Goal: Task Accomplishment & Management: Use online tool/utility

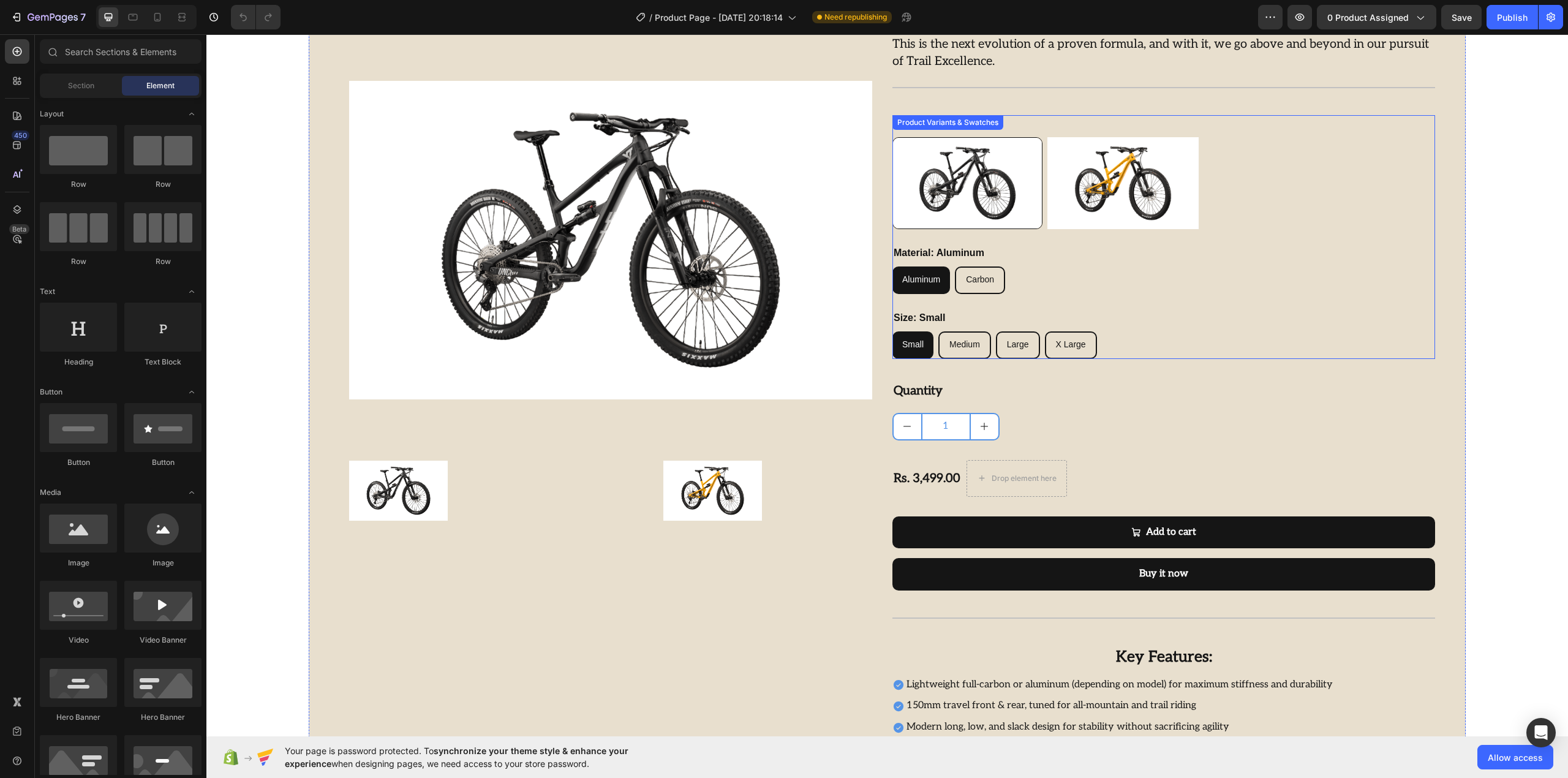
scroll to position [163, 0]
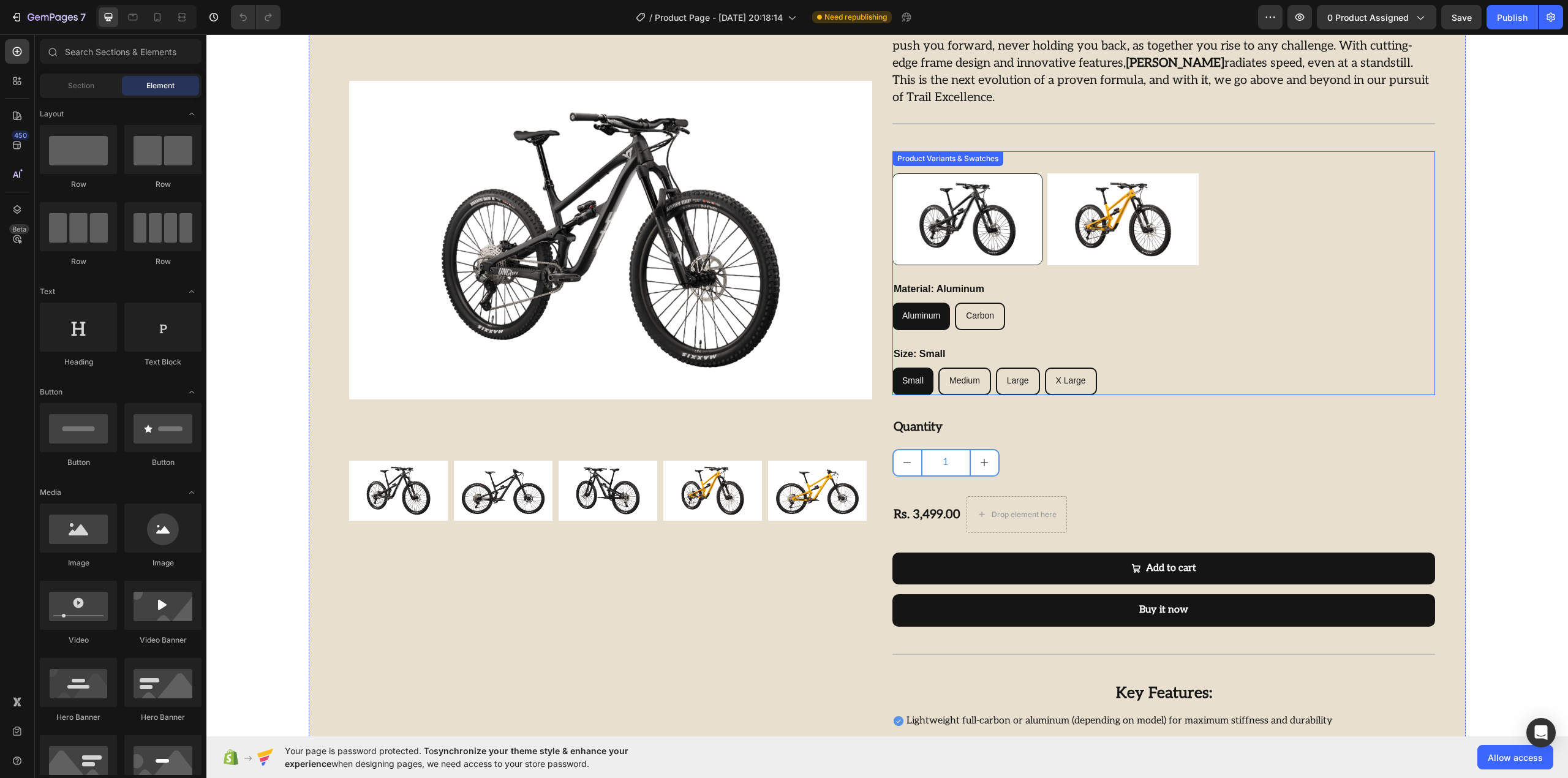
click at [1075, 240] on img at bounding box center [1123, 219] width 151 height 92
click at [1048, 173] on input "Yellow Yellow" at bounding box center [1047, 172] width 1 height 1
radio input "true"
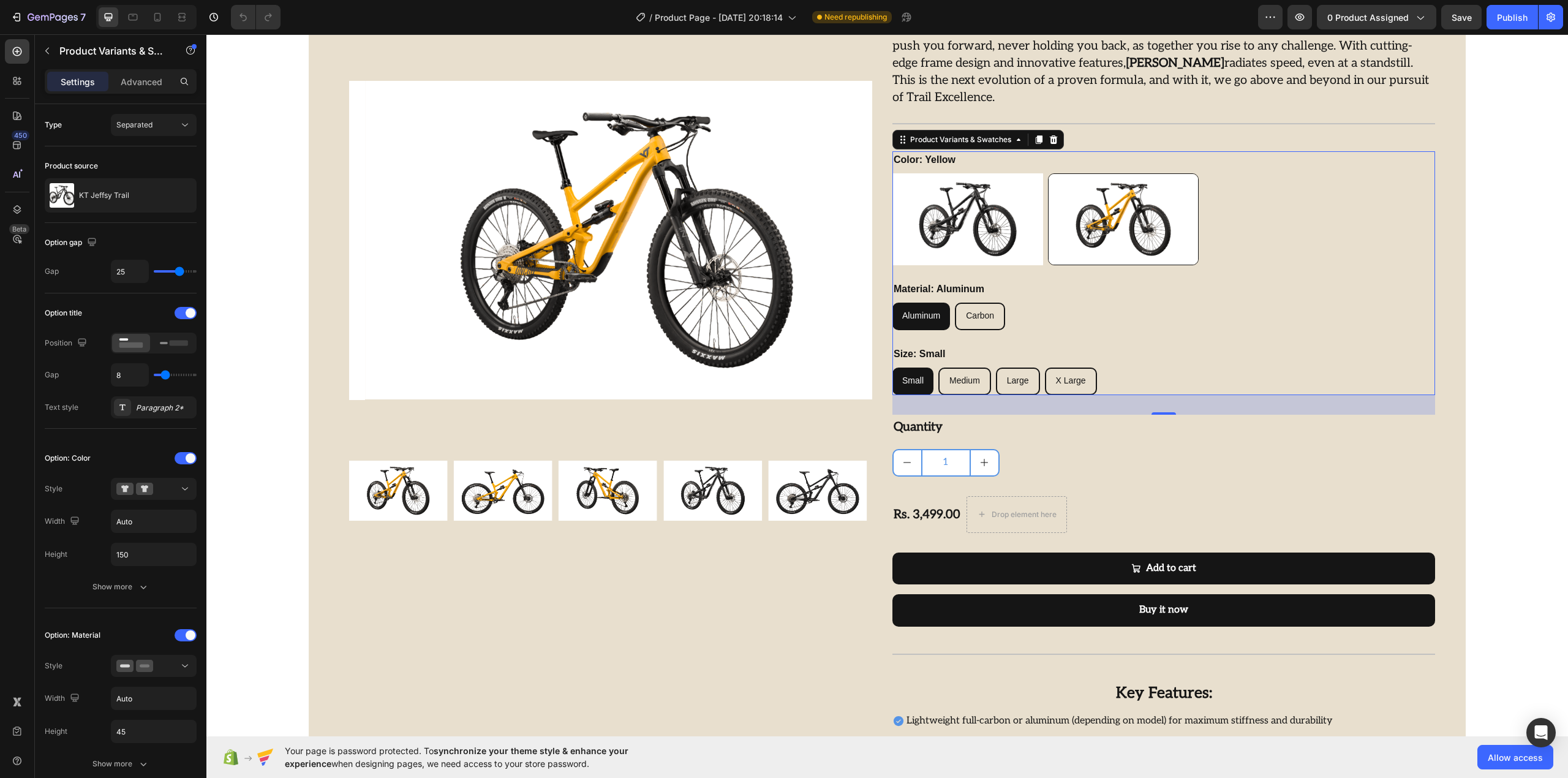
click at [992, 181] on img at bounding box center [968, 219] width 151 height 92
click at [892, 173] on input "Black Black" at bounding box center [892, 172] width 1 height 1
radio input "true"
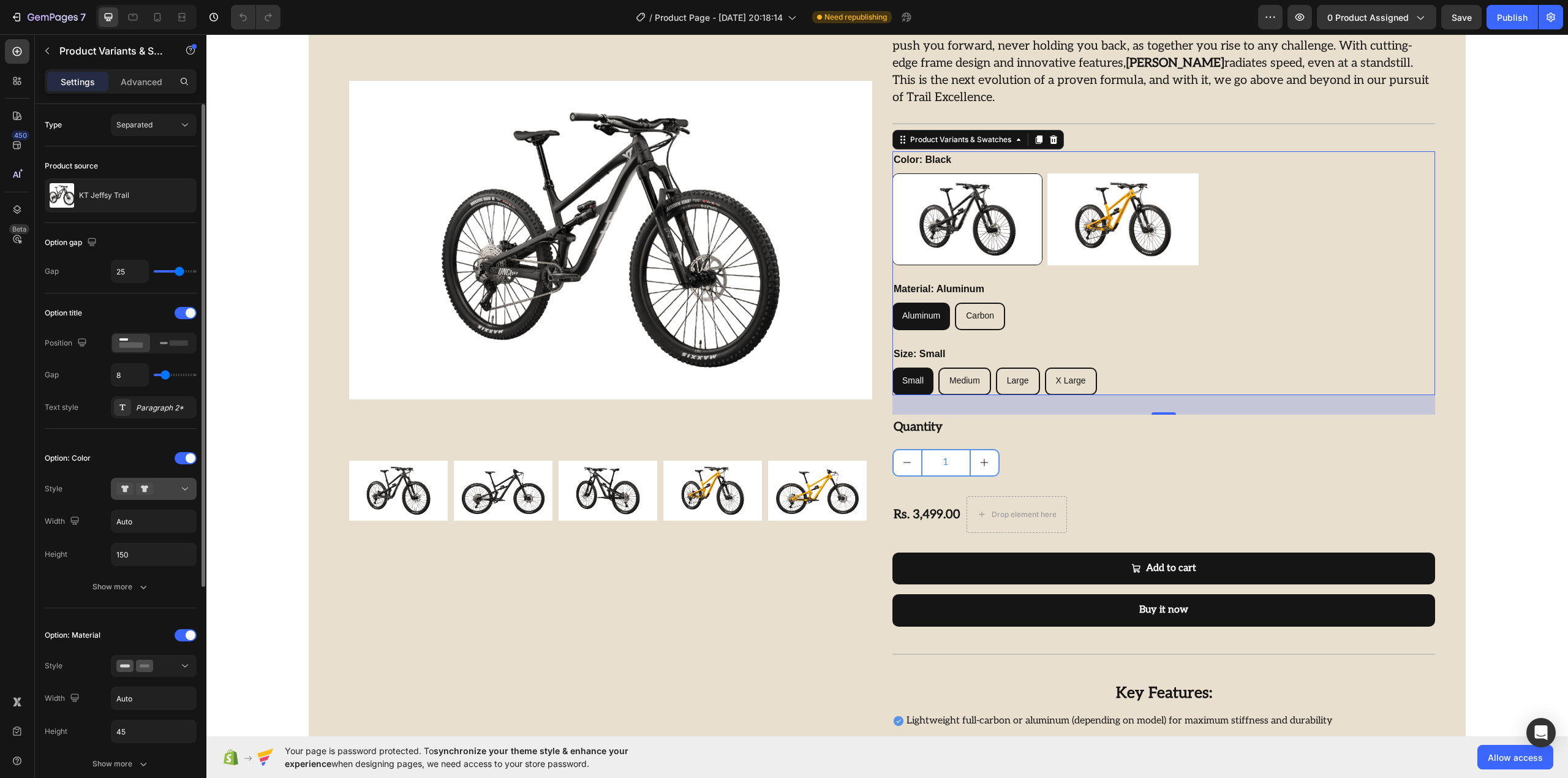
click at [162, 488] on div at bounding box center [153, 489] width 75 height 12
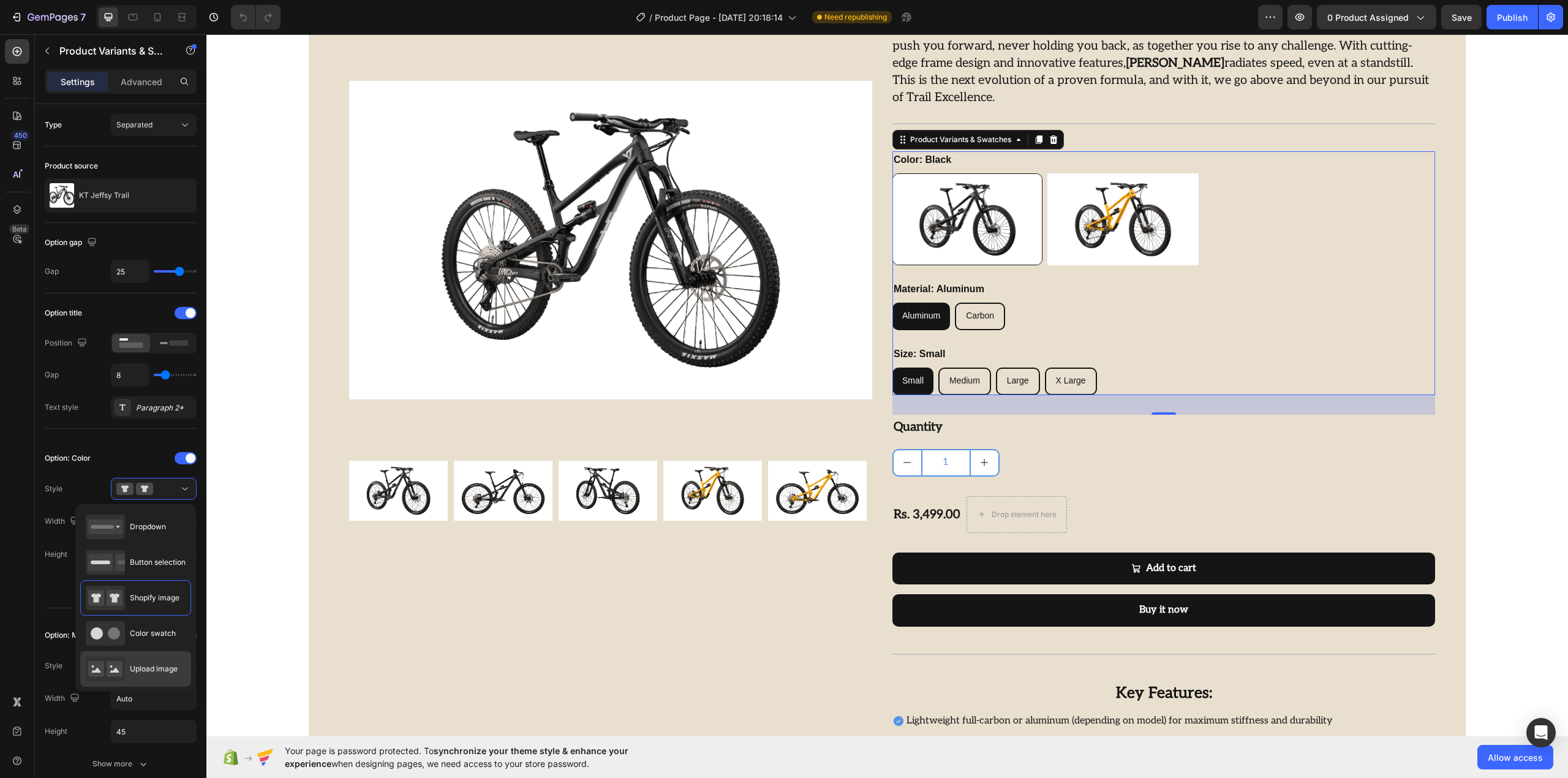
click at [160, 677] on div "Upload image" at bounding box center [132, 669] width 92 height 25
type input "64"
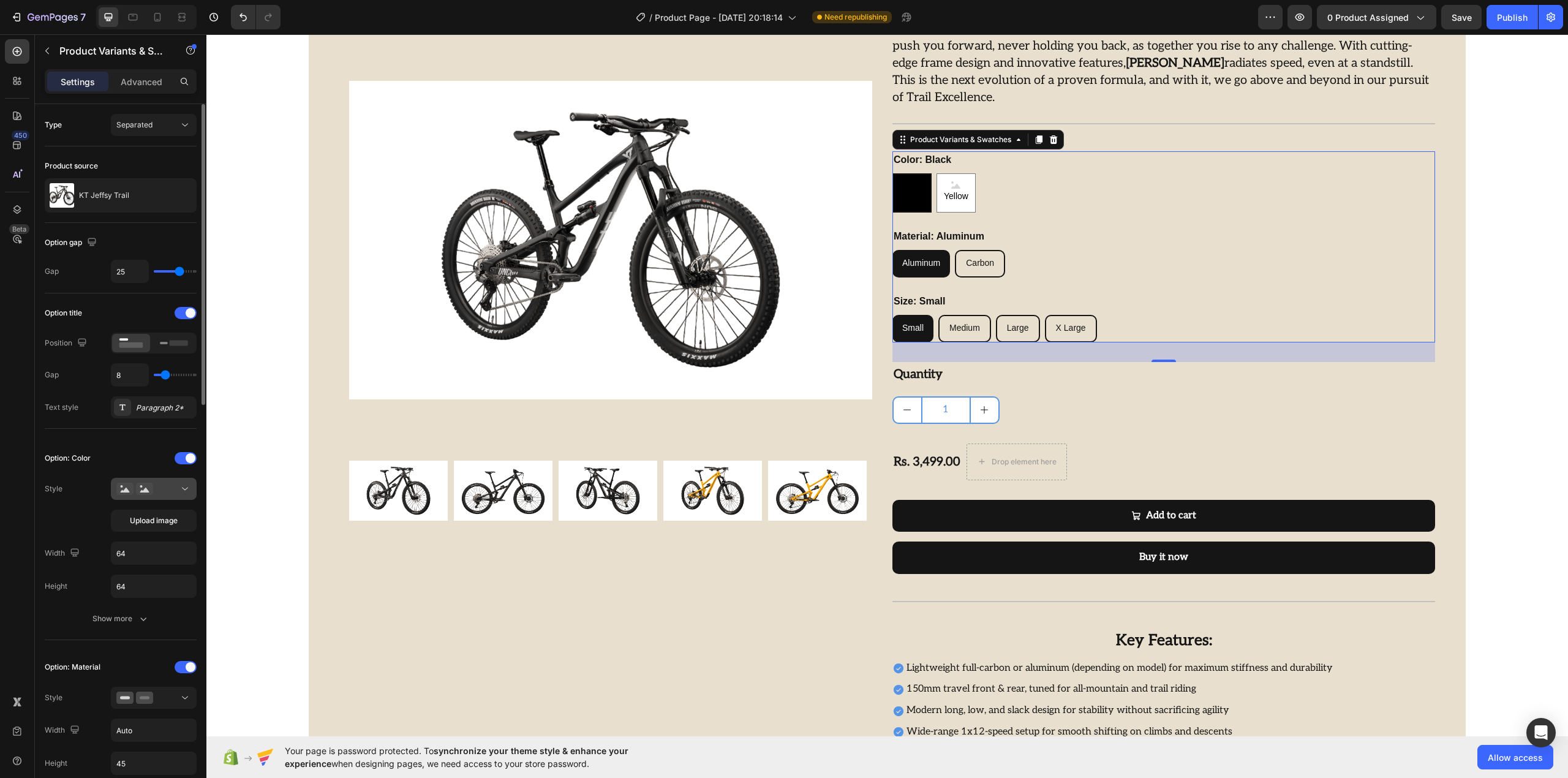
click at [170, 488] on div at bounding box center [153, 489] width 75 height 12
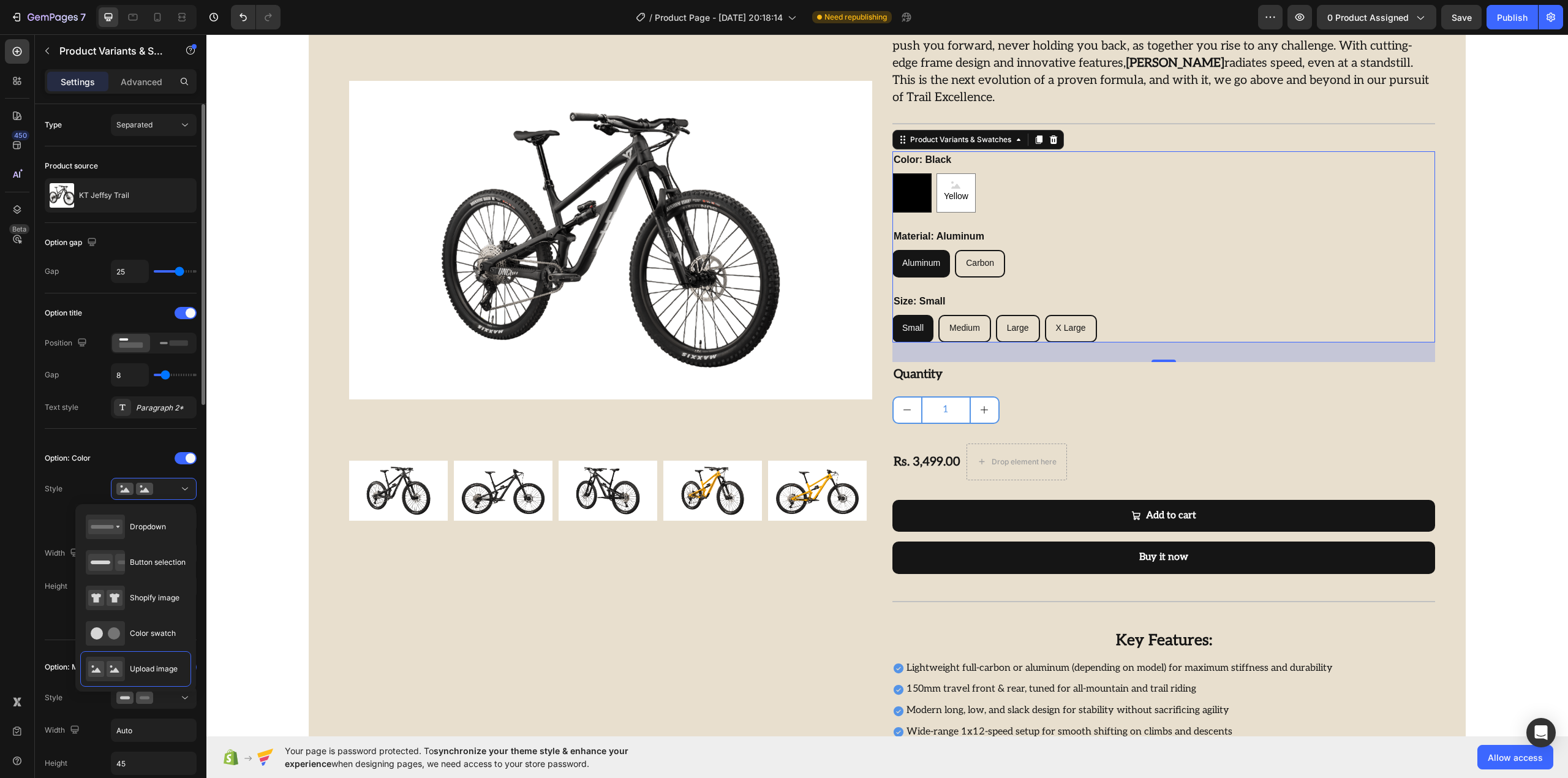
click at [164, 457] on div at bounding box center [153, 458] width 86 height 10
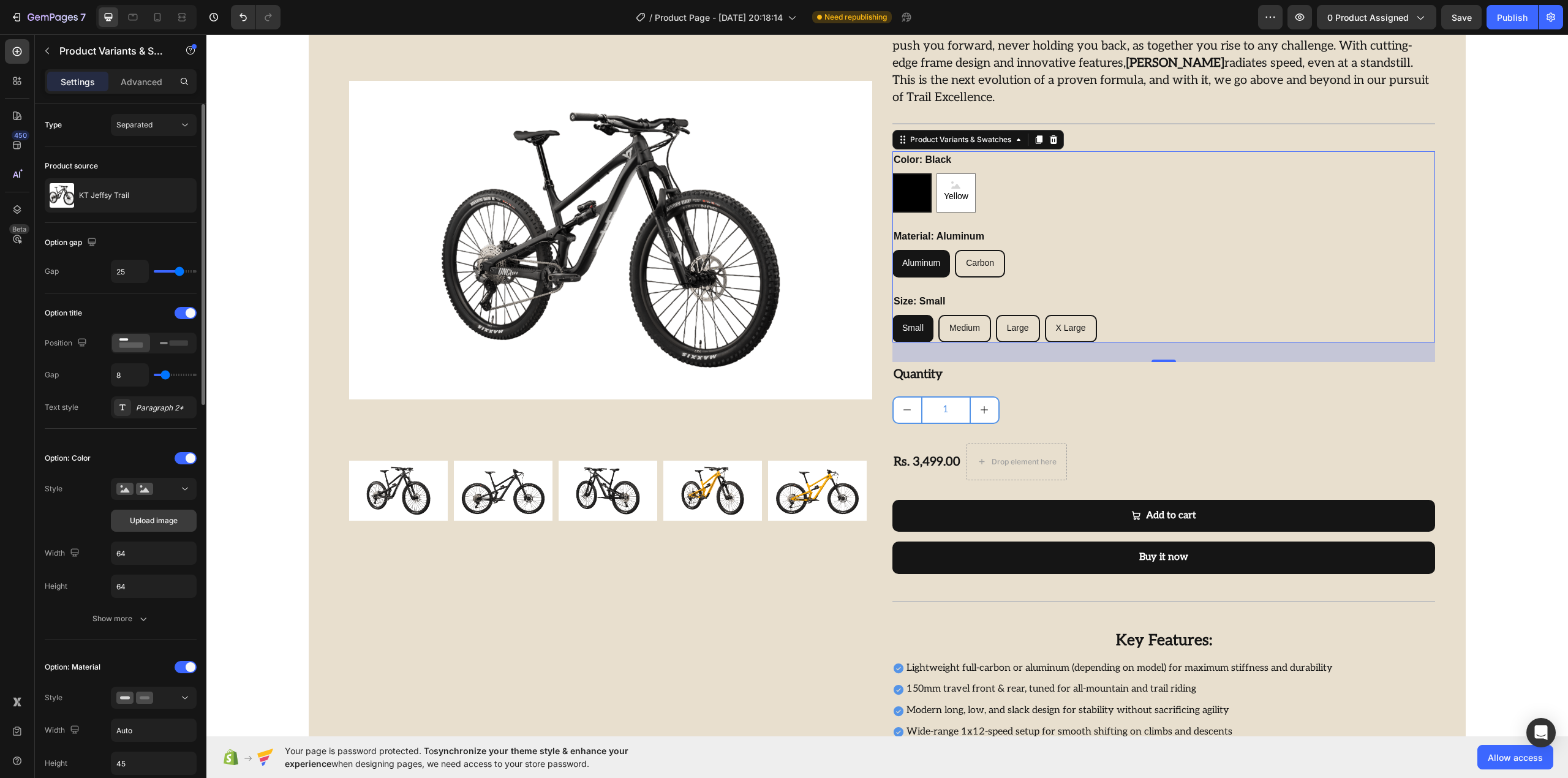
click at [153, 514] on button "Upload image" at bounding box center [153, 520] width 86 height 22
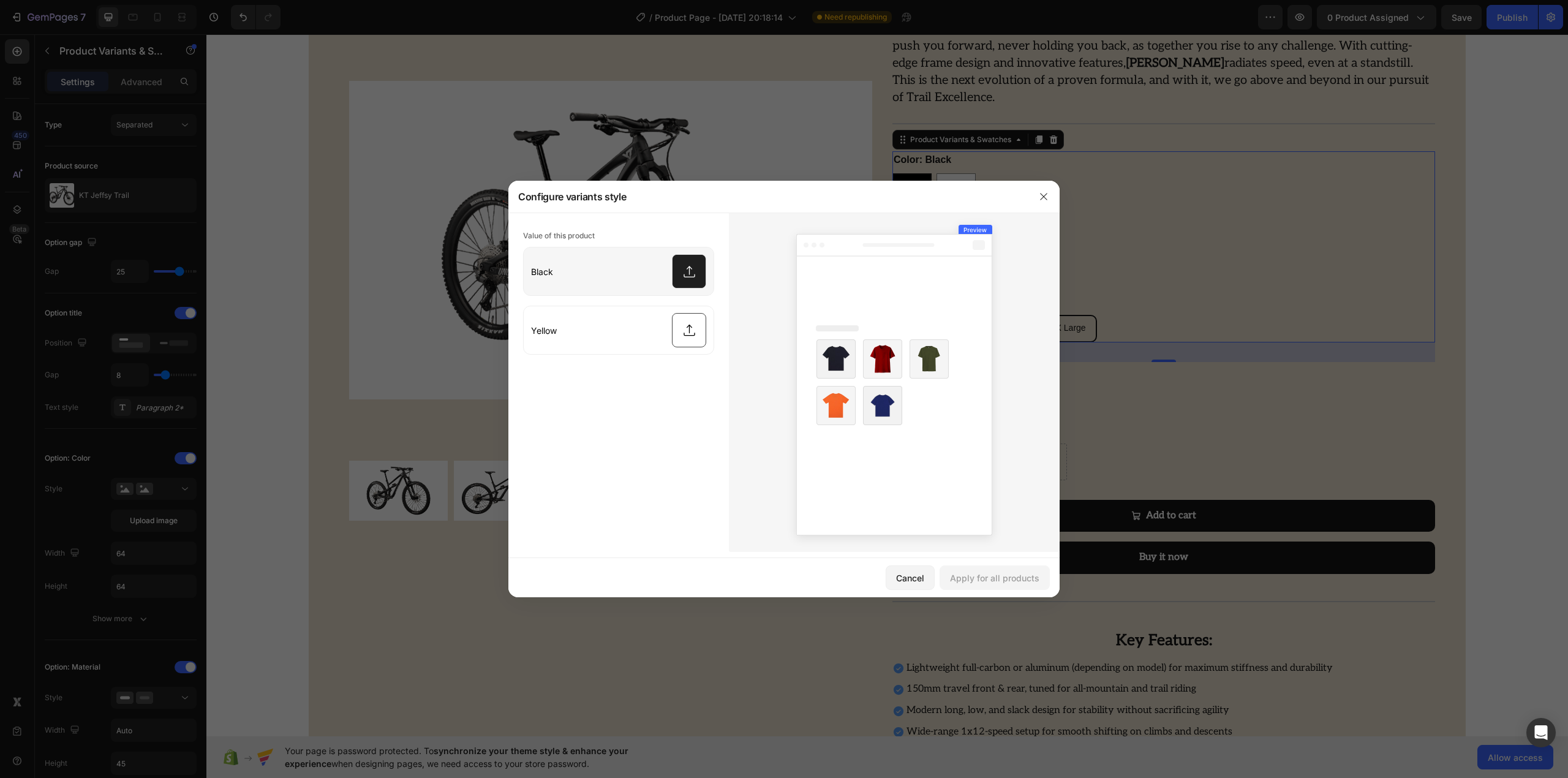
click at [685, 264] on input "file" at bounding box center [618, 271] width 190 height 48
click at [1041, 201] on button "button" at bounding box center [1044, 197] width 20 height 20
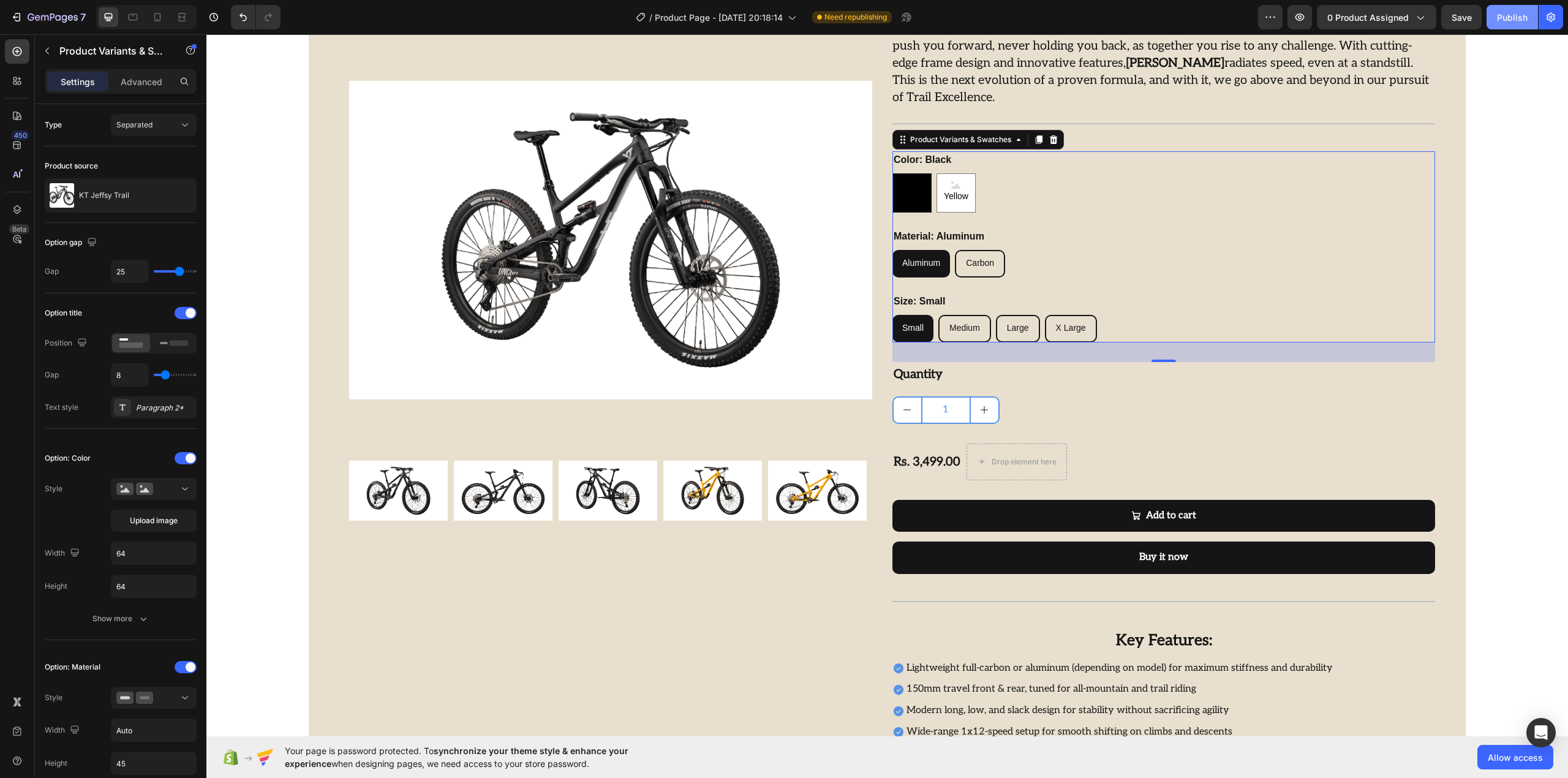
click at [1512, 14] on div "Publish" at bounding box center [1512, 17] width 31 height 13
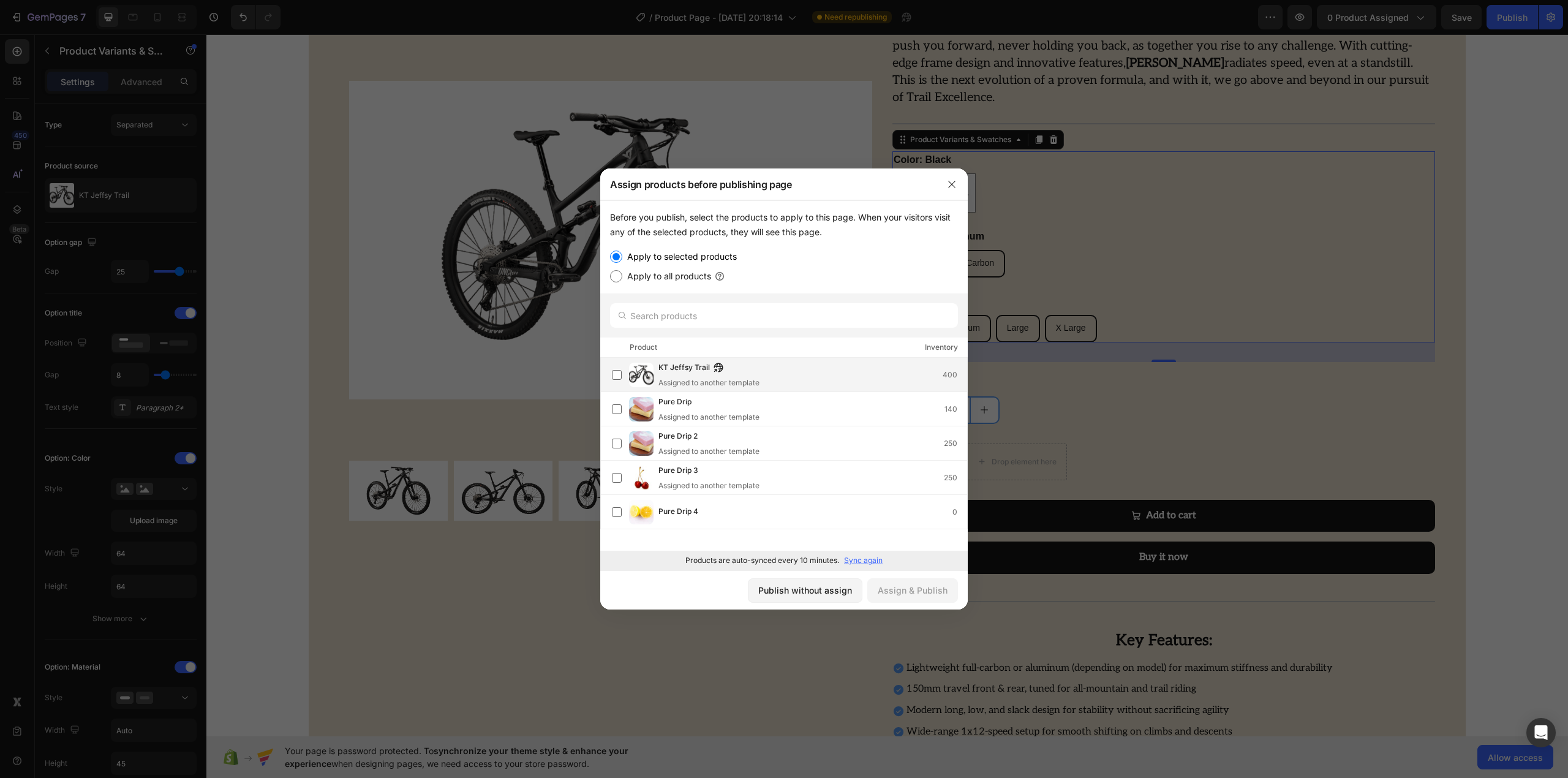
click at [706, 358] on div "KT Jeffsy Trail Assigned to another template 400" at bounding box center [784, 374] width 368 height 34
click at [878, 586] on button "Assign & Publish" at bounding box center [912, 590] width 91 height 25
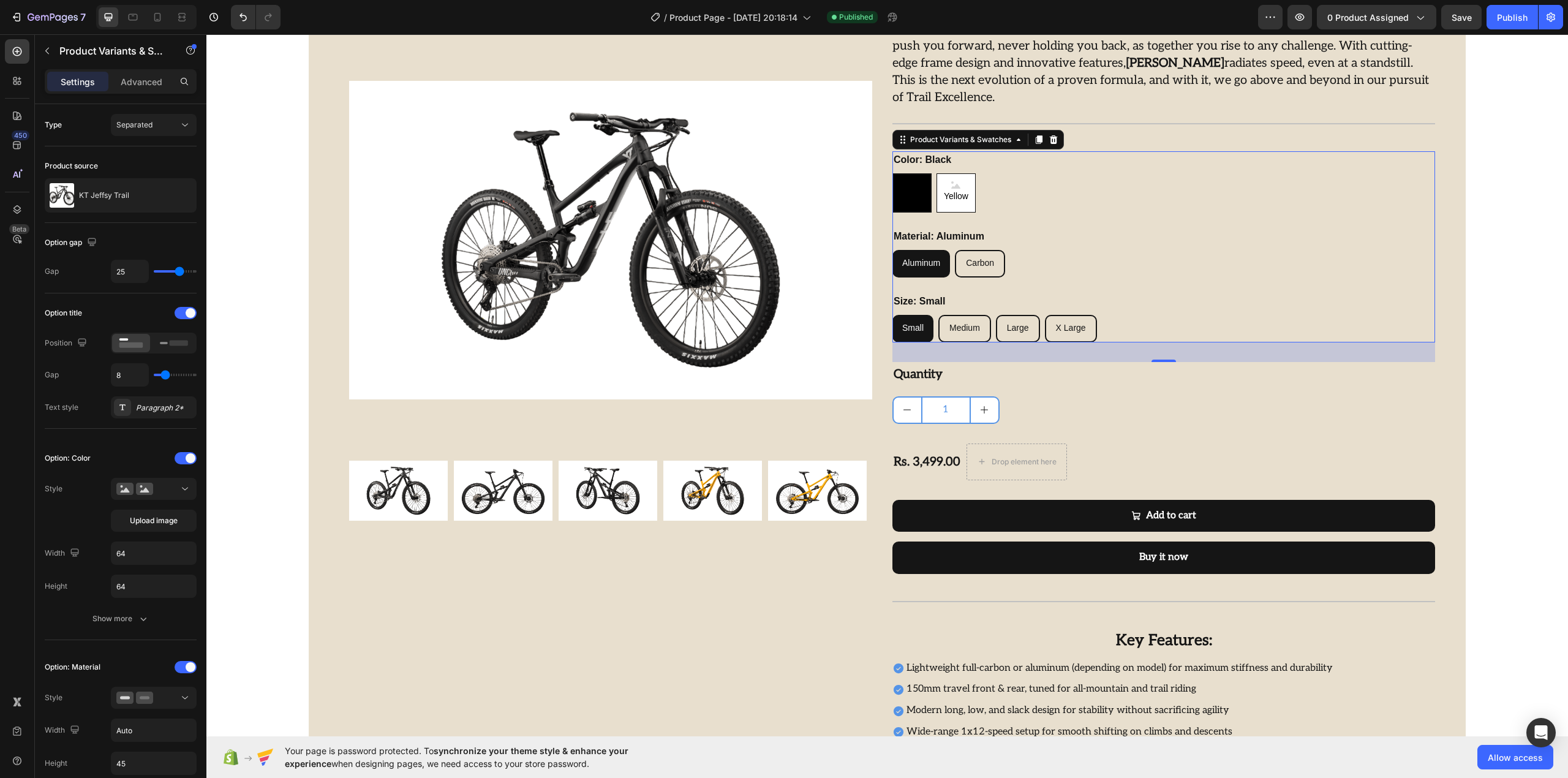
click at [936, 192] on div "Yellow" at bounding box center [956, 192] width 39 height 39
click at [936, 173] on input "Yellow Yellow Yellow" at bounding box center [936, 172] width 1 height 1
radio input "true"
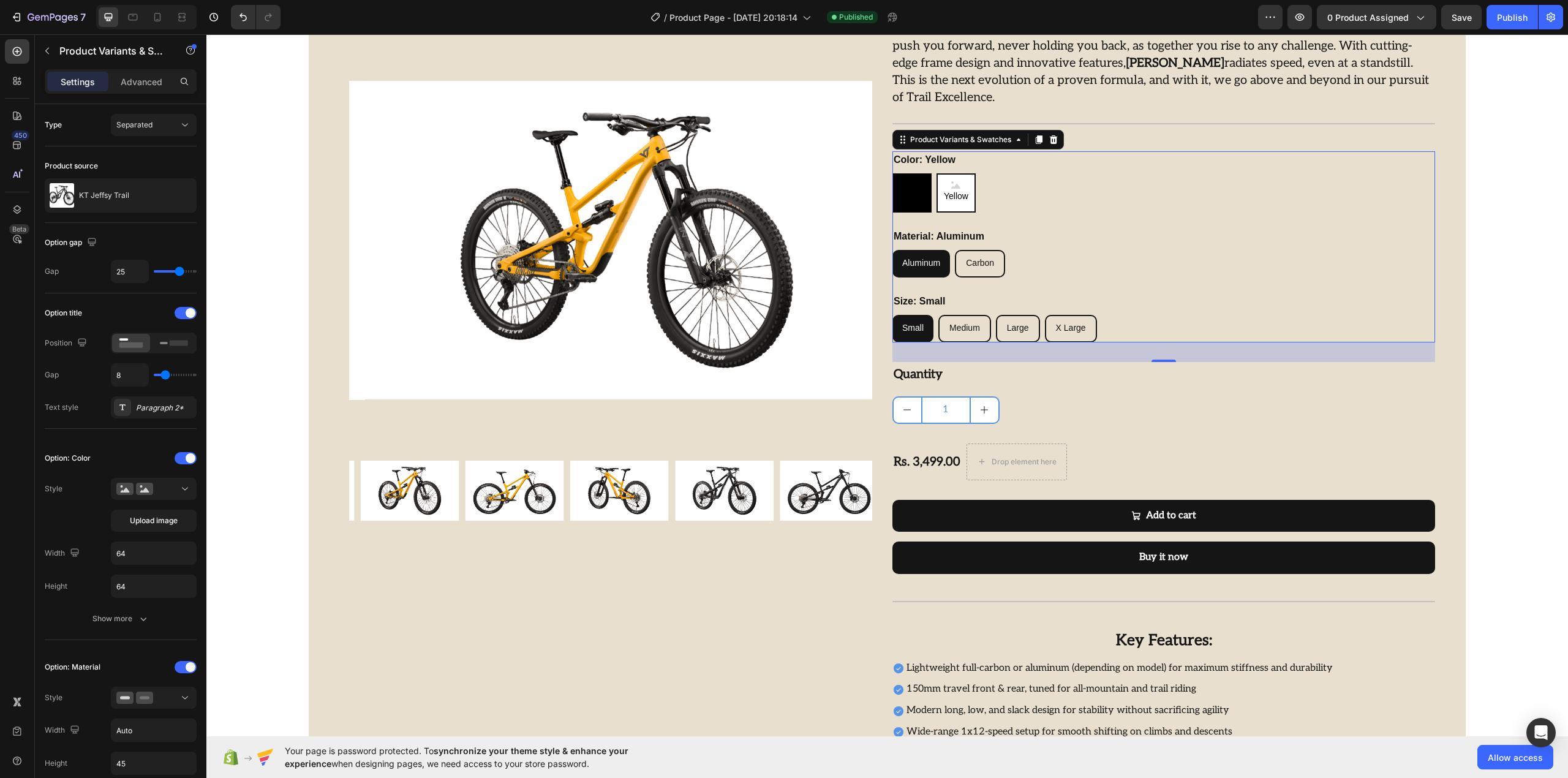
click at [912, 193] on img at bounding box center [912, 192] width 38 height 38
click at [892, 173] on input "Black Black" at bounding box center [892, 172] width 1 height 1
radio input "true"
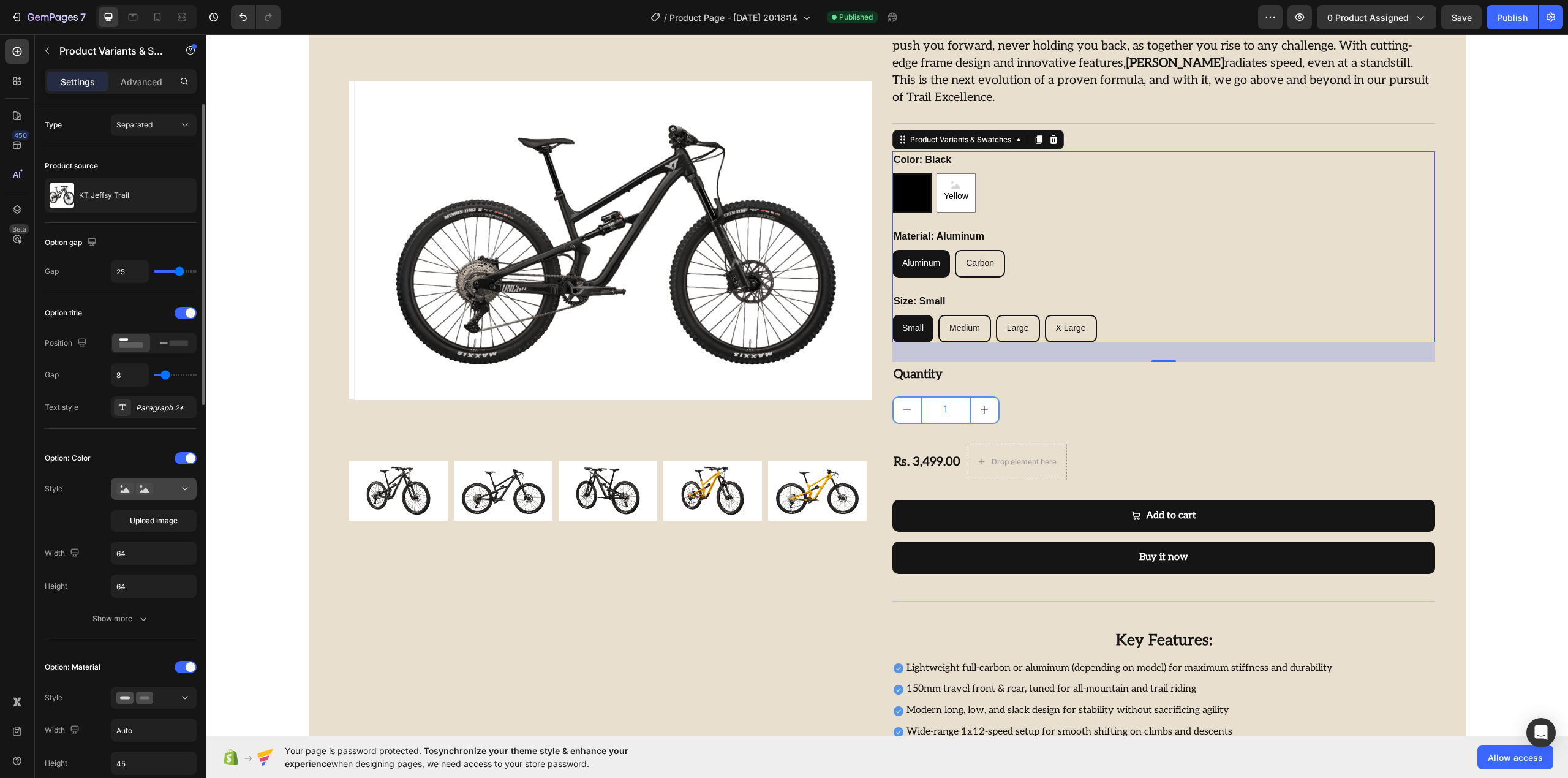
click at [150, 481] on button at bounding box center [153, 489] width 86 height 22
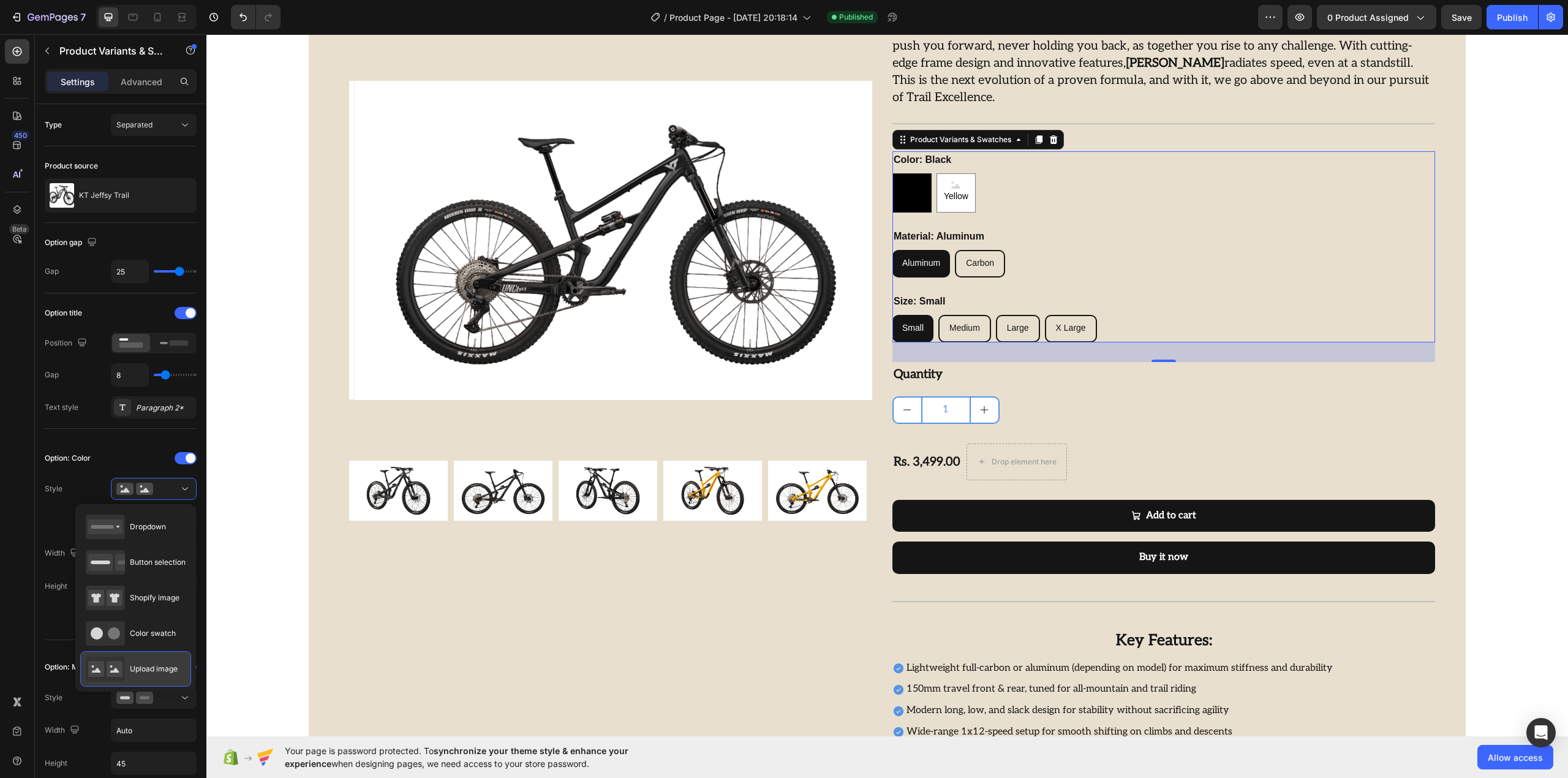
click at [158, 662] on div "Upload image" at bounding box center [132, 669] width 92 height 25
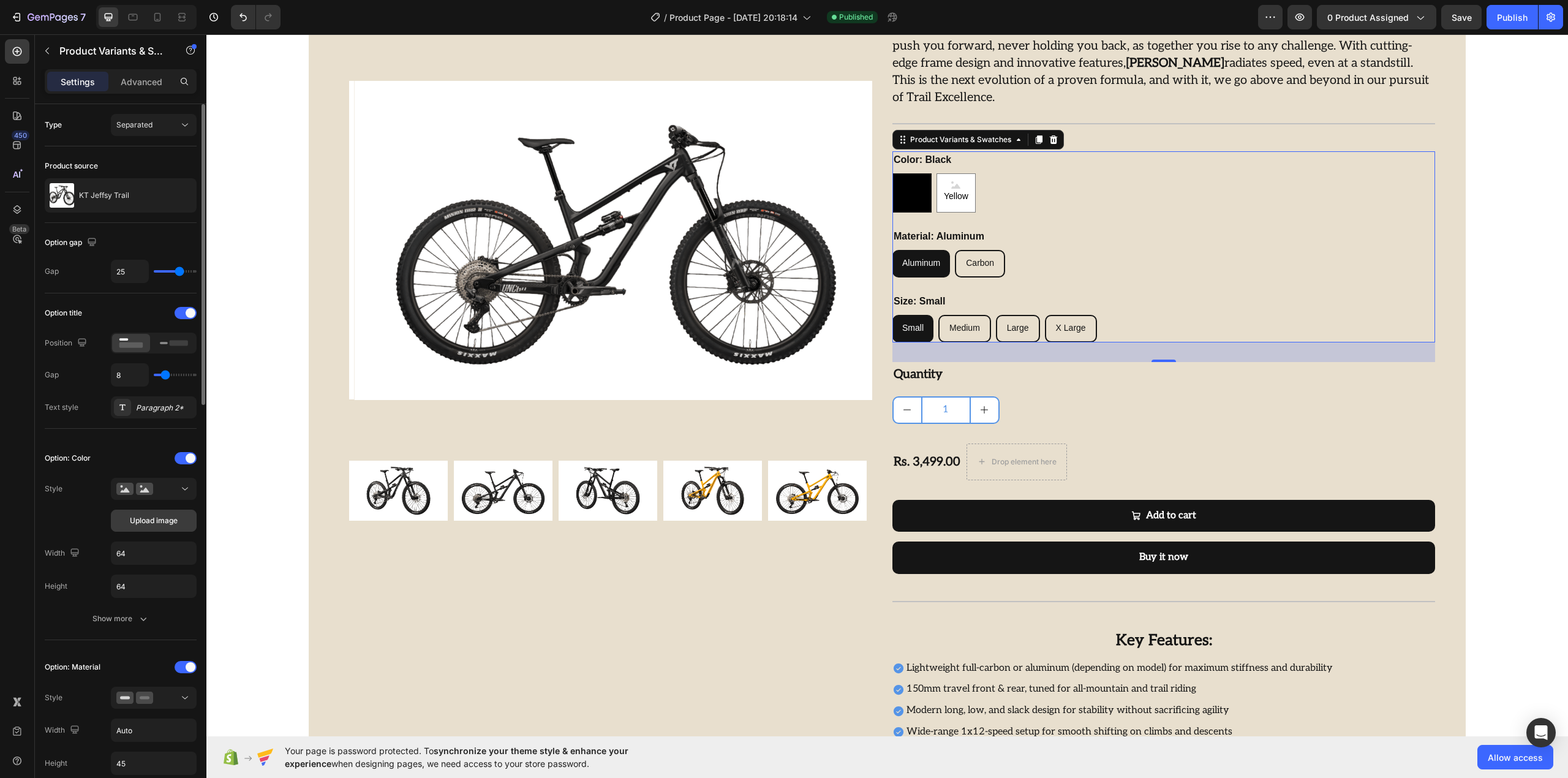
click at [165, 529] on button "Upload image" at bounding box center [153, 520] width 86 height 22
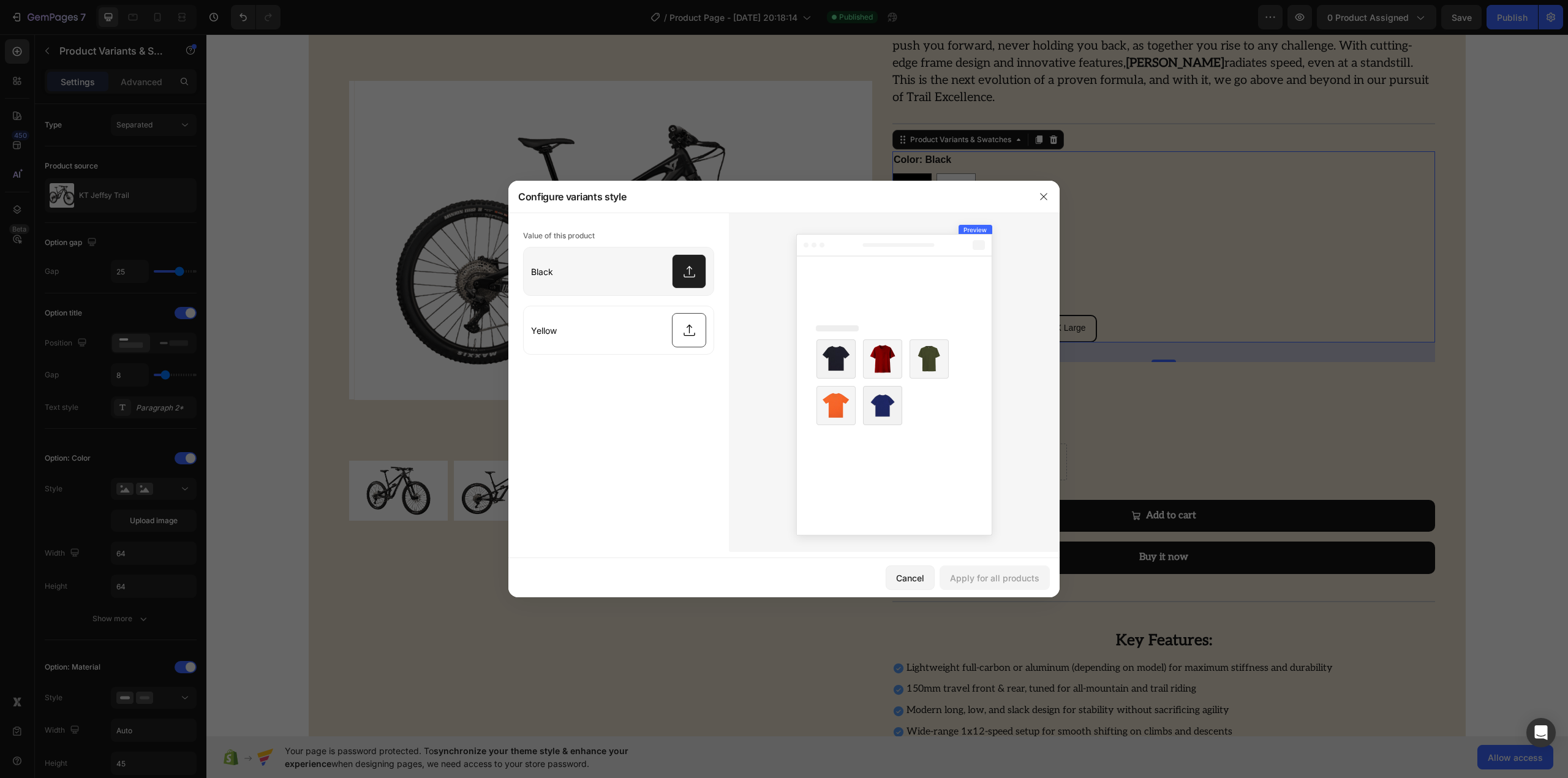
click at [701, 268] on input "file" at bounding box center [618, 271] width 190 height 48
type input "C:\fakepath\Rynox STEALTH EVO 4 JACKET.webp"
click at [687, 331] on input "file" at bounding box center [618, 329] width 190 height 48
type input "C:\fakepath\Rynox STEALTH EVO 4 PANTS.webp"
click at [998, 578] on div "Apply for all products" at bounding box center [994, 578] width 90 height 13
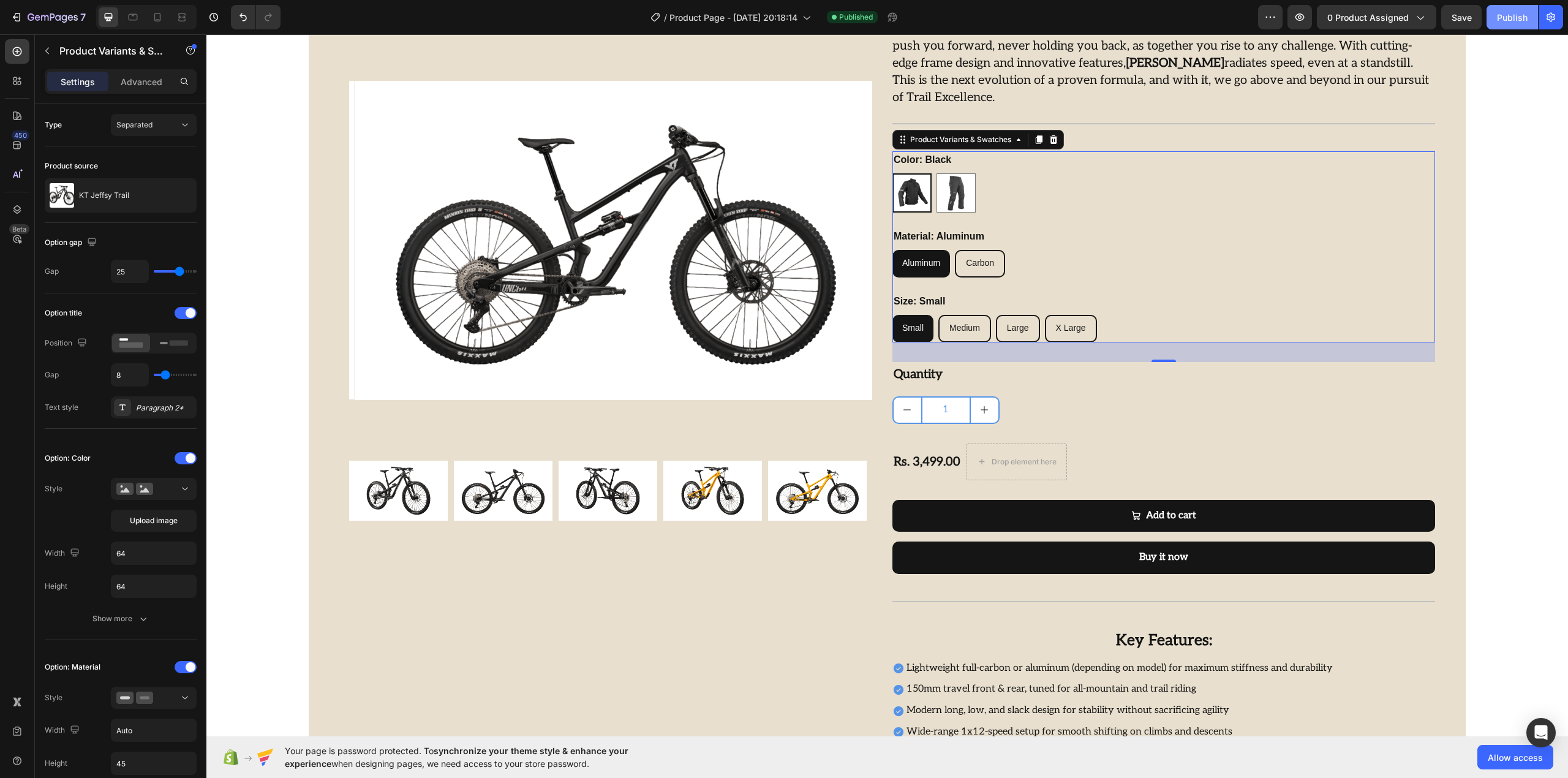
click at [1502, 19] on div "Publish" at bounding box center [1512, 17] width 31 height 13
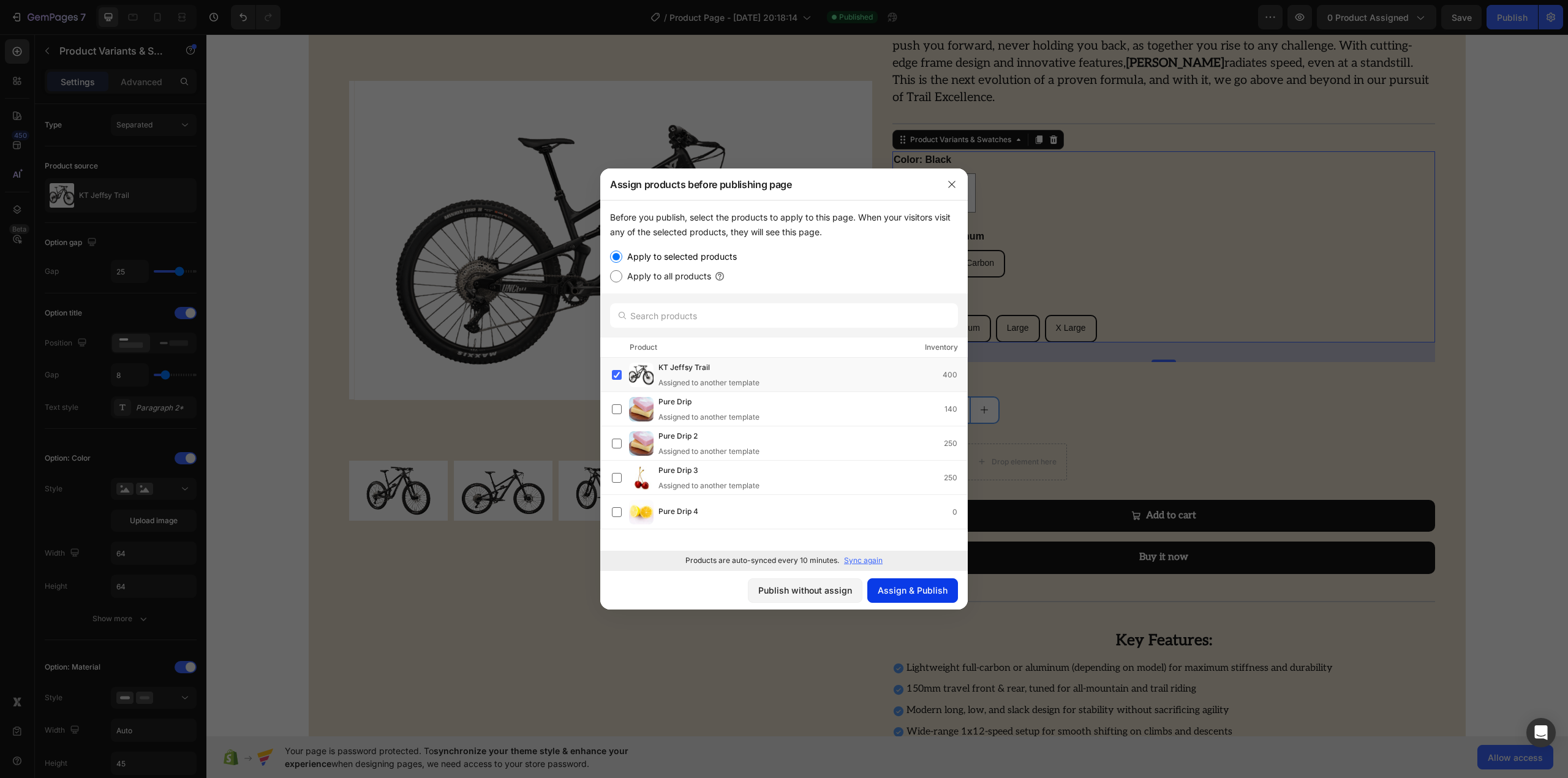
click at [922, 586] on div "Assign & Publish" at bounding box center [912, 590] width 70 height 13
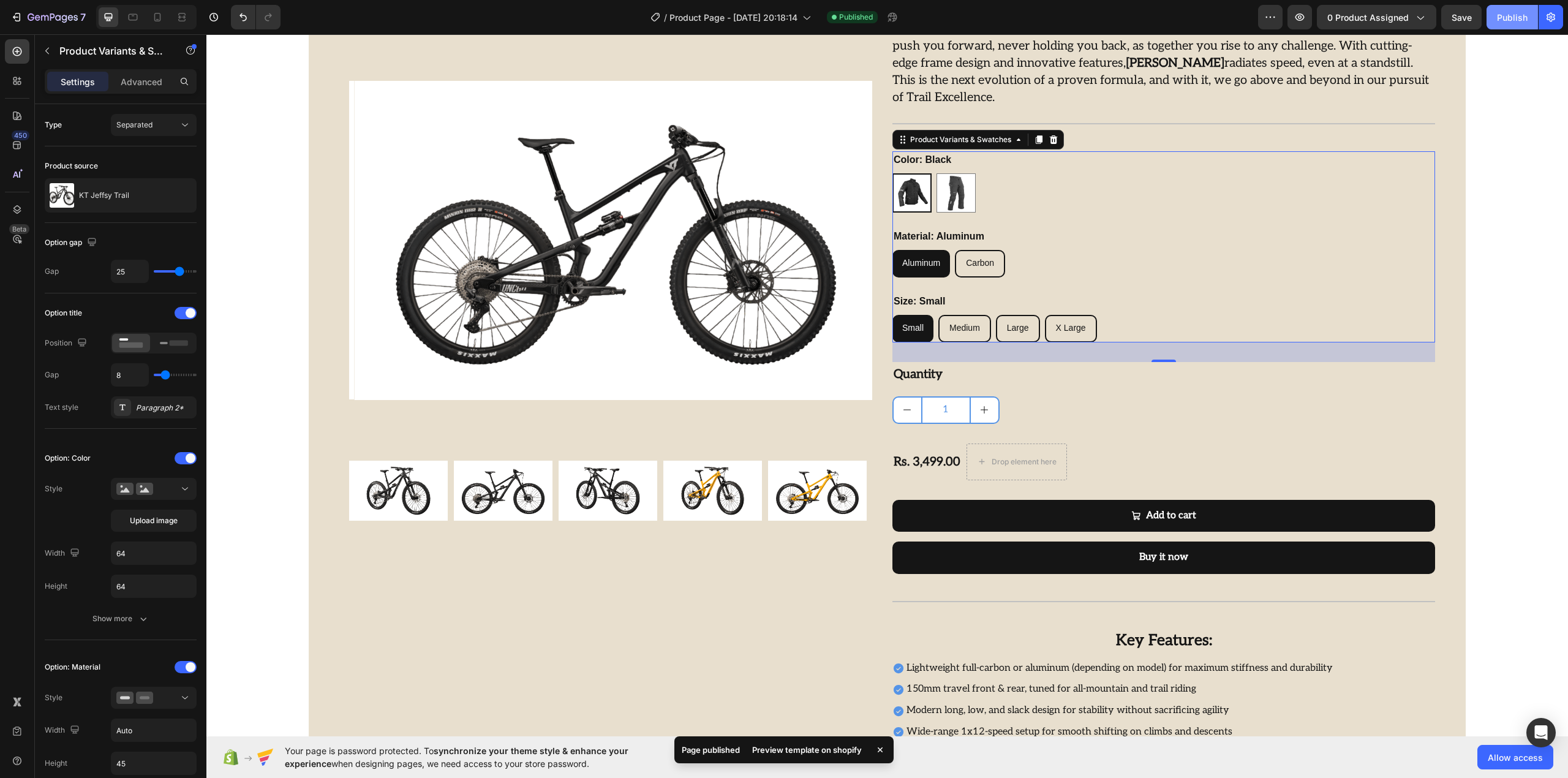
click at [1513, 22] on div "Publish" at bounding box center [1512, 17] width 31 height 13
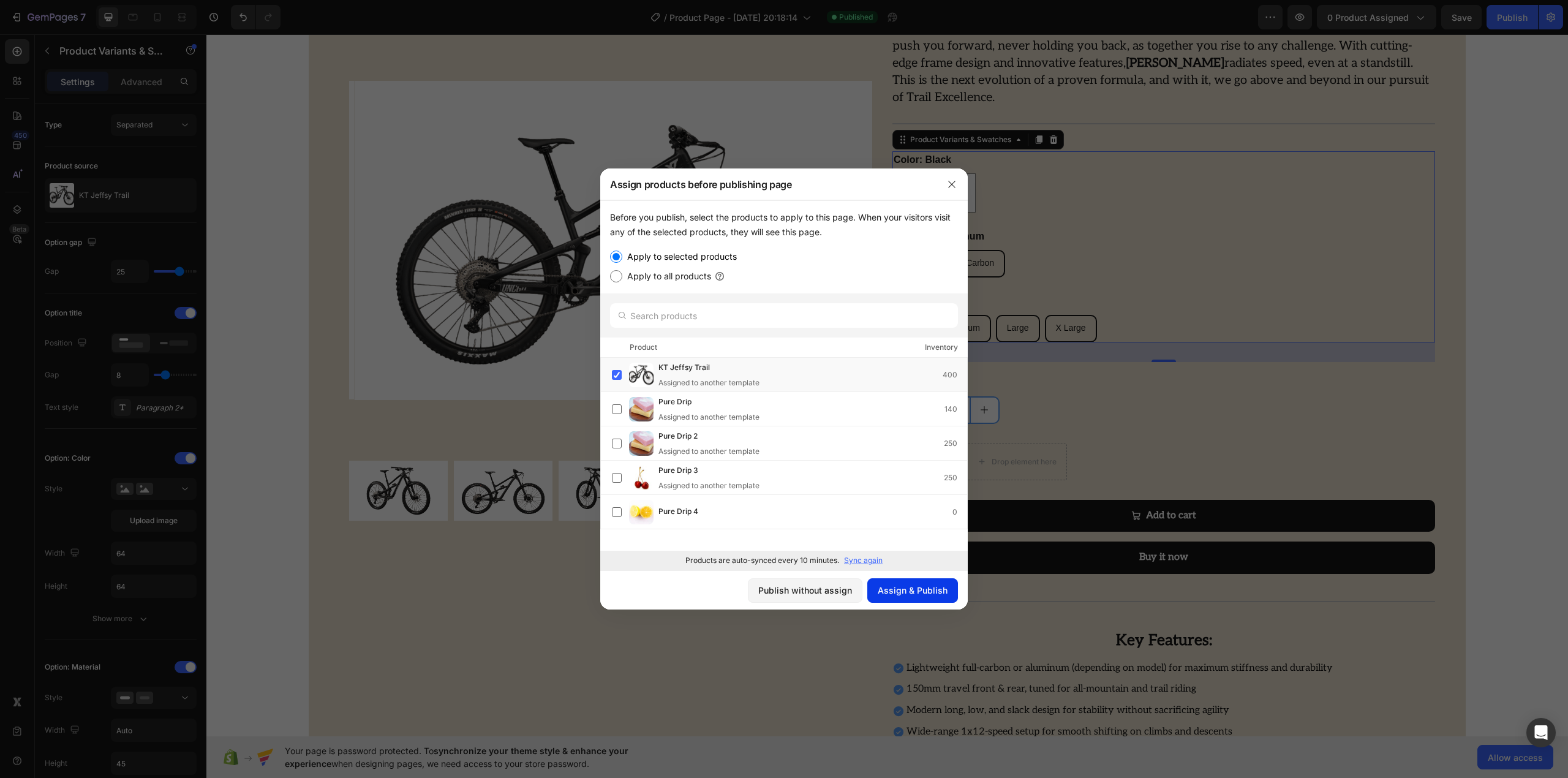
click at [920, 598] on button "Assign & Publish" at bounding box center [912, 590] width 91 height 25
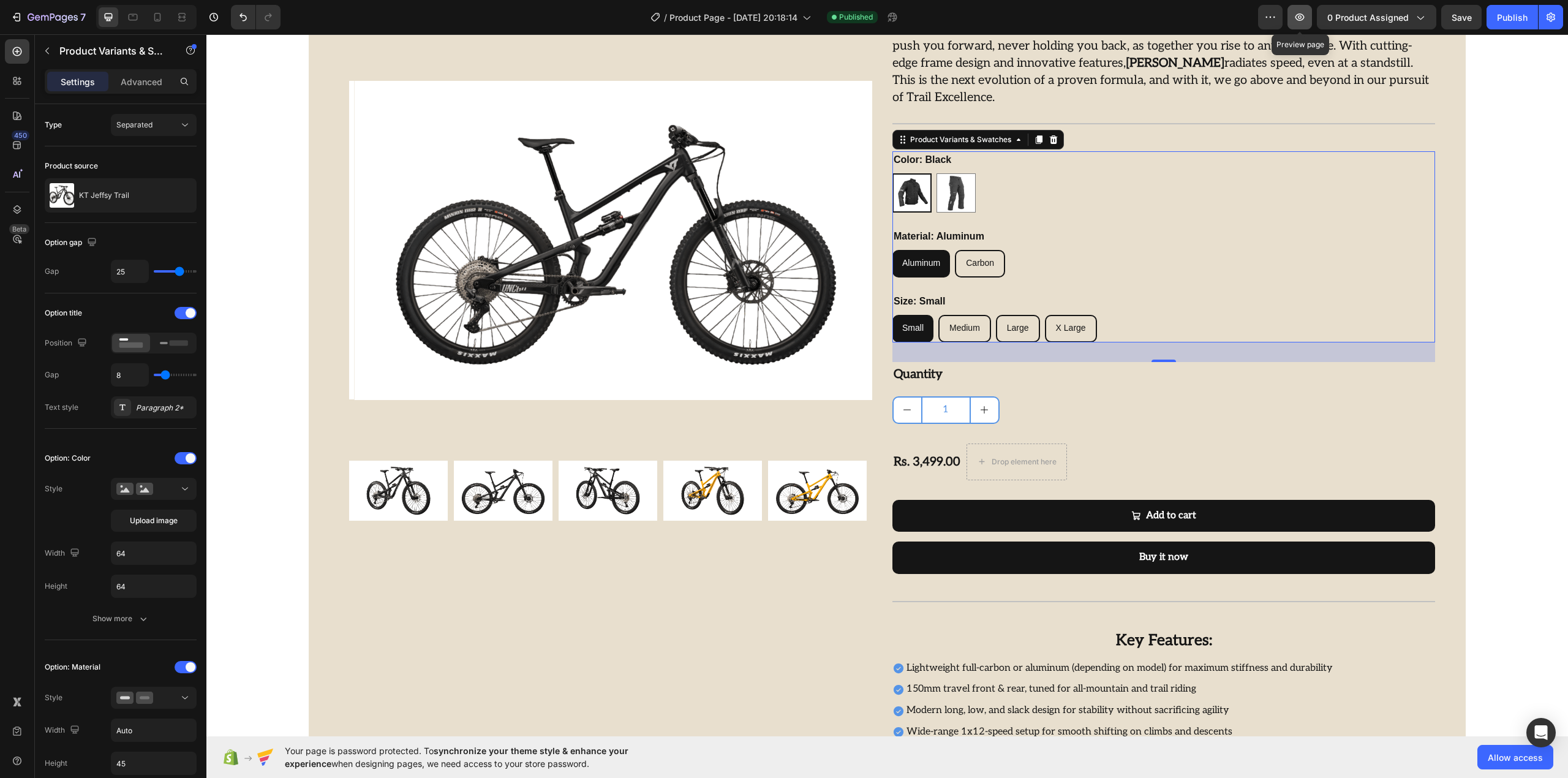
click at [1299, 11] on icon "button" at bounding box center [1300, 17] width 12 height 12
click at [902, 195] on img at bounding box center [912, 192] width 36 height 36
click at [892, 173] on input "Black Black" at bounding box center [892, 172] width 1 height 1
click at [124, 212] on div "KT Jeffsy Trail" at bounding box center [121, 195] width 152 height 34
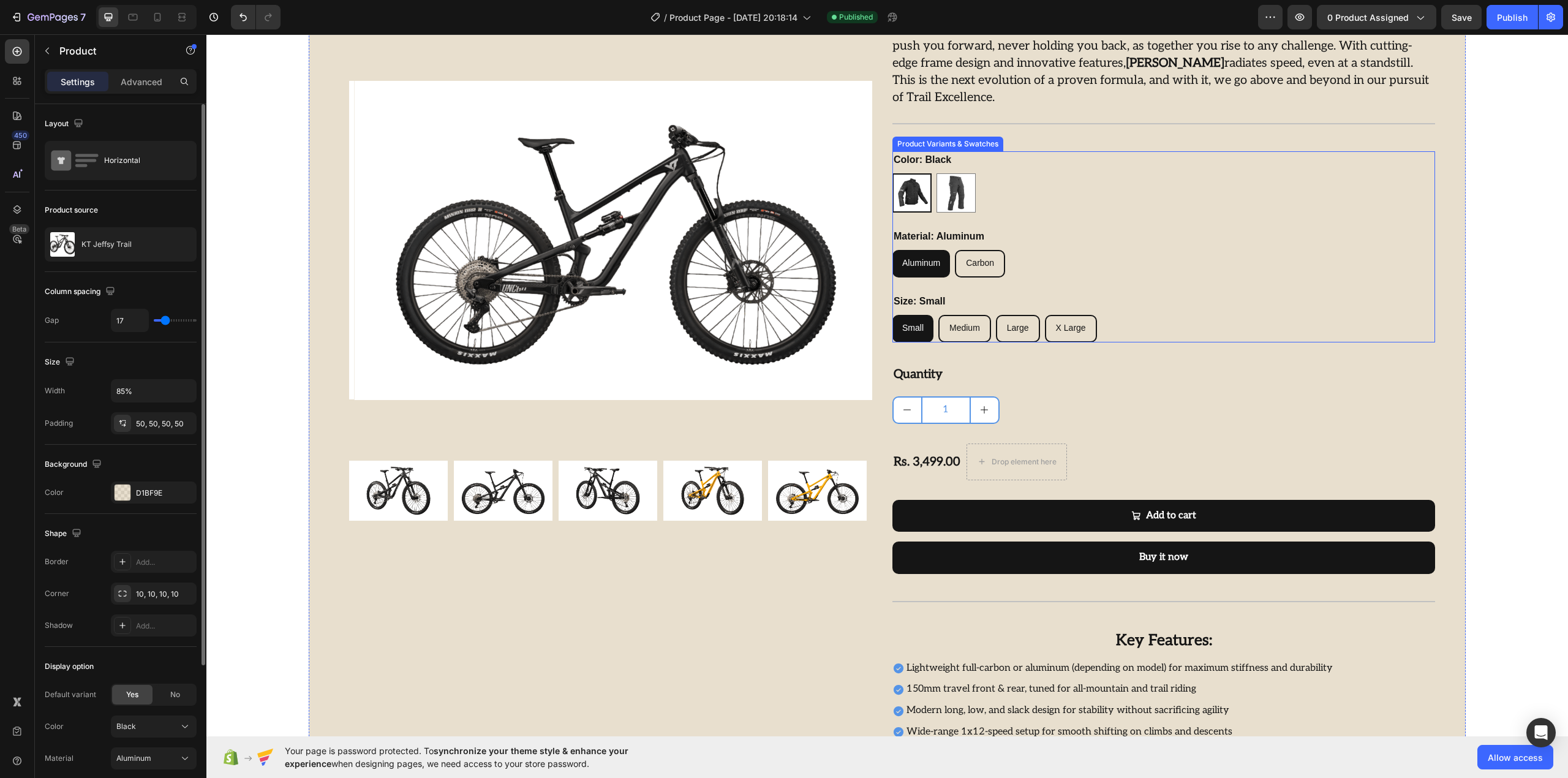
click at [922, 199] on img at bounding box center [912, 192] width 36 height 36
click at [892, 173] on input "Black Black" at bounding box center [892, 172] width 1 height 1
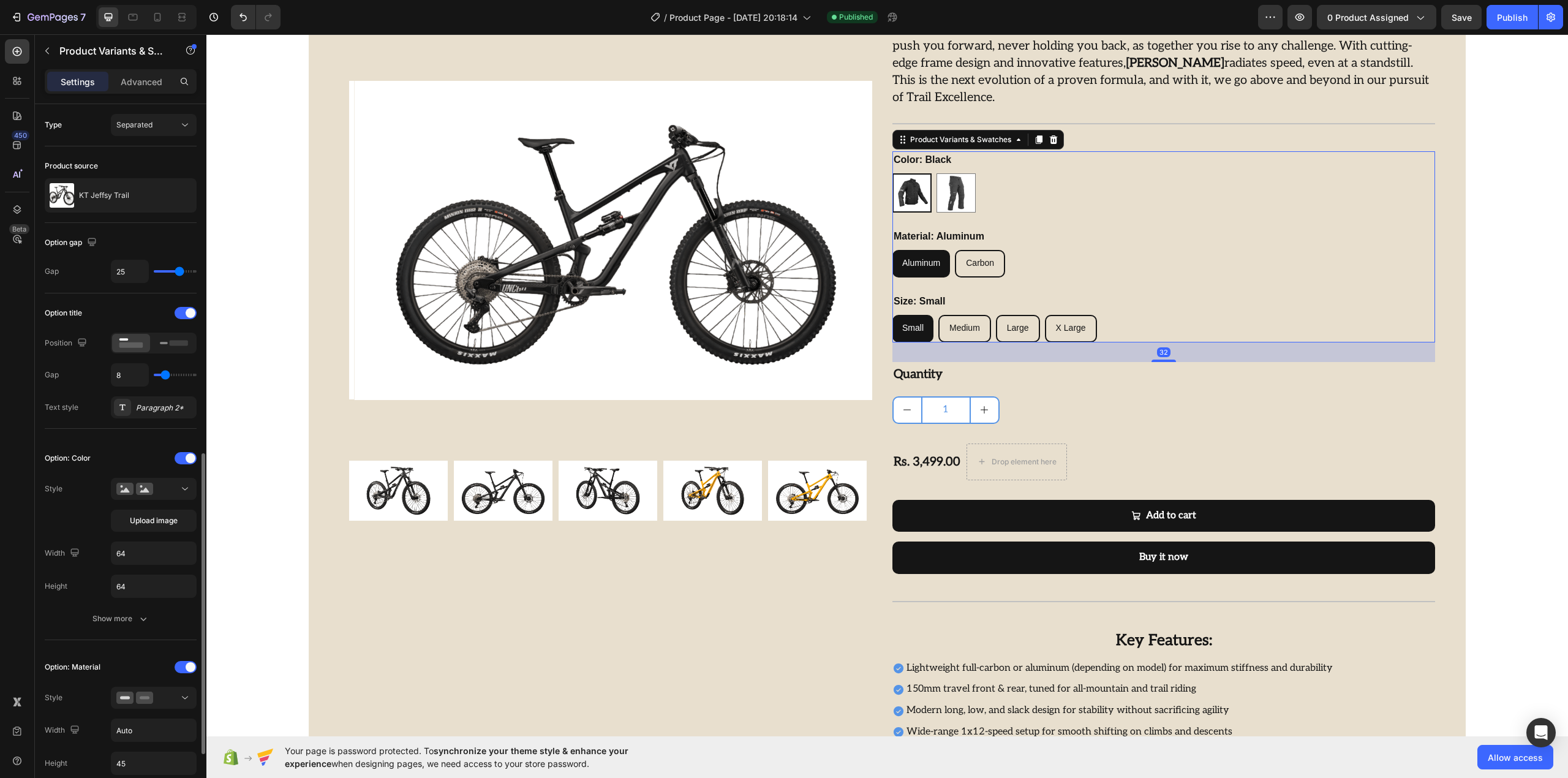
scroll to position [326, 0]
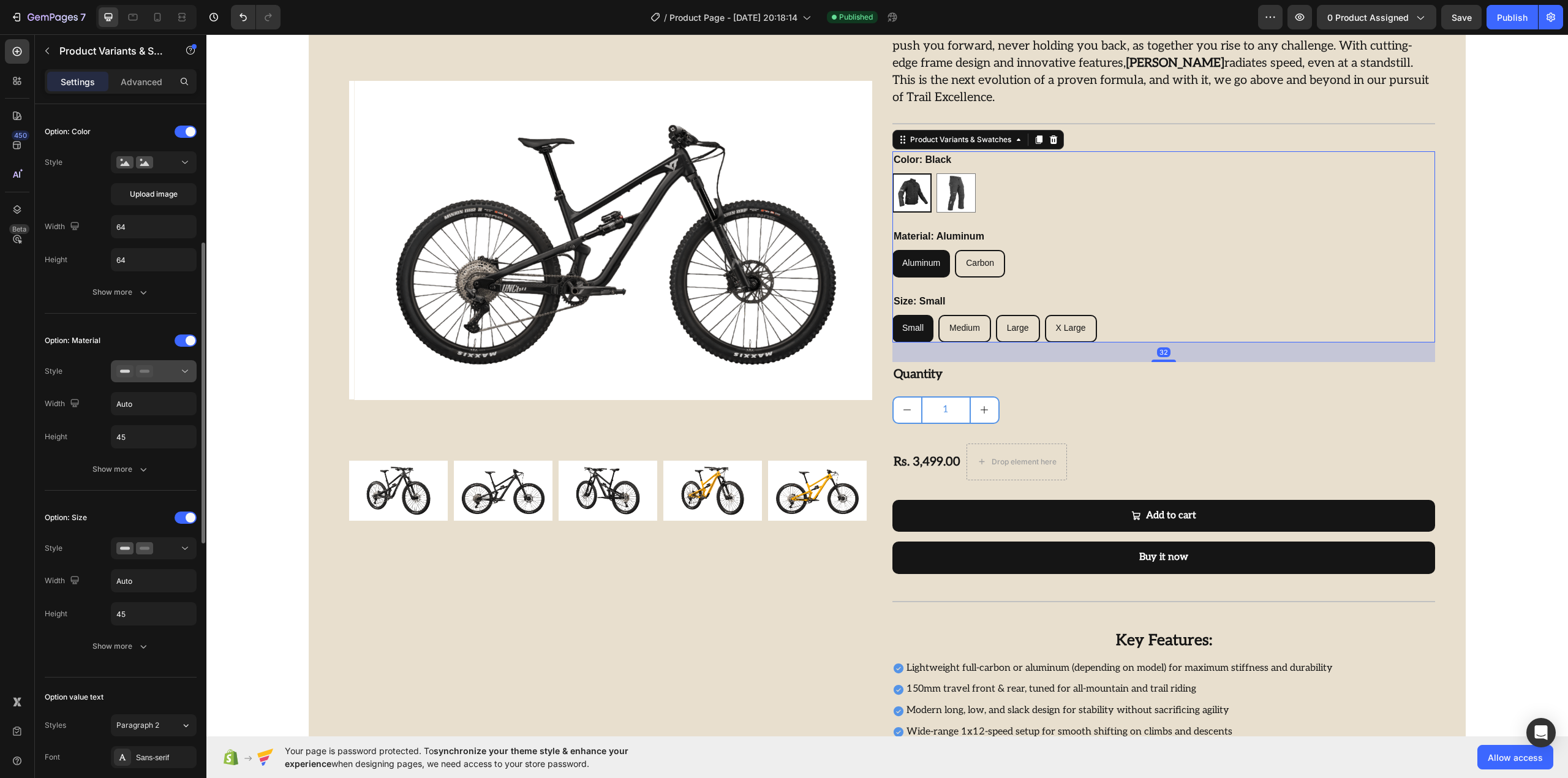
click at [141, 382] on button at bounding box center [153, 371] width 86 height 22
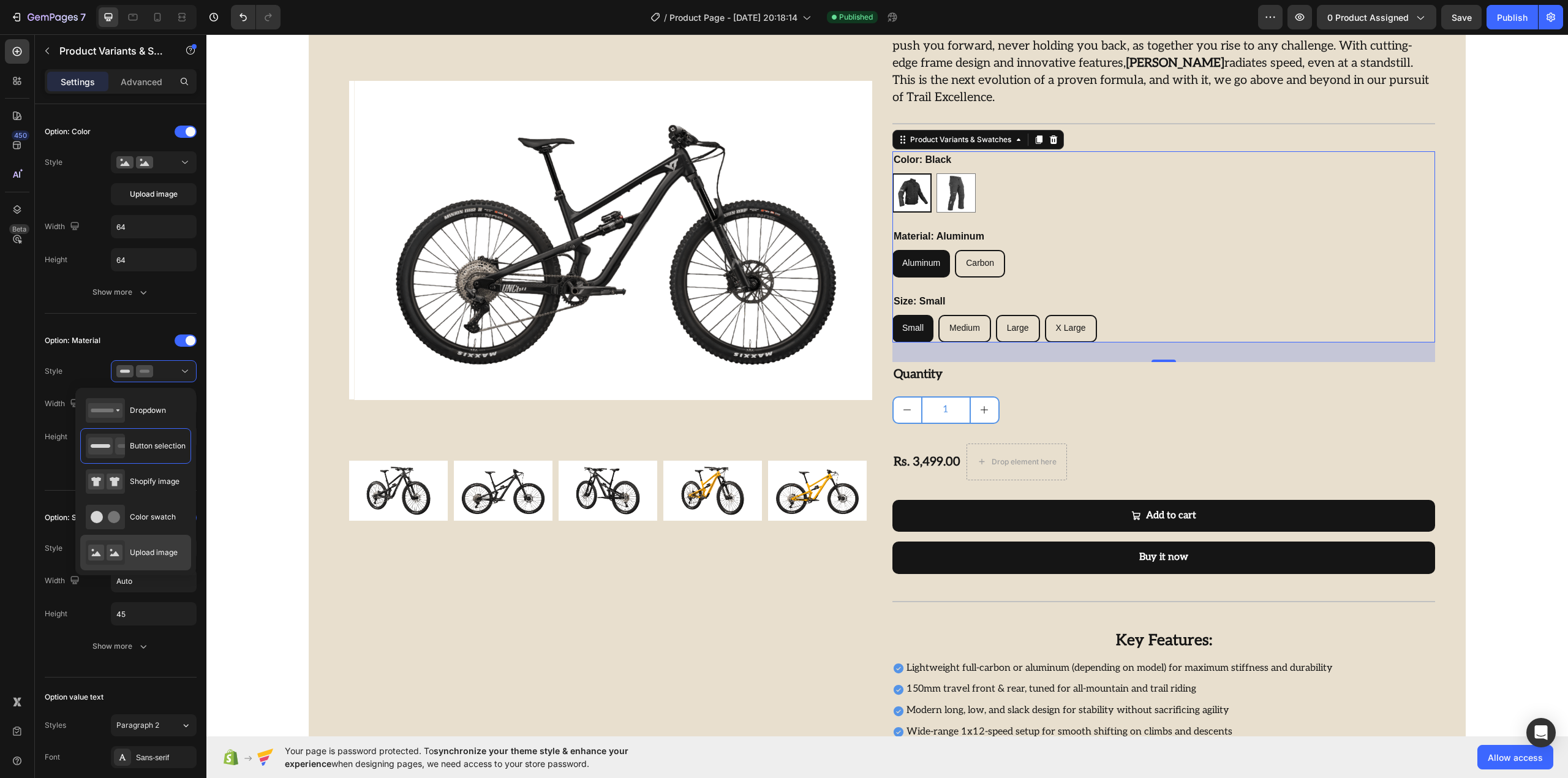
click at [145, 560] on div "Upload image" at bounding box center [132, 552] width 92 height 25
type input "64"
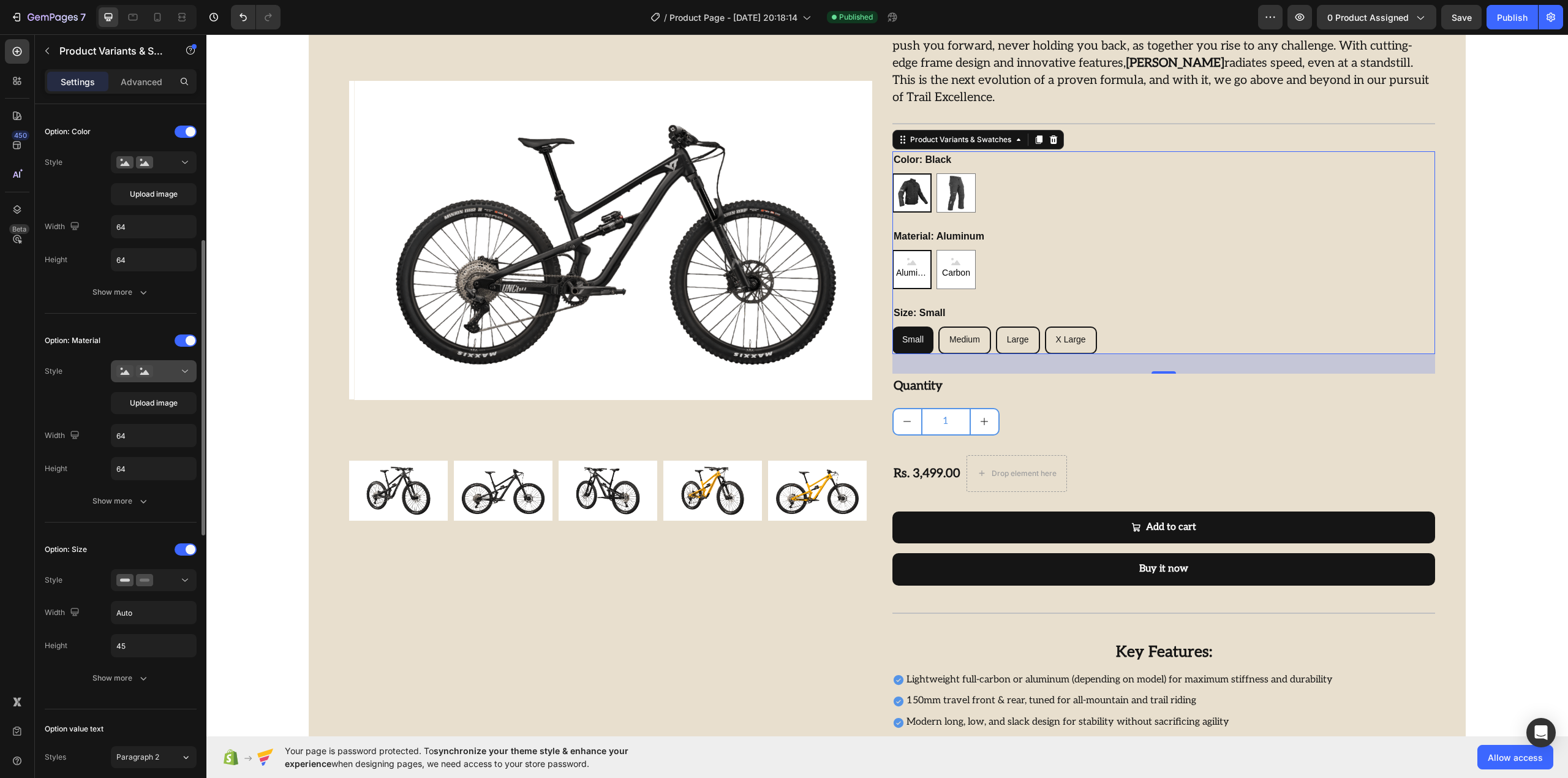
click at [181, 368] on icon at bounding box center [185, 371] width 12 height 12
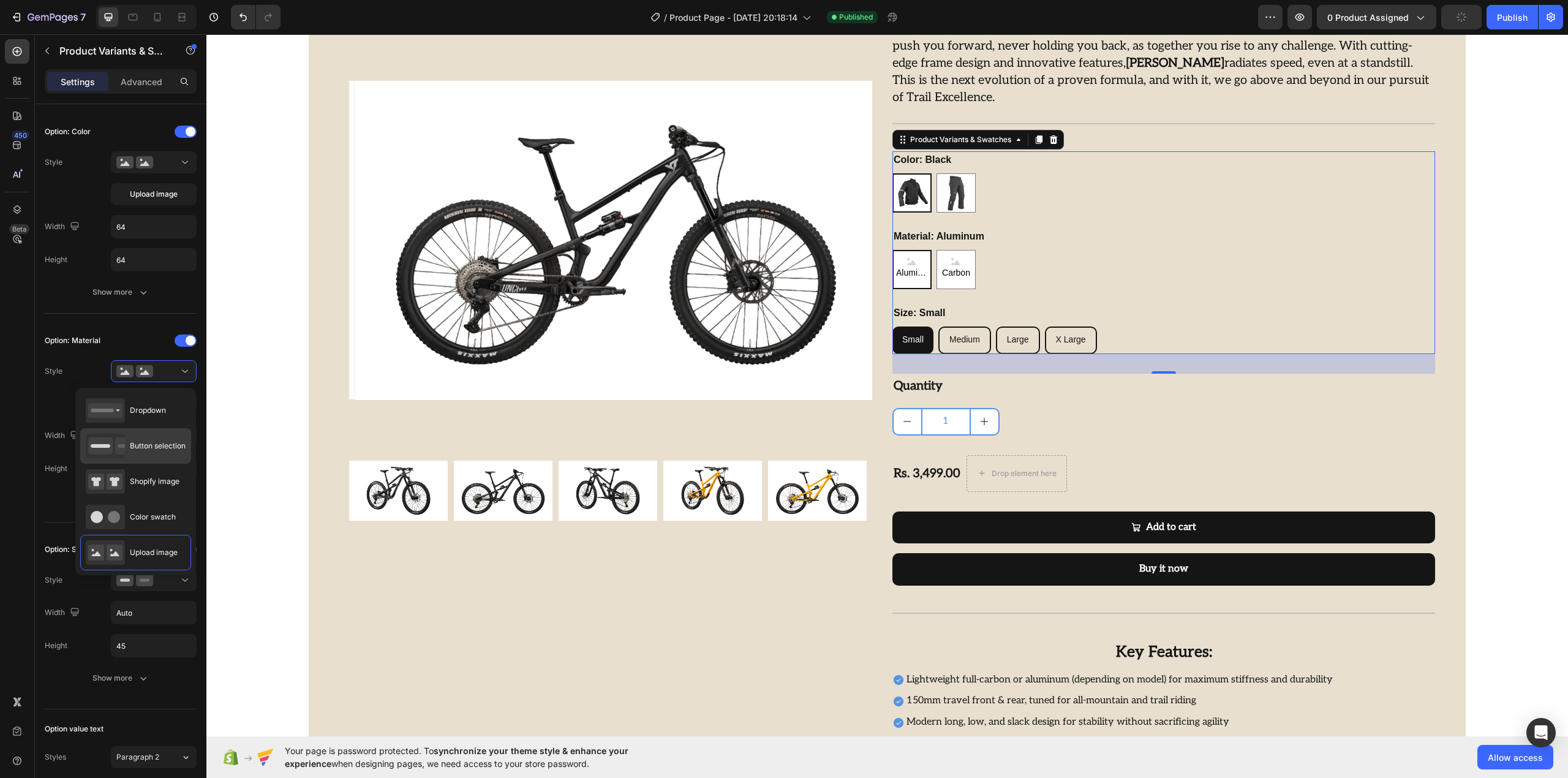
click at [155, 438] on div "Button selection" at bounding box center [136, 446] width 100 height 25
type input "Auto"
type input "45"
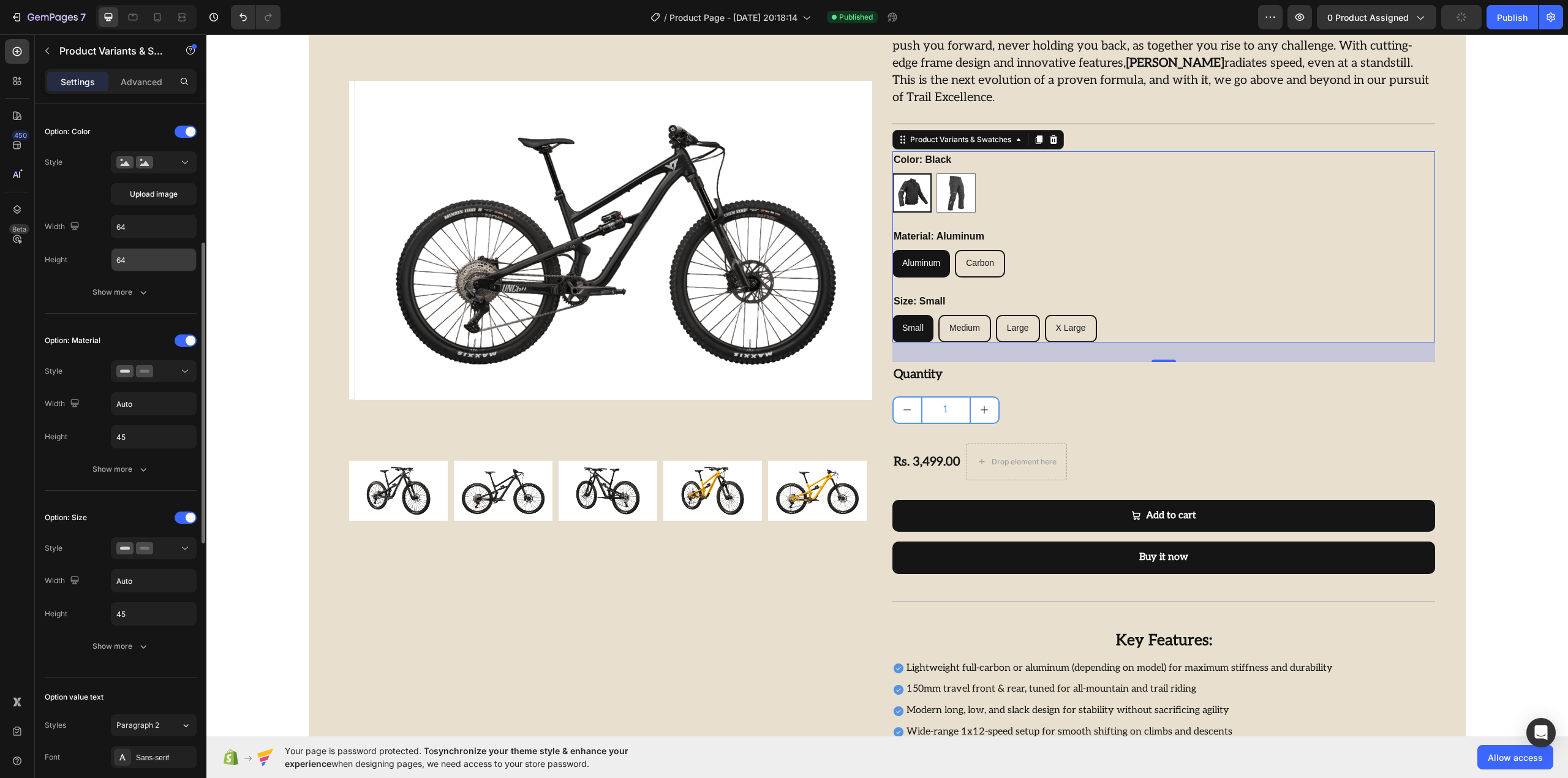
click at [172, 268] on input "64" at bounding box center [153, 260] width 85 height 22
click at [163, 190] on span "Upload image" at bounding box center [153, 194] width 48 height 11
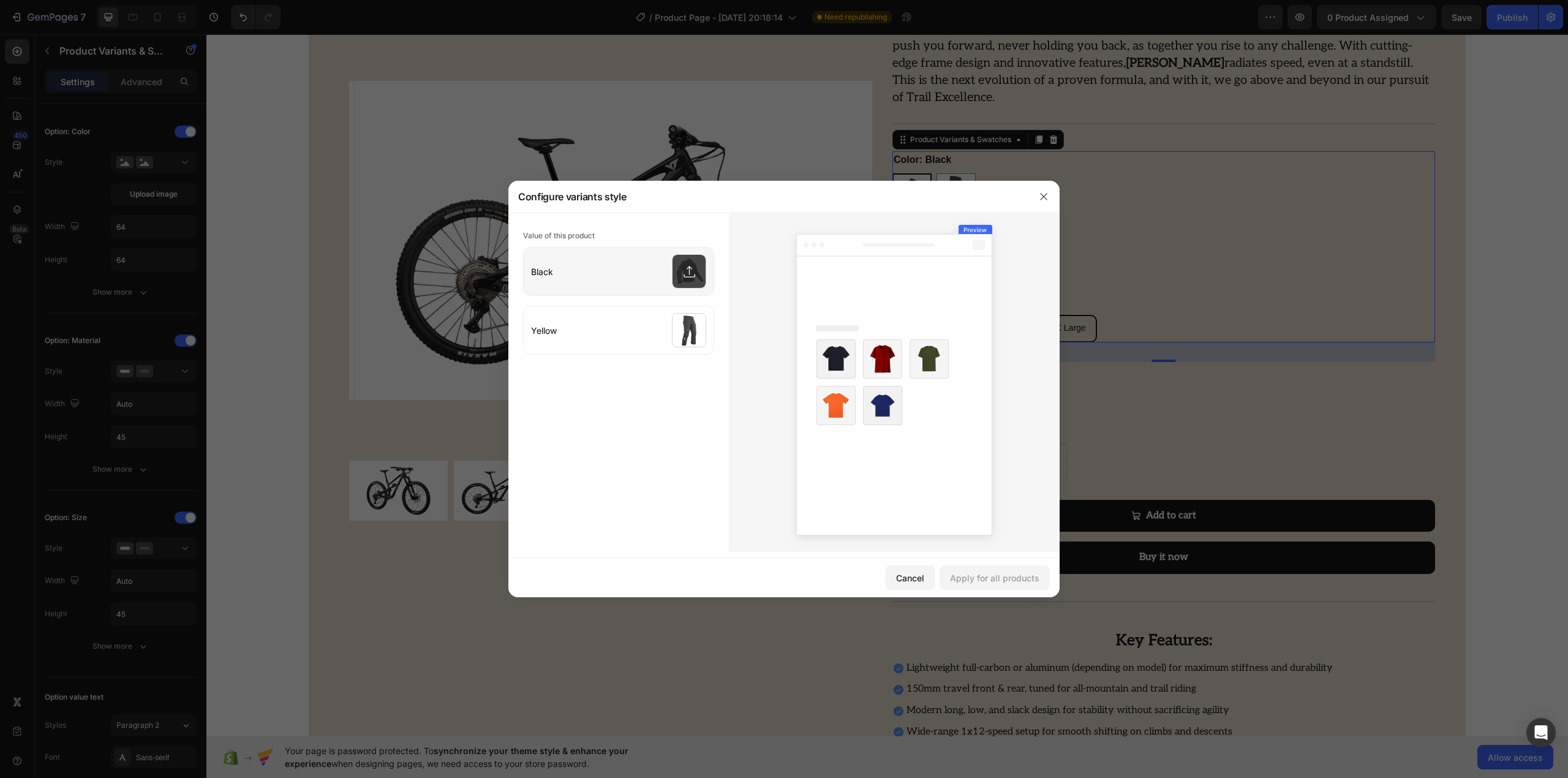
click at [701, 272] on input "file" at bounding box center [618, 271] width 190 height 48
click at [689, 280] on input "file" at bounding box center [618, 271] width 190 height 48
type input "C:\fakepath\Rynox TORNADO PRO 4 GLOVES.webp"
click at [1004, 576] on div "Apply for all products" at bounding box center [994, 578] width 90 height 13
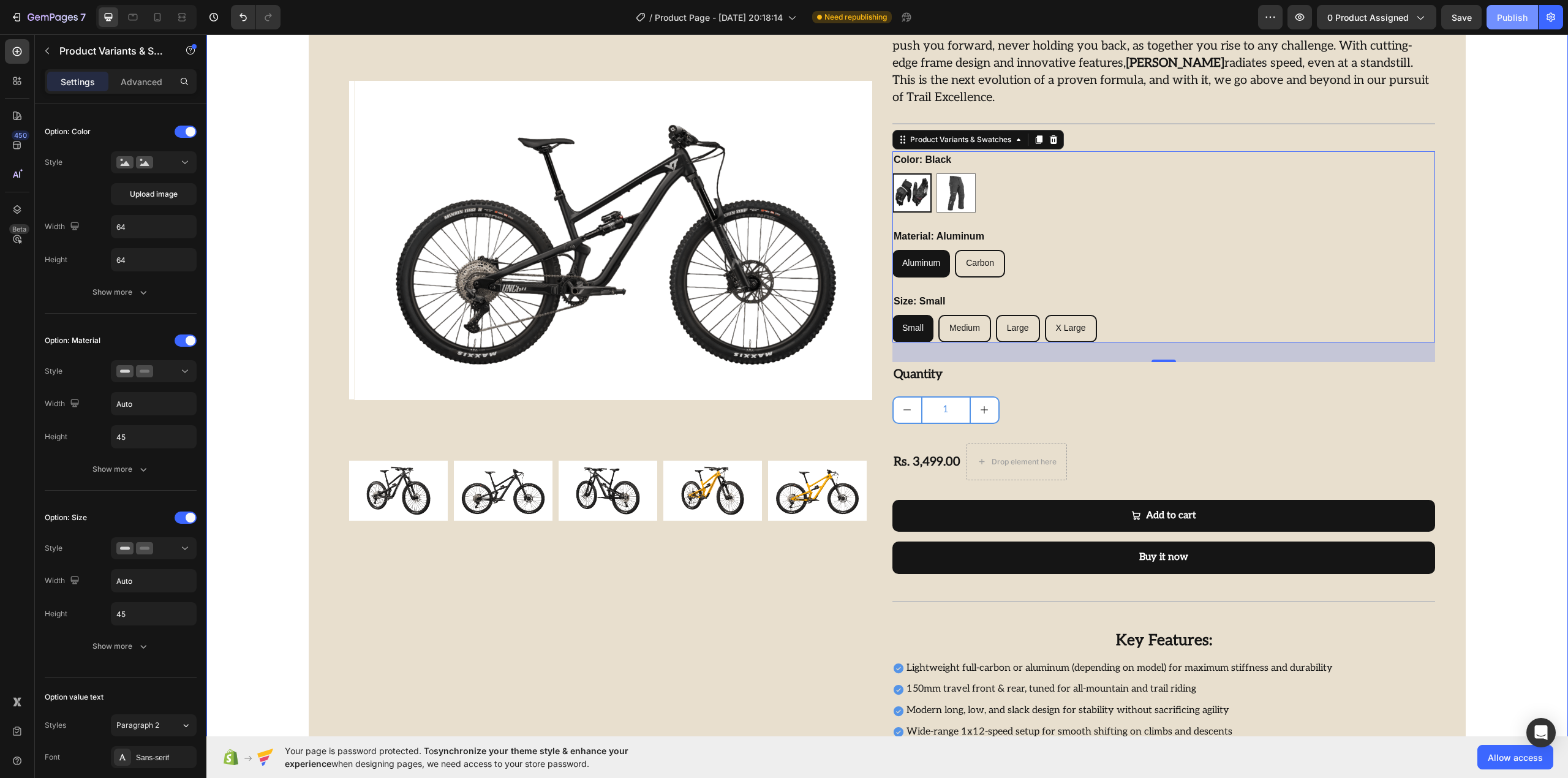
click at [1504, 26] on button "Publish" at bounding box center [1512, 17] width 51 height 25
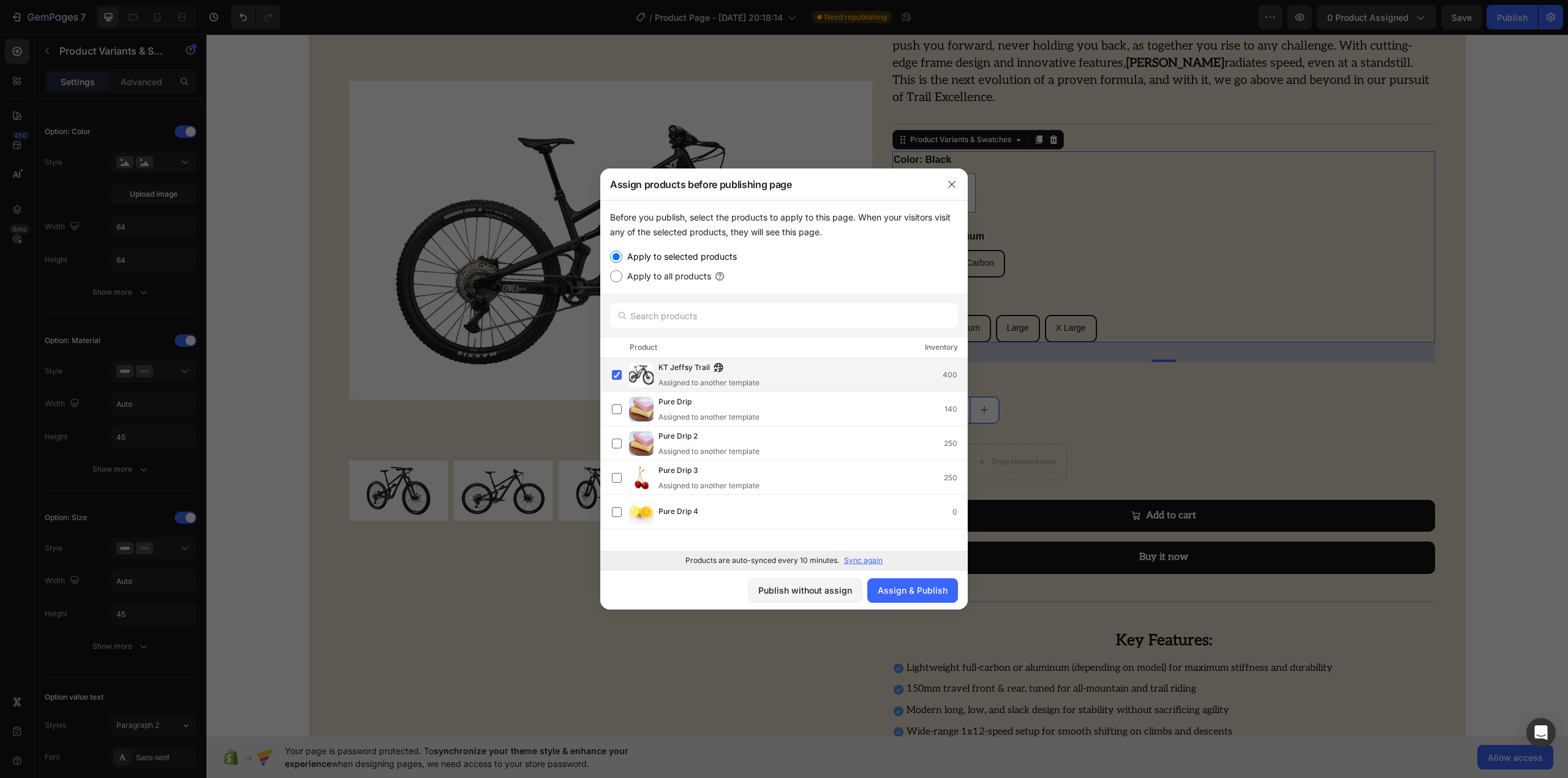
click at [725, 387] on div "Assigned to another template" at bounding box center [709, 383] width 101 height 11
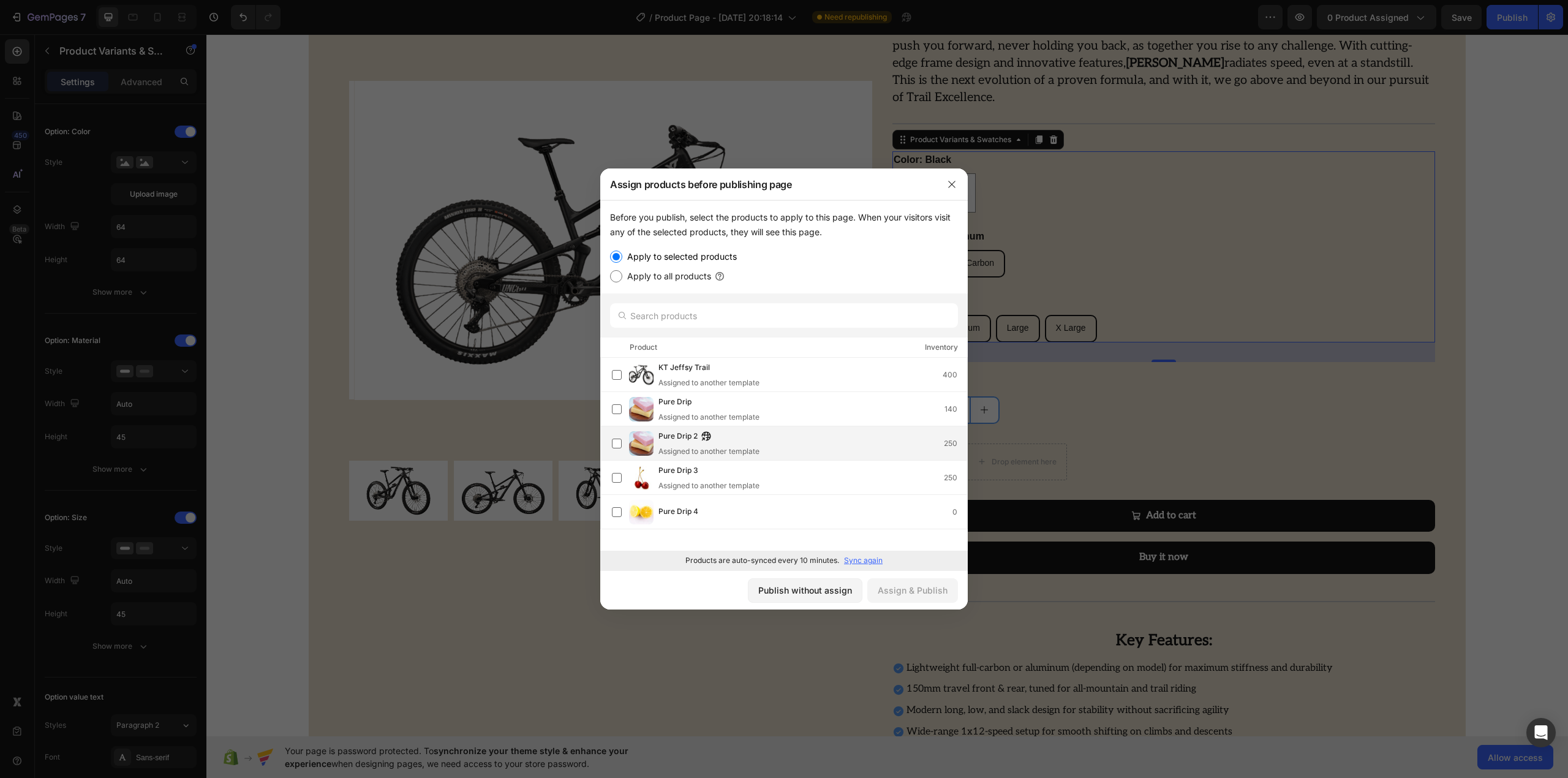
click at [672, 441] on span "Pure Drip 2" at bounding box center [677, 437] width 39 height 14
click at [669, 392] on div "Pure Drip Assigned to another template 140" at bounding box center [784, 408] width 368 height 34
click at [681, 380] on div "Assigned to another template" at bounding box center [709, 383] width 101 height 11
click at [671, 451] on div "Assigned to another template" at bounding box center [709, 451] width 101 height 11
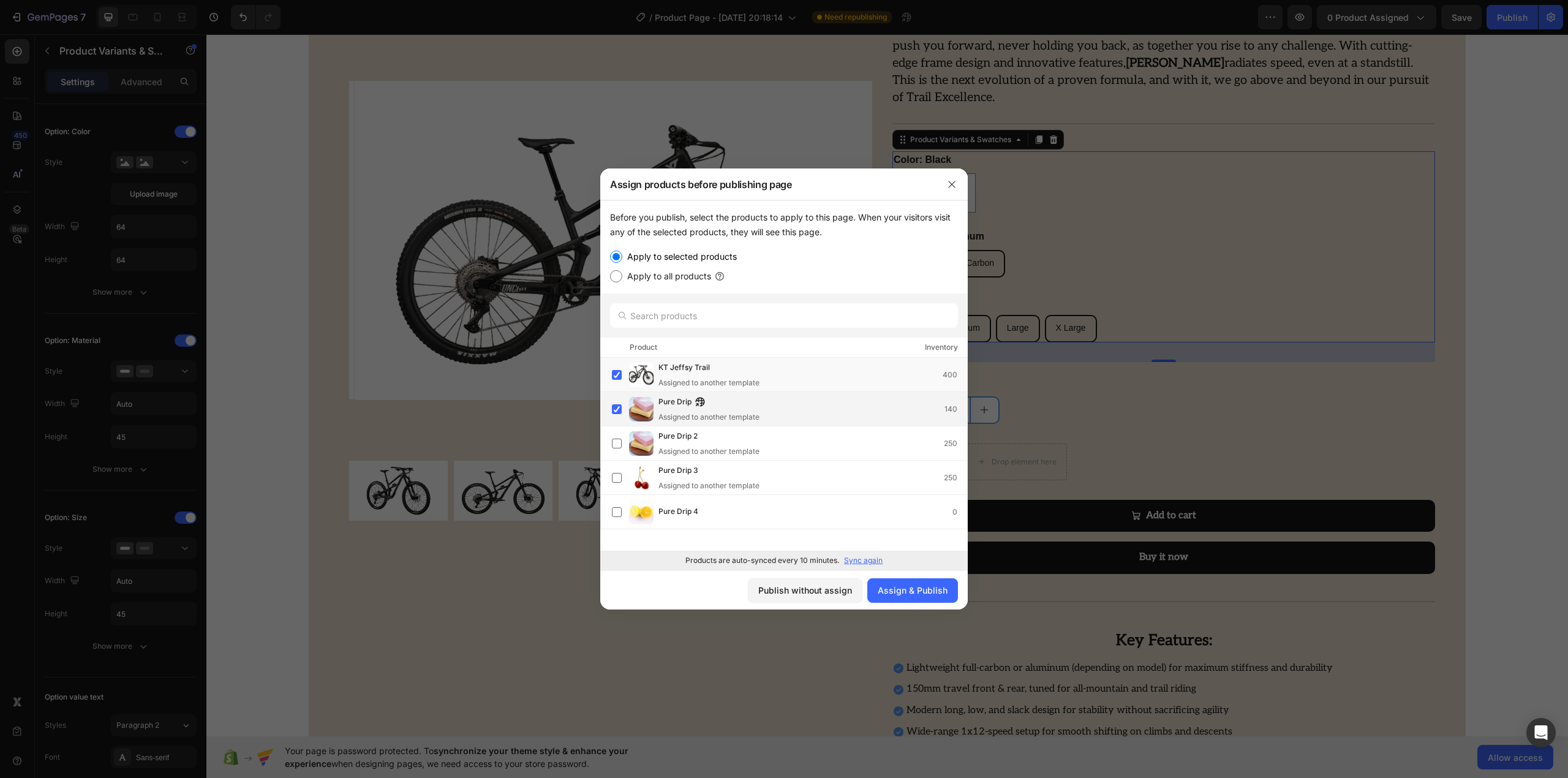
click at [669, 399] on span "Pure Drip" at bounding box center [675, 402] width 33 height 14
click at [669, 377] on div "Assigned to another template" at bounding box center [709, 383] width 101 height 11
click at [947, 179] on icon "button" at bounding box center [952, 184] width 10 height 10
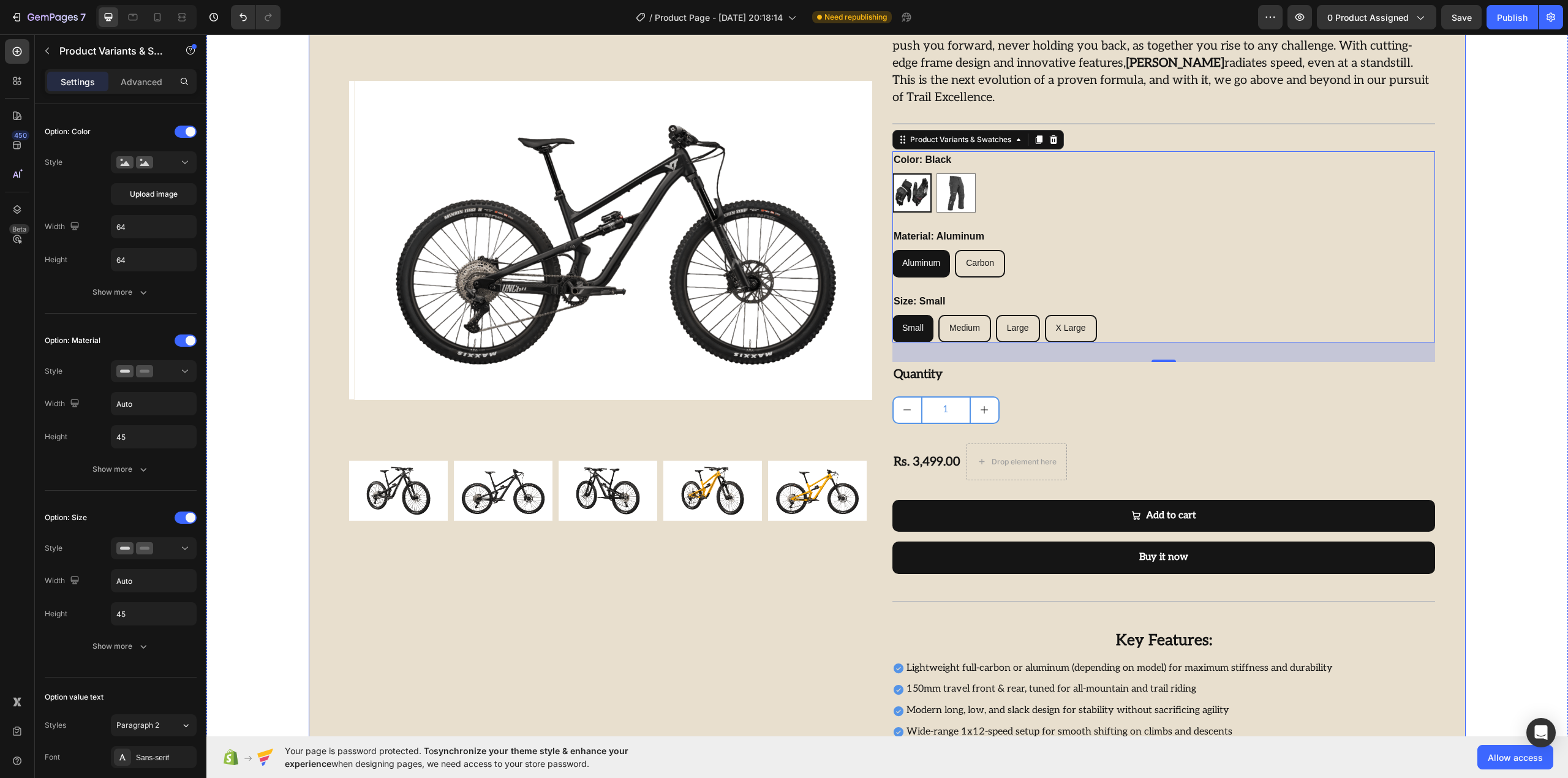
click at [326, 137] on div "Product Images Row KT Jeffsy Trail Product Title Far out or nothing: JEFFSY is …" at bounding box center [887, 369] width 1158 height 906
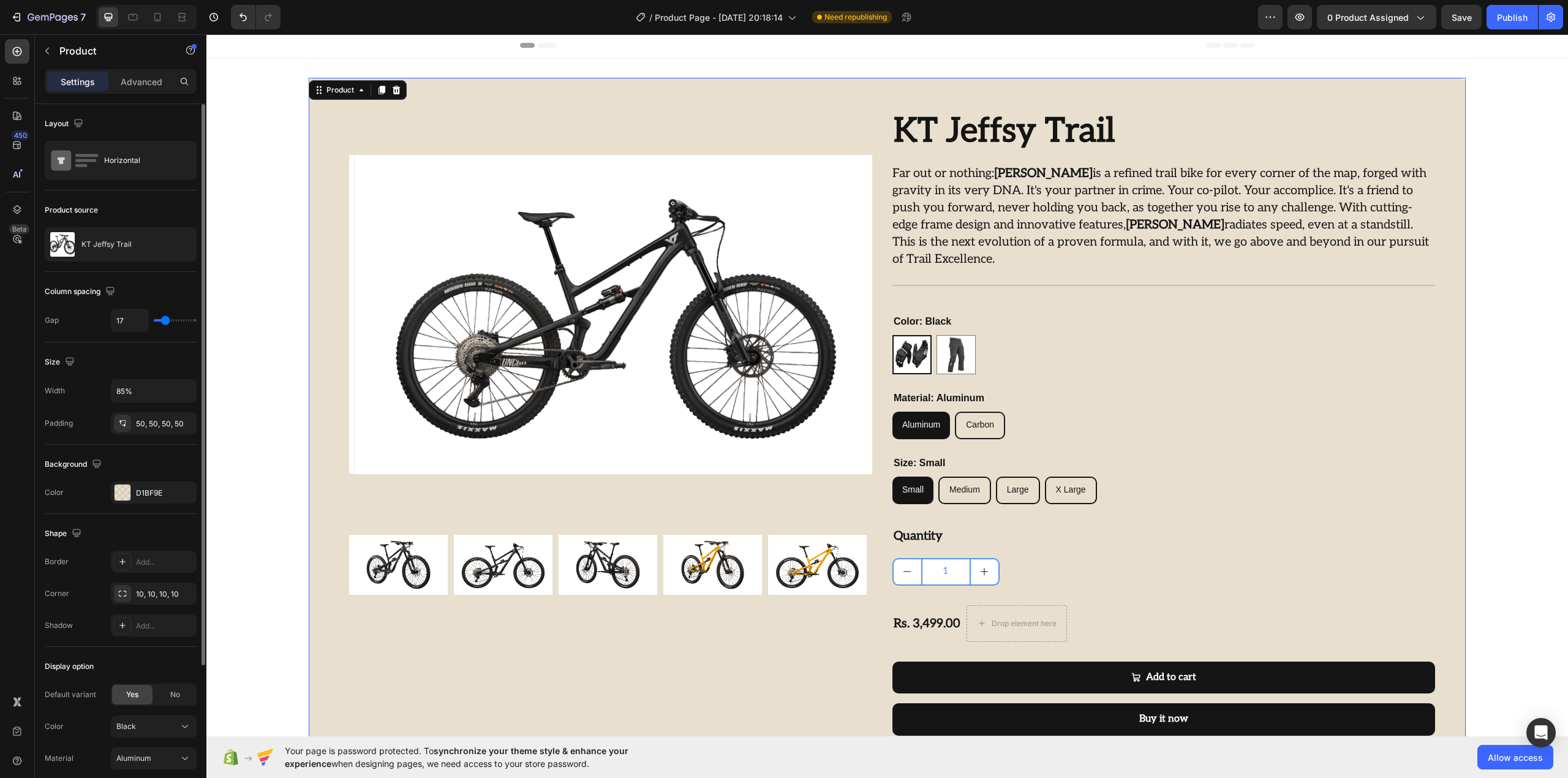
scroll to position [0, 0]
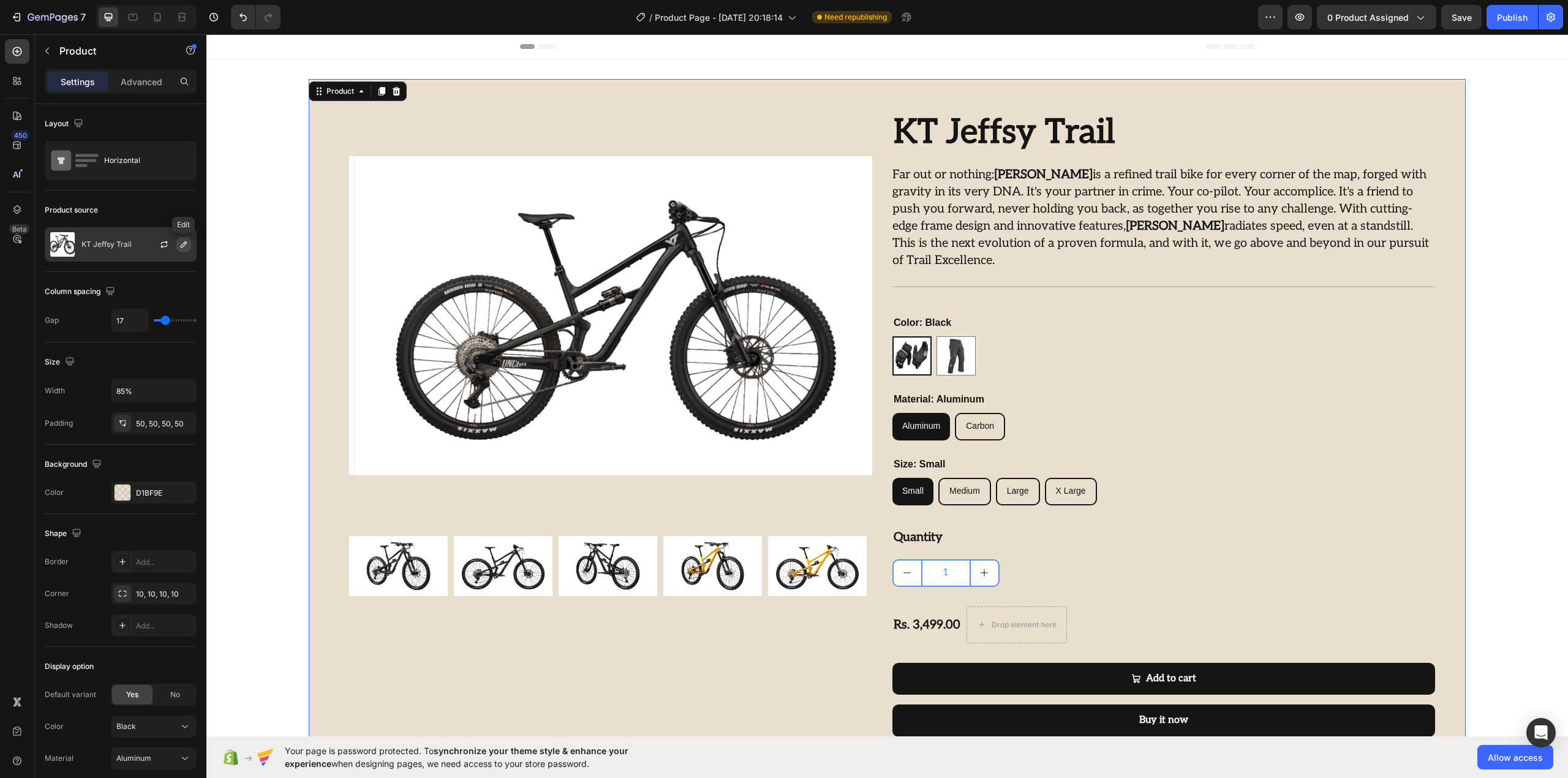
click at [182, 242] on icon "button" at bounding box center [184, 244] width 10 height 10
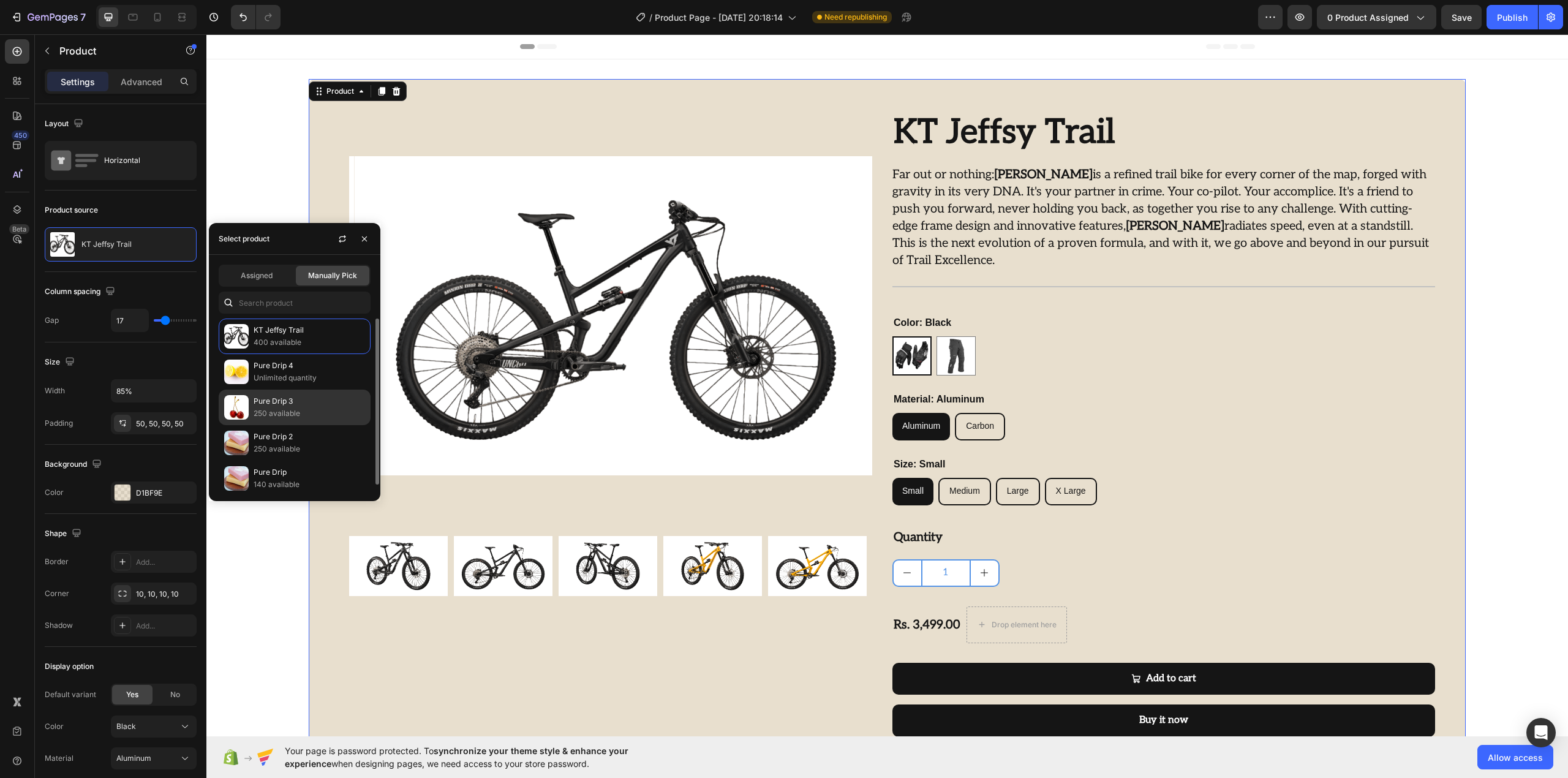
click at [303, 409] on p "250 available" at bounding box center [309, 413] width 111 height 12
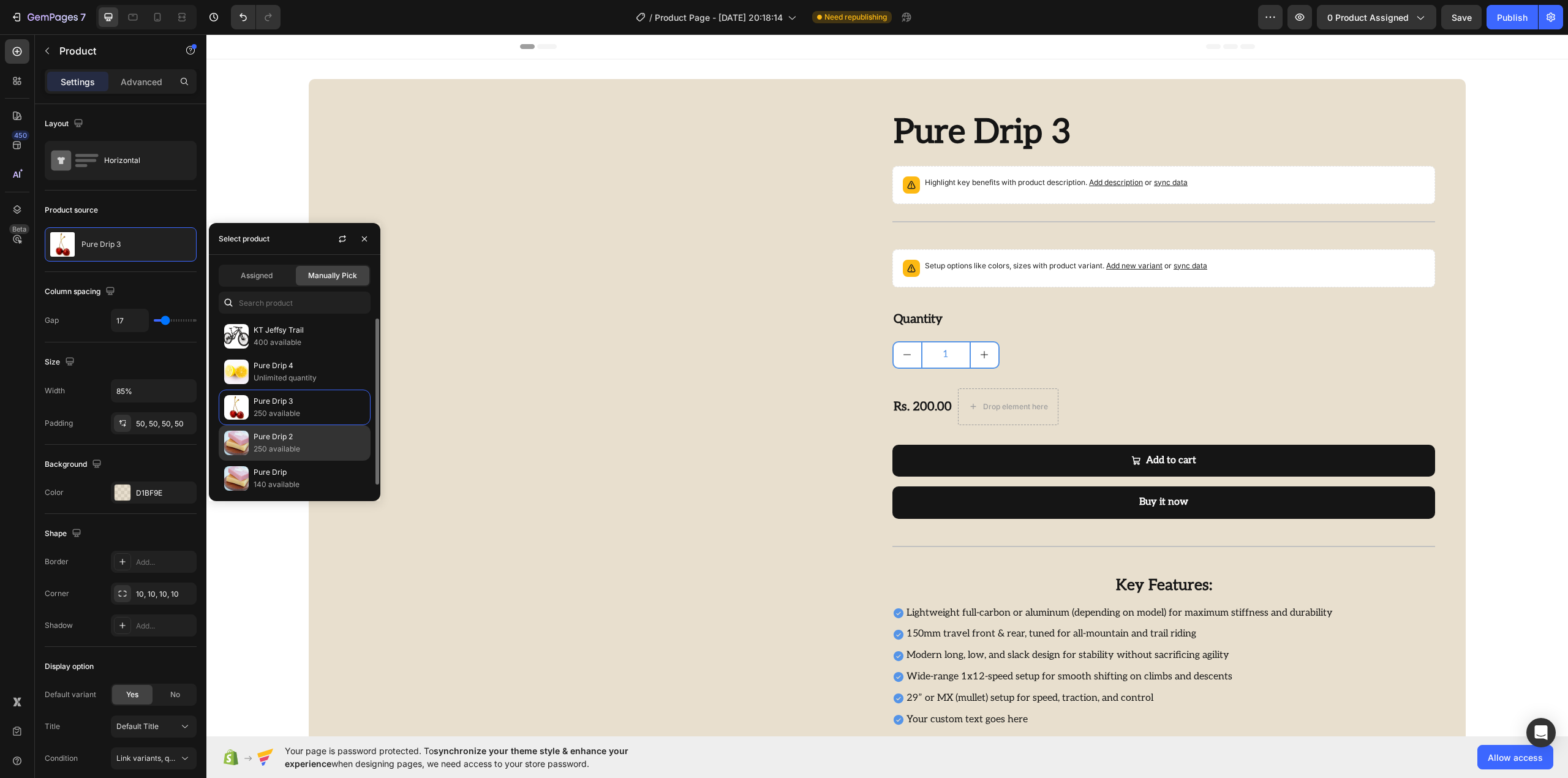
click at [285, 453] on p "250 available" at bounding box center [309, 449] width 111 height 12
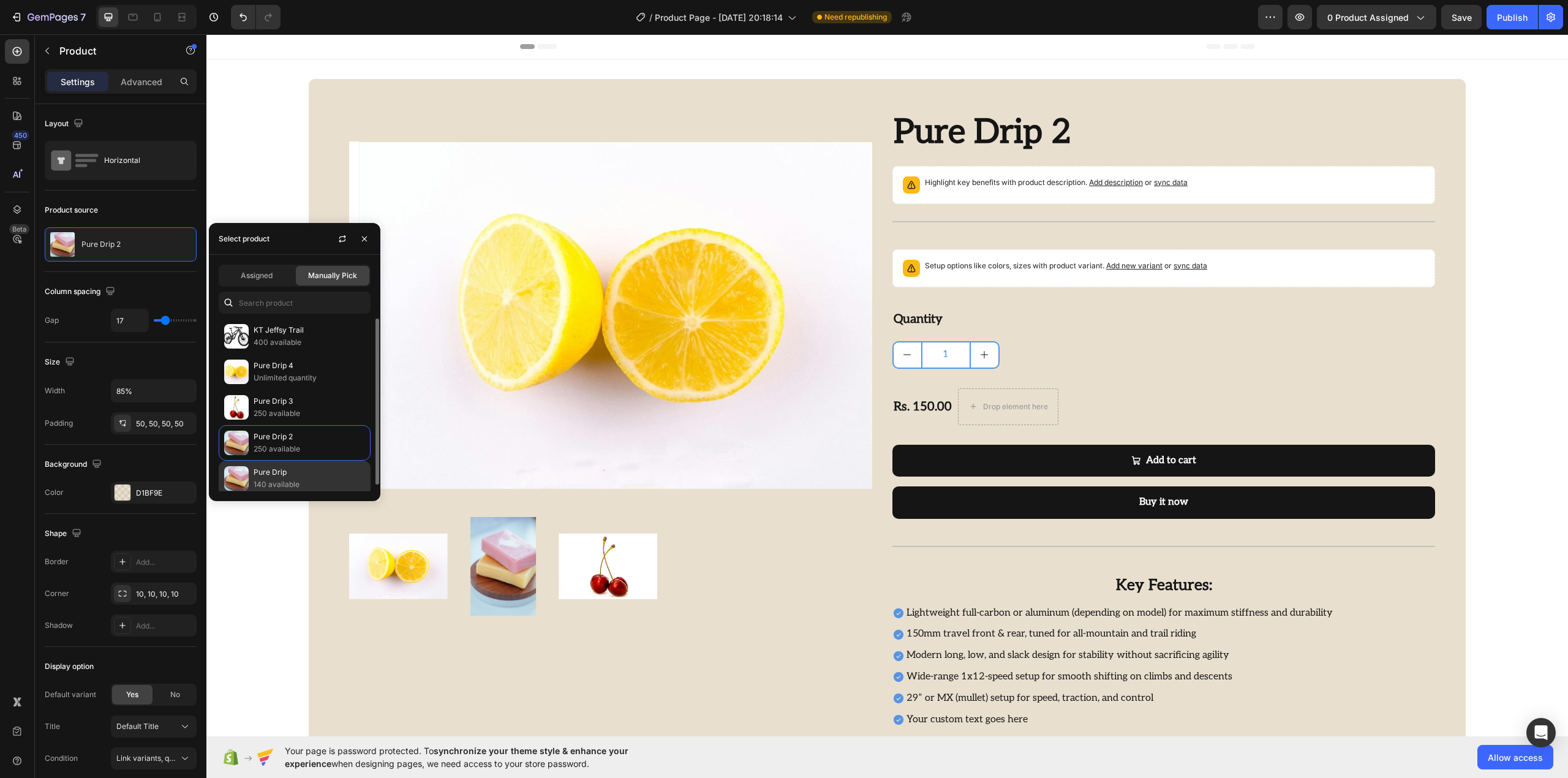
click at [289, 481] on p "140 available" at bounding box center [309, 484] width 111 height 12
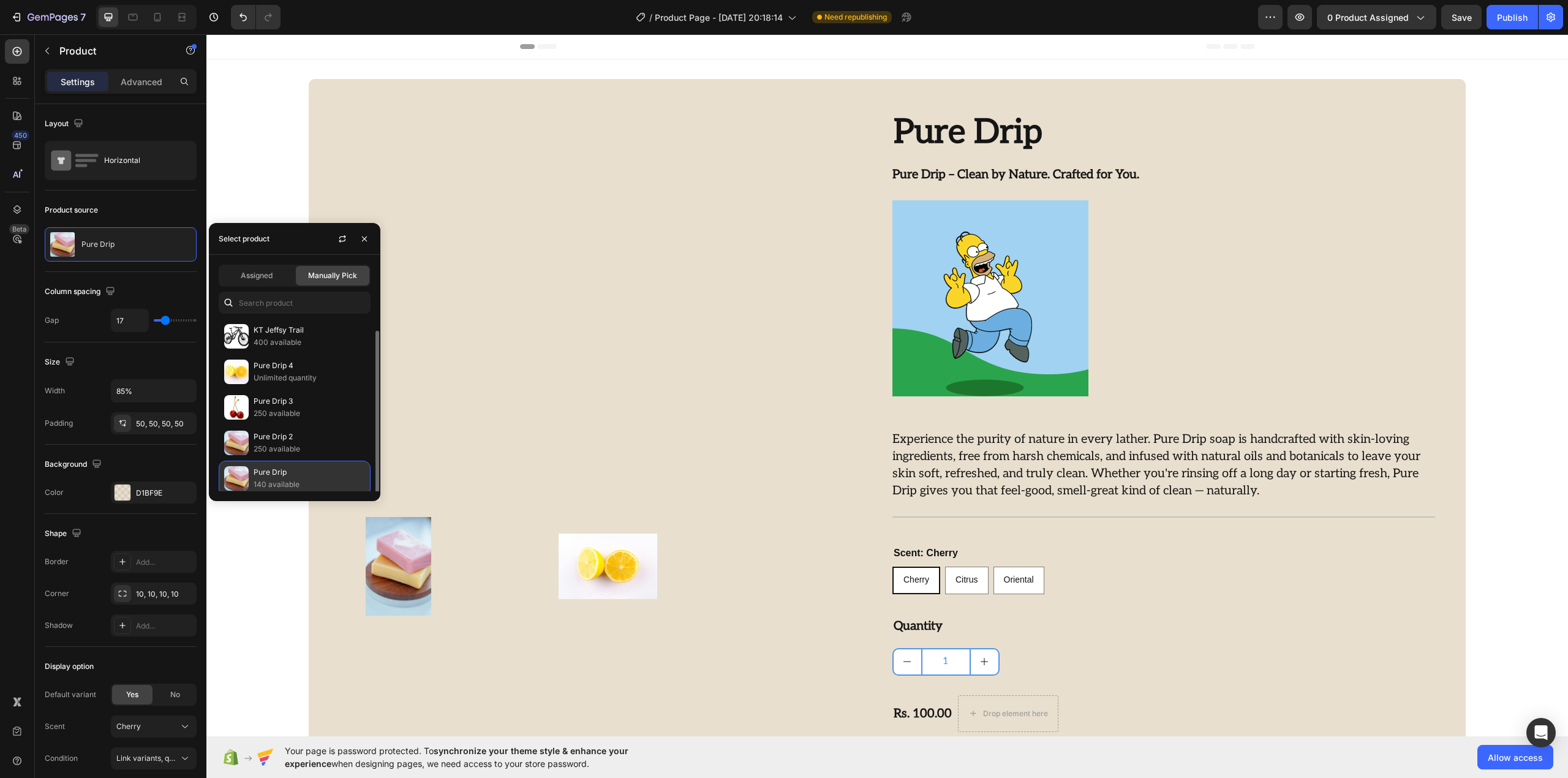
scroll to position [6, 0]
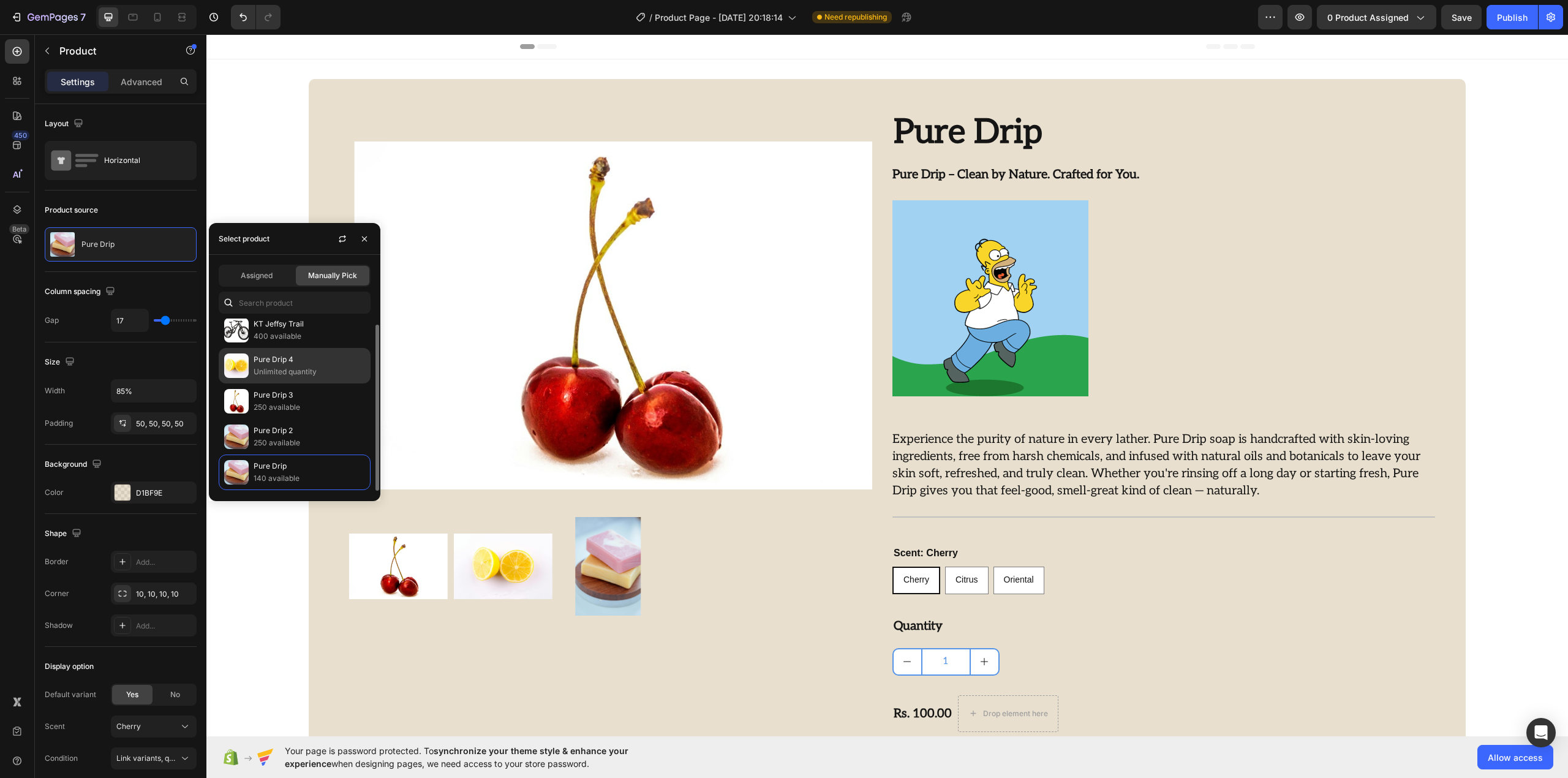
click at [279, 373] on p "Unlimited quantity" at bounding box center [309, 372] width 111 height 12
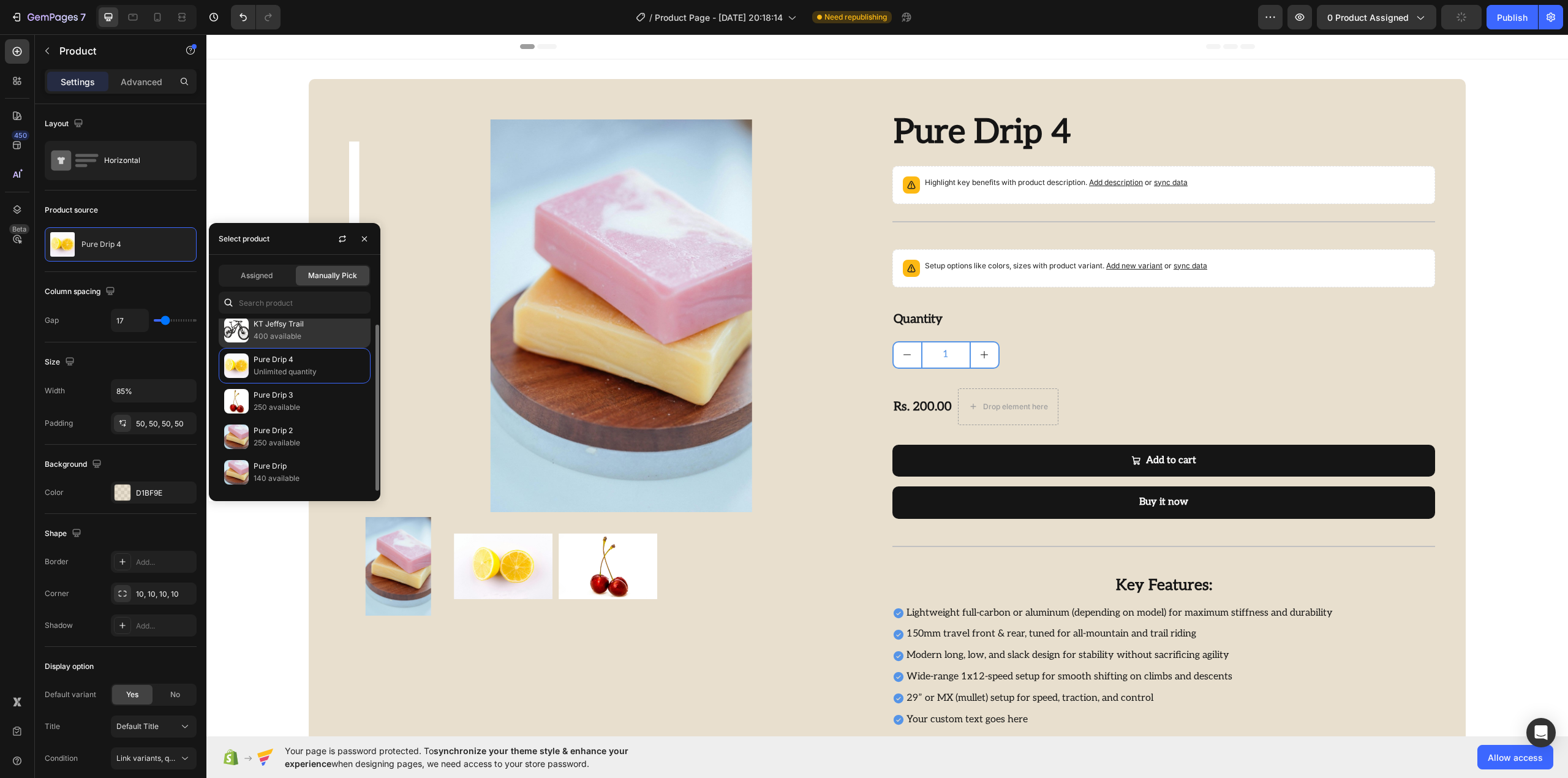
click at [266, 324] on p "KT Jeffsy Trail" at bounding box center [309, 324] width 111 height 12
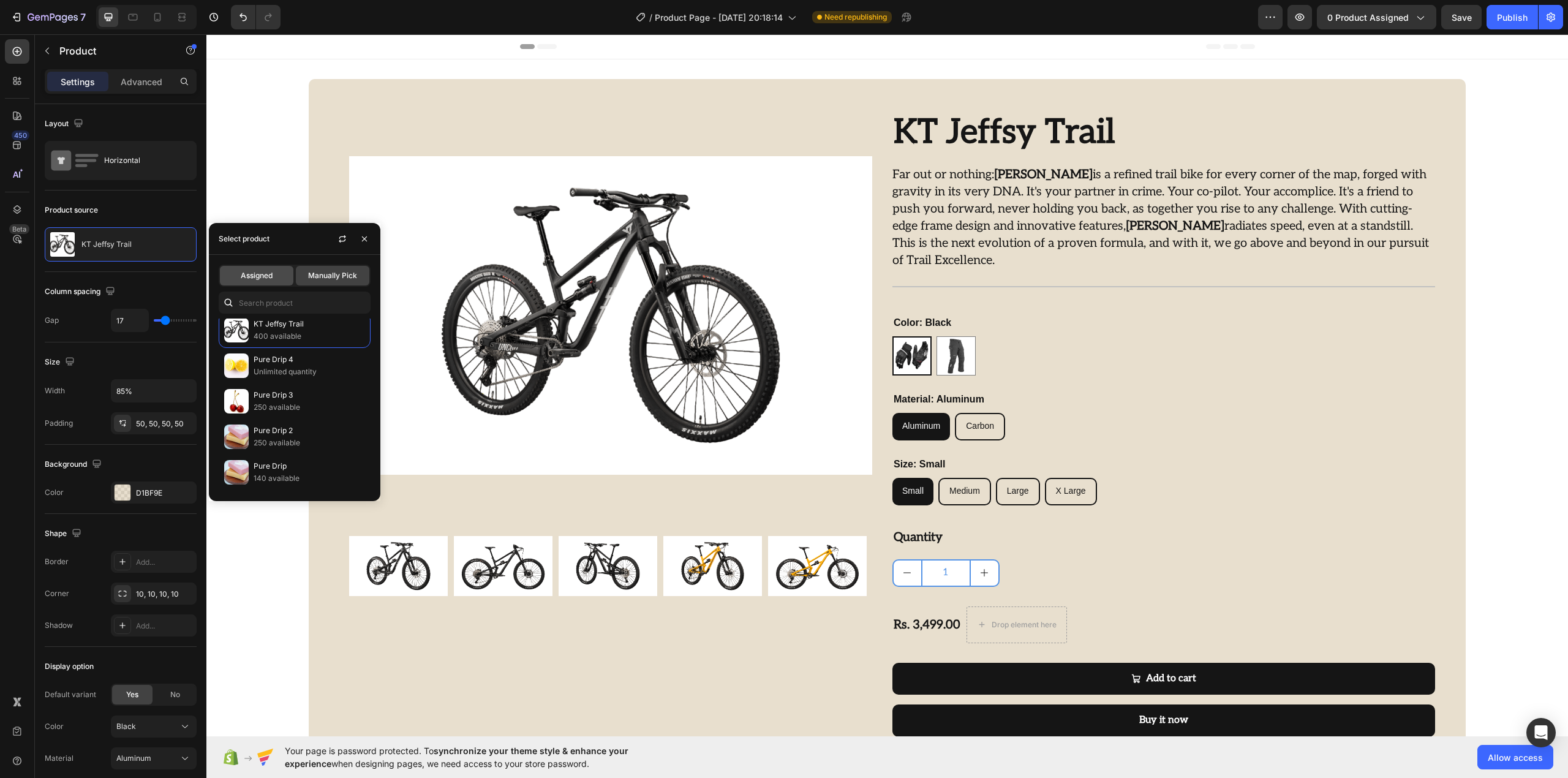
click at [278, 274] on div "Assigned" at bounding box center [256, 276] width 74 height 20
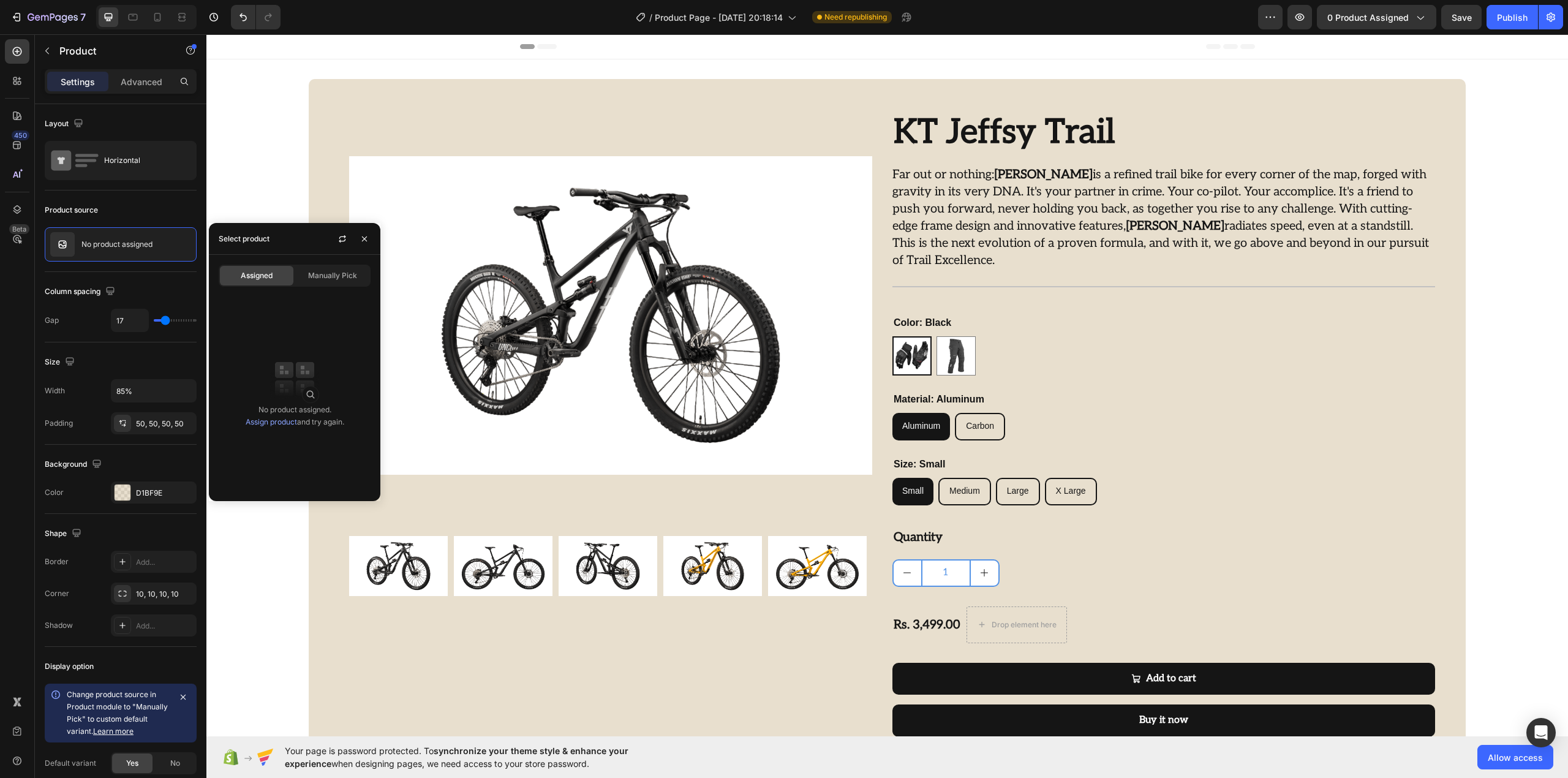
click at [270, 424] on link "Assign product" at bounding box center [271, 421] width 51 height 9
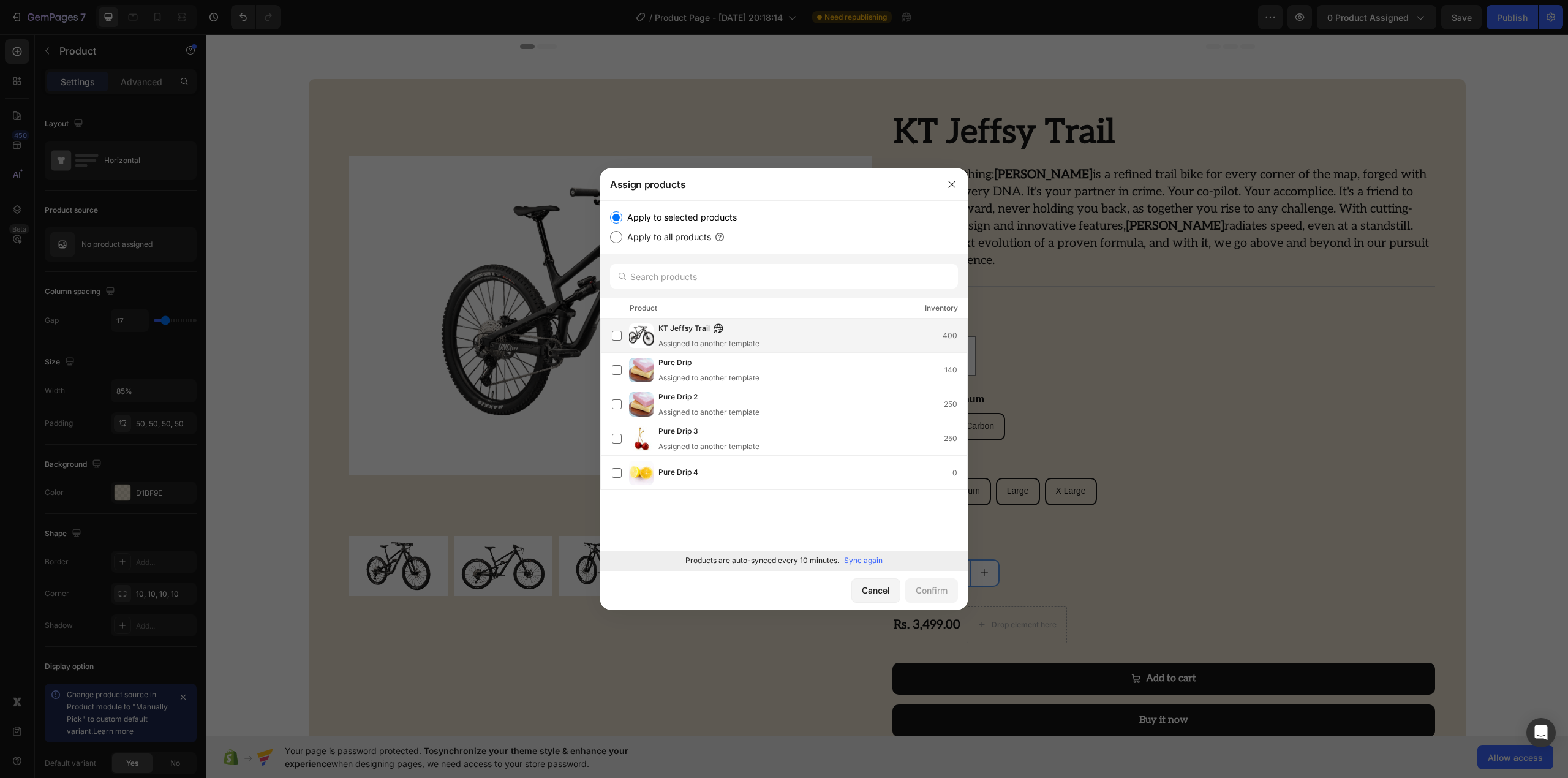
click at [697, 334] on span "KT Jeffsy Trail" at bounding box center [684, 329] width 51 height 14
click at [933, 591] on div "Confirm" at bounding box center [932, 590] width 32 height 13
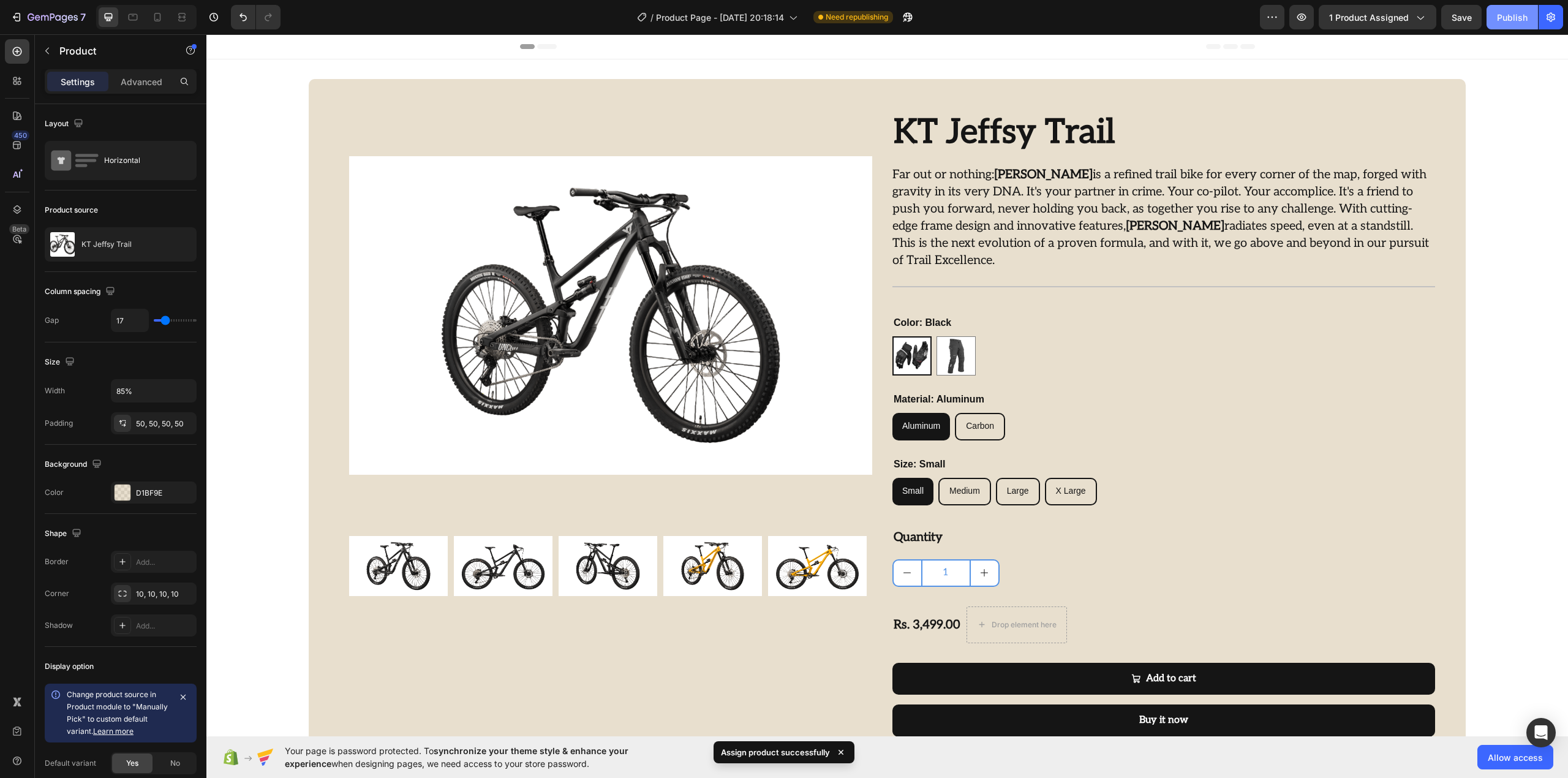
click at [1499, 23] on div "Publish" at bounding box center [1512, 17] width 31 height 13
click at [888, 10] on button "button" at bounding box center [893, 17] width 25 height 25
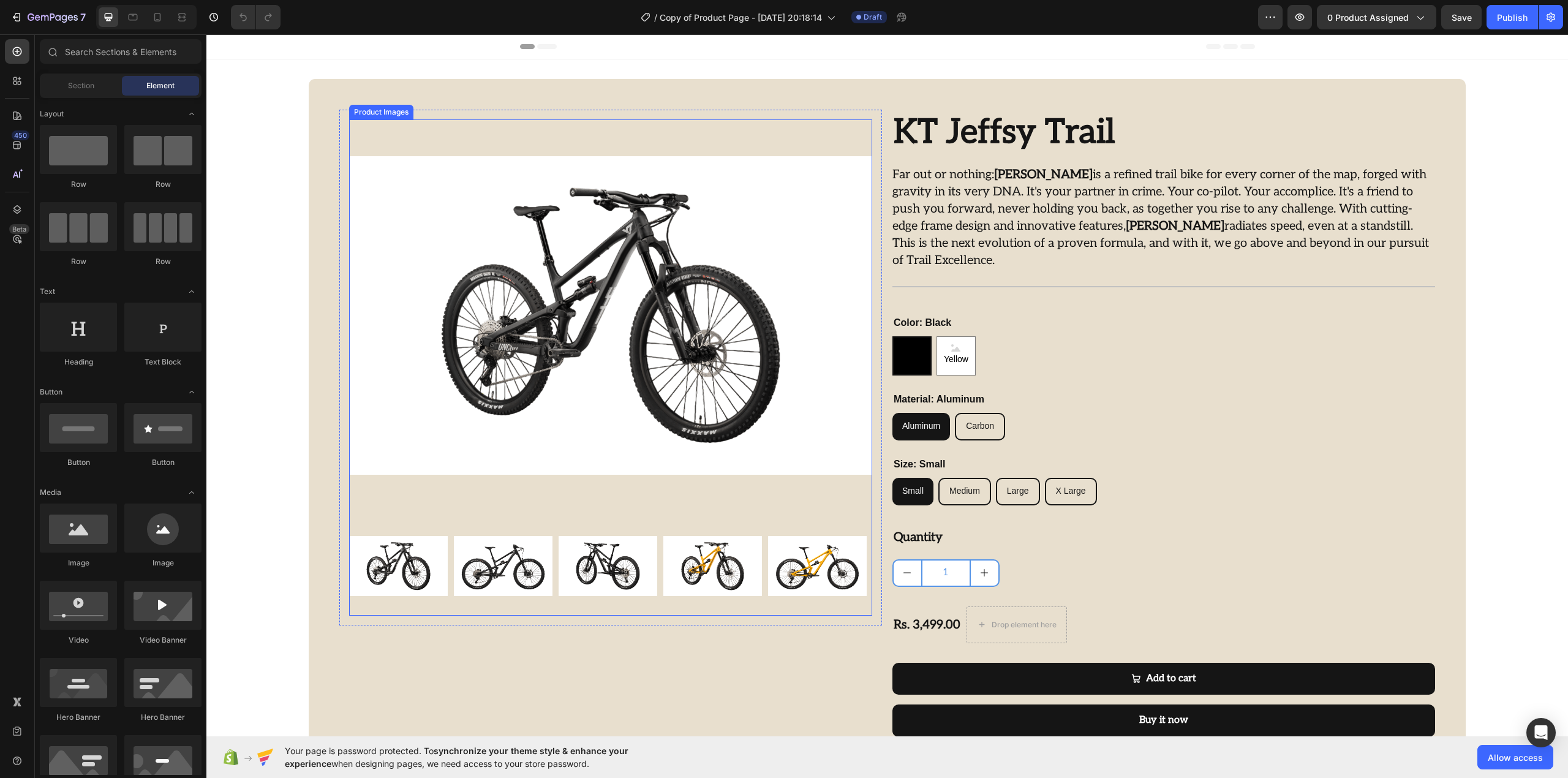
click at [392, 140] on img at bounding box center [611, 315] width 523 height 392
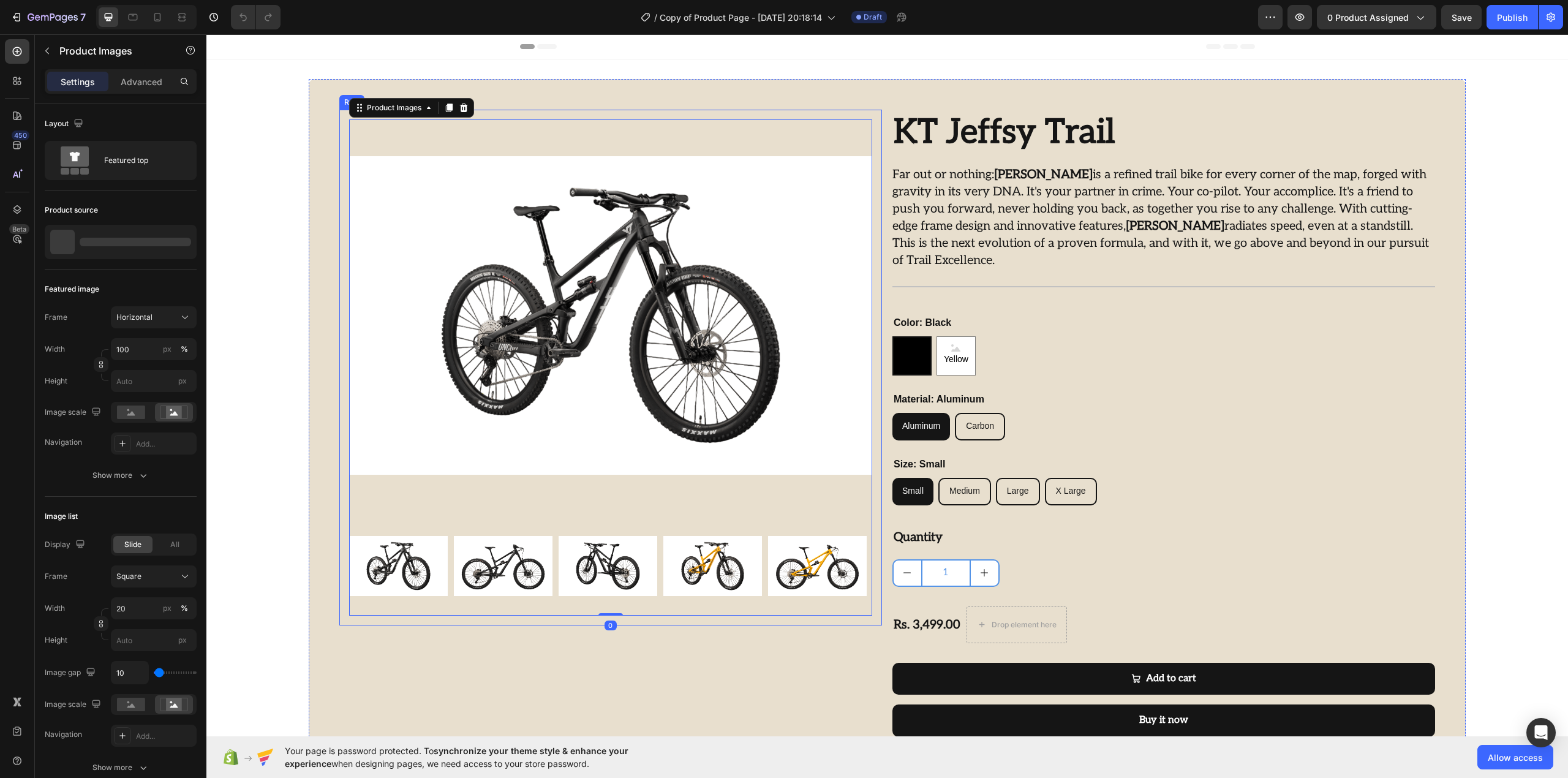
click at [343, 140] on div "Product Images 0 Row" at bounding box center [611, 367] width 543 height 515
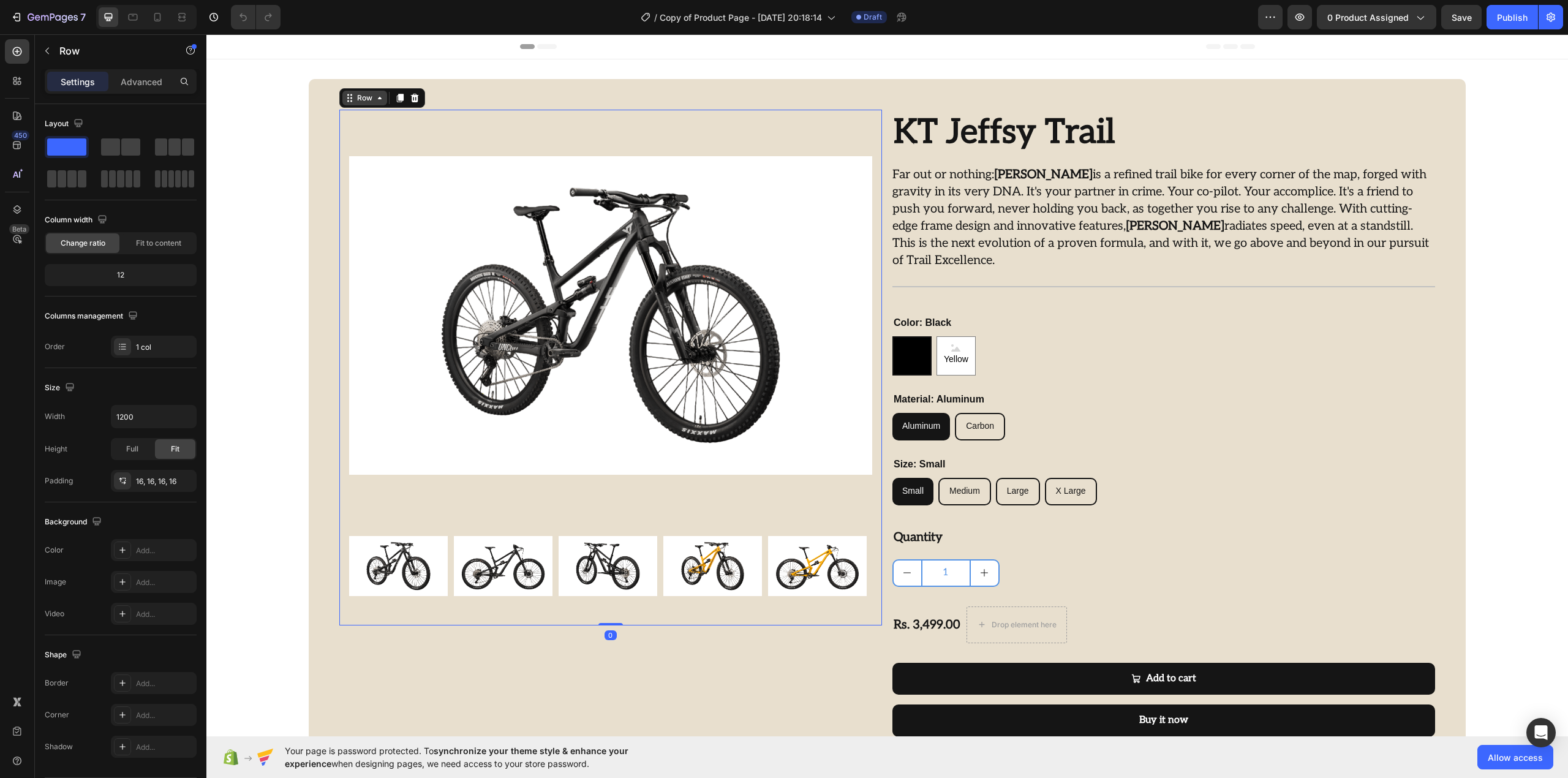
click at [367, 105] on div "Row" at bounding box center [365, 98] width 44 height 15
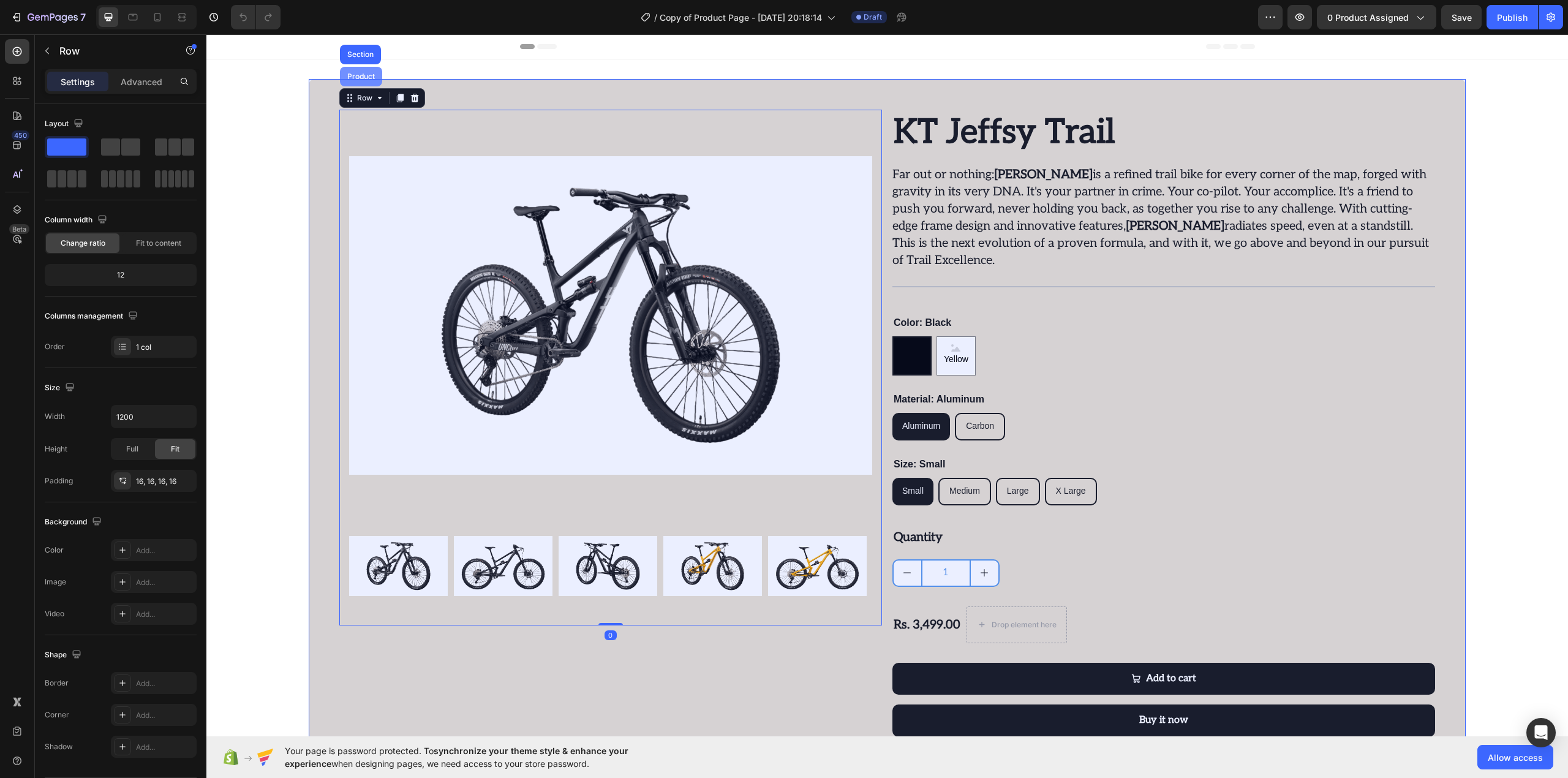
click at [358, 76] on div "Product" at bounding box center [361, 77] width 33 height 7
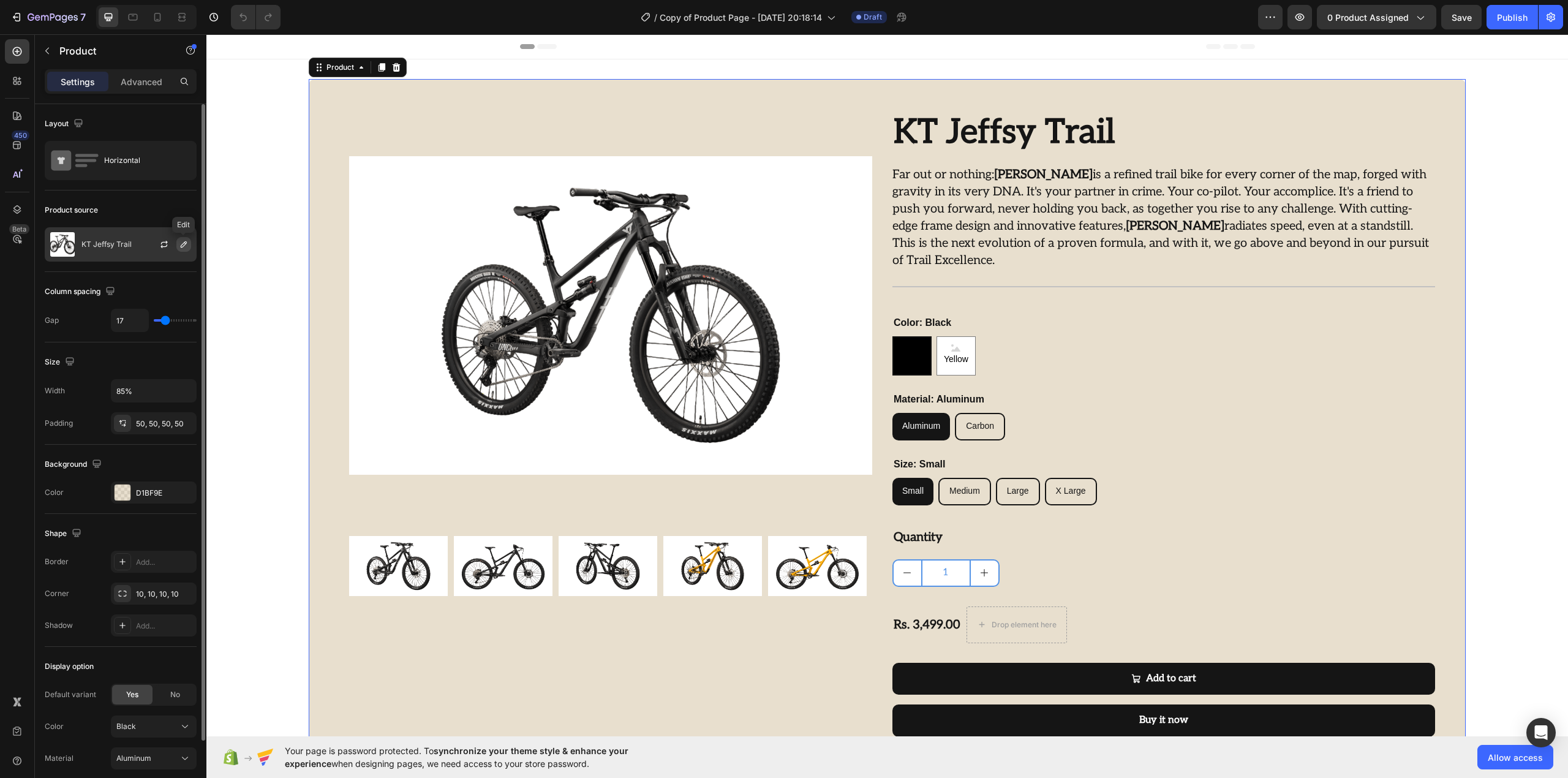
click at [184, 245] on icon "button" at bounding box center [184, 244] width 10 height 10
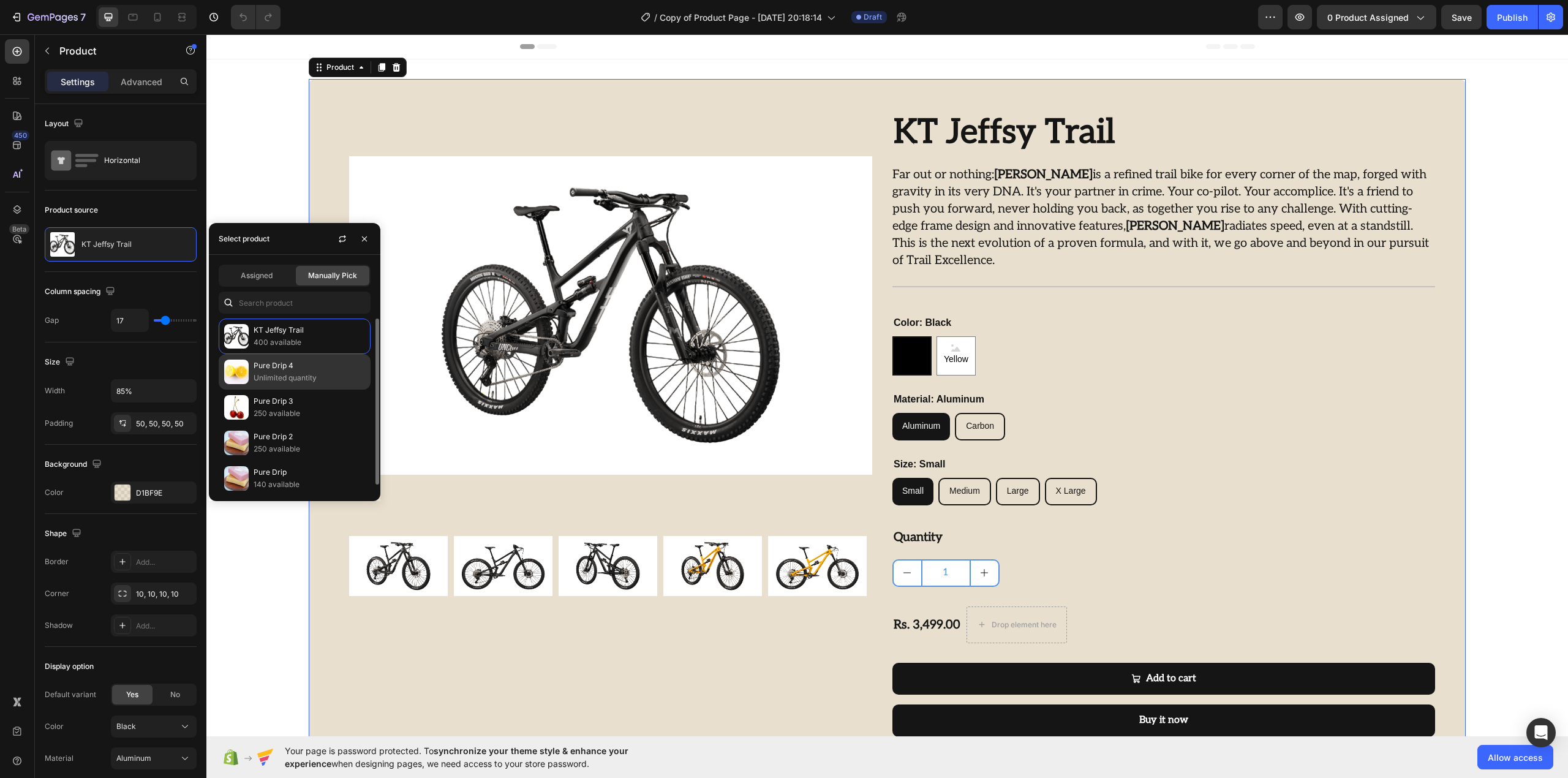
click at [304, 389] on div "Pure Drip 4 Unlimited quantity" at bounding box center [295, 407] width 152 height 35
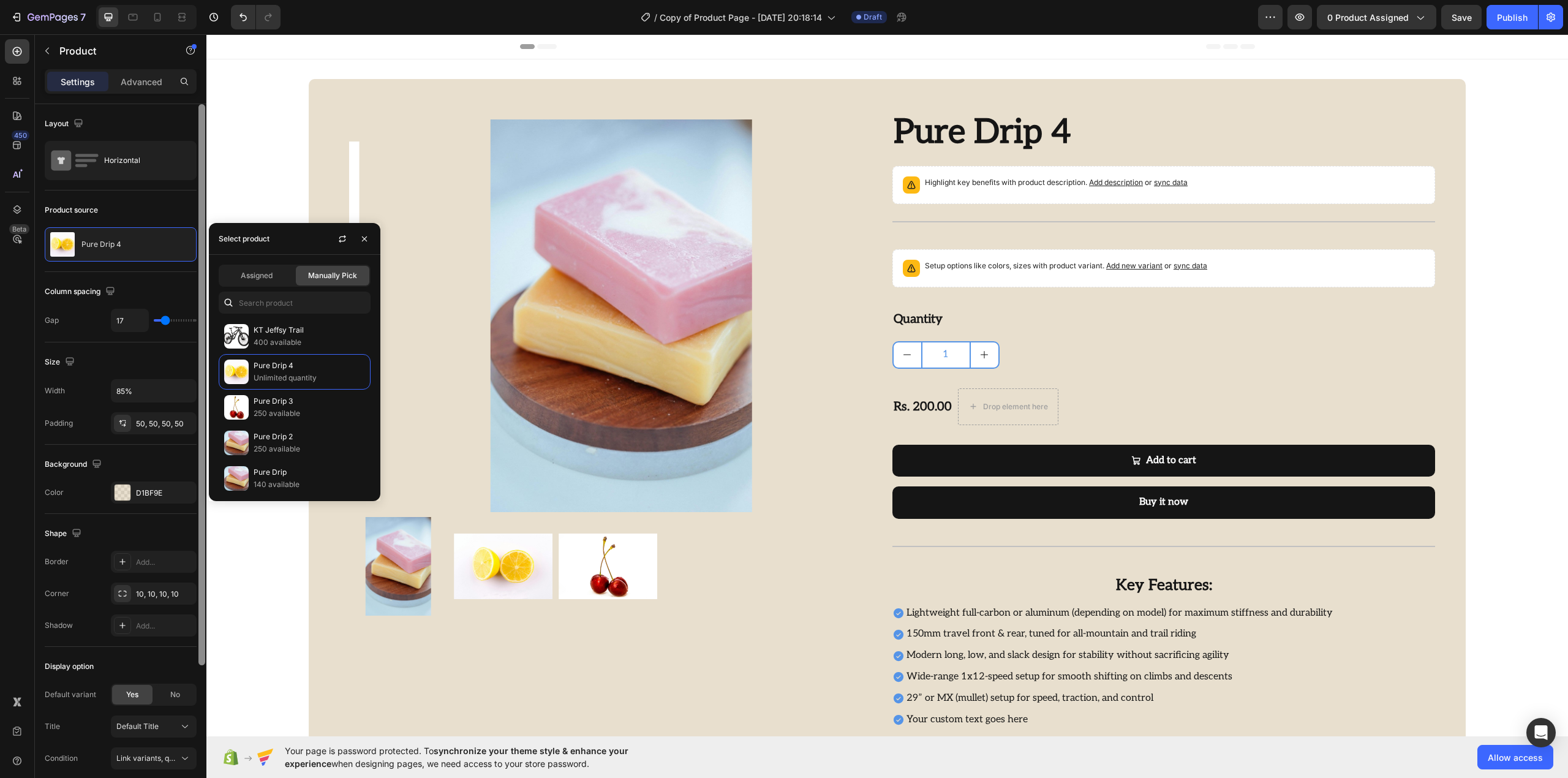
click at [197, 191] on div at bounding box center [201, 458] width 9 height 709
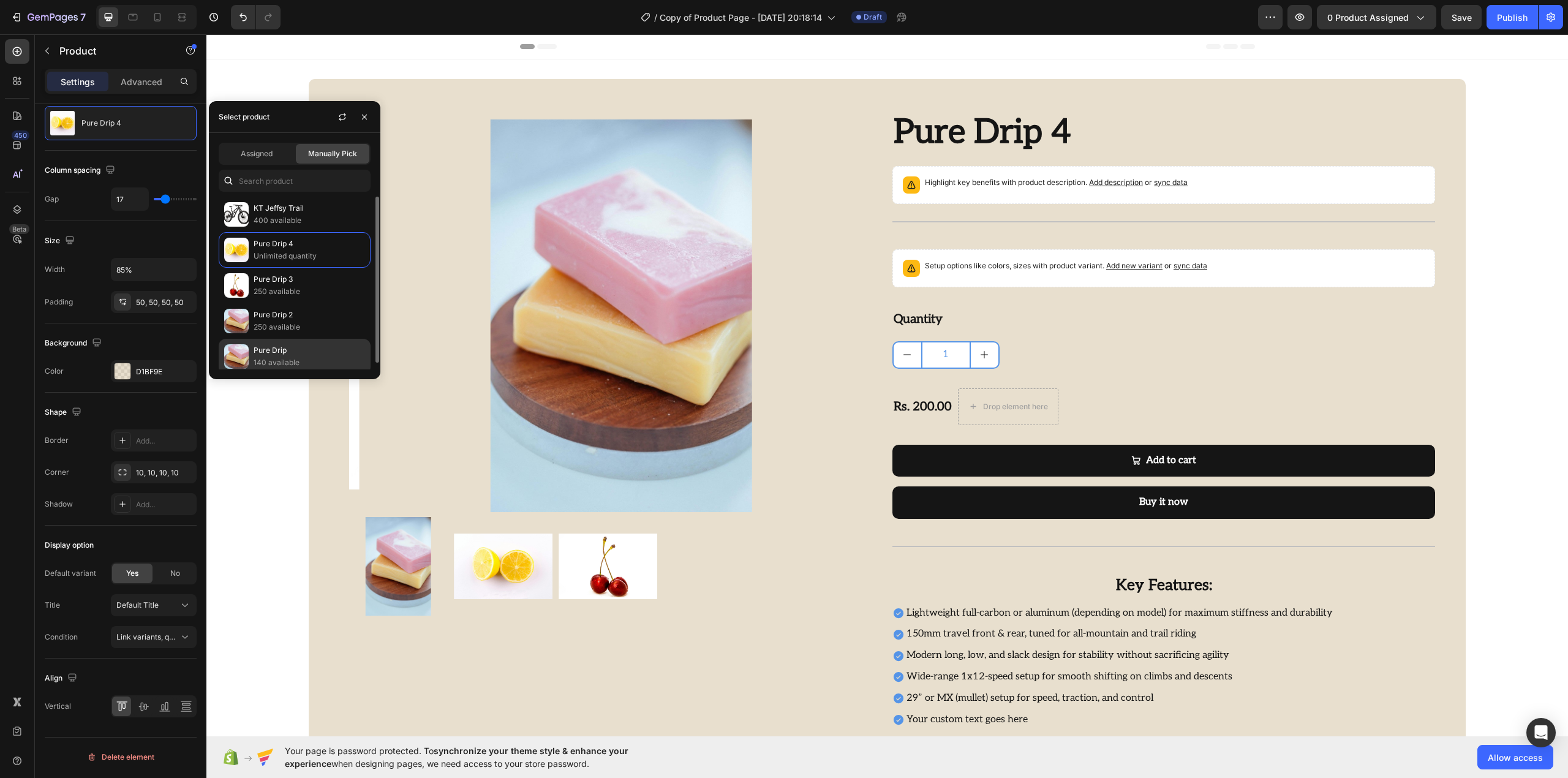
click at [273, 349] on p "Pure Drip" at bounding box center [309, 350] width 111 height 12
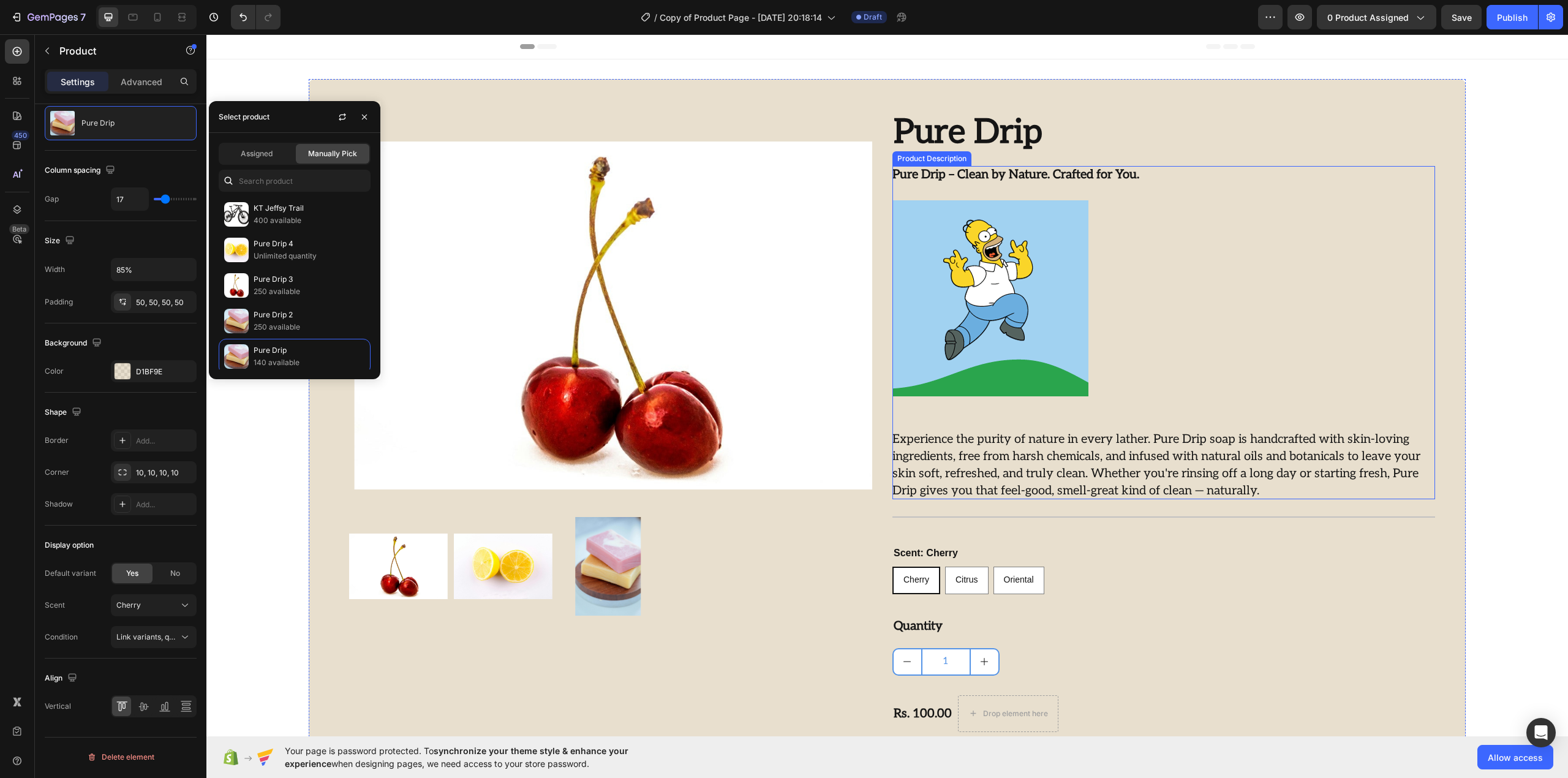
click at [1312, 343] on strong at bounding box center [1164, 298] width 543 height 196
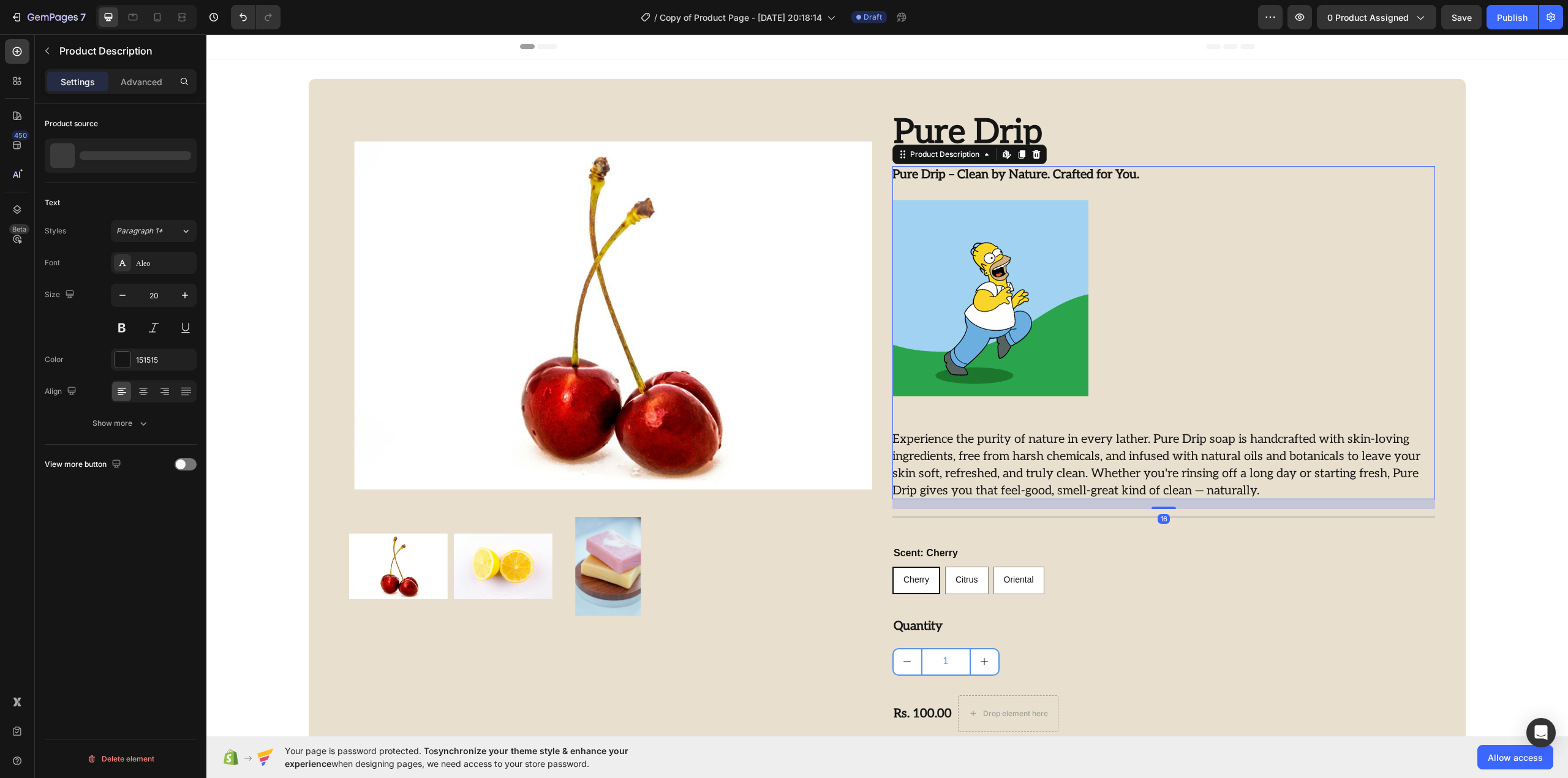
scroll to position [0, 0]
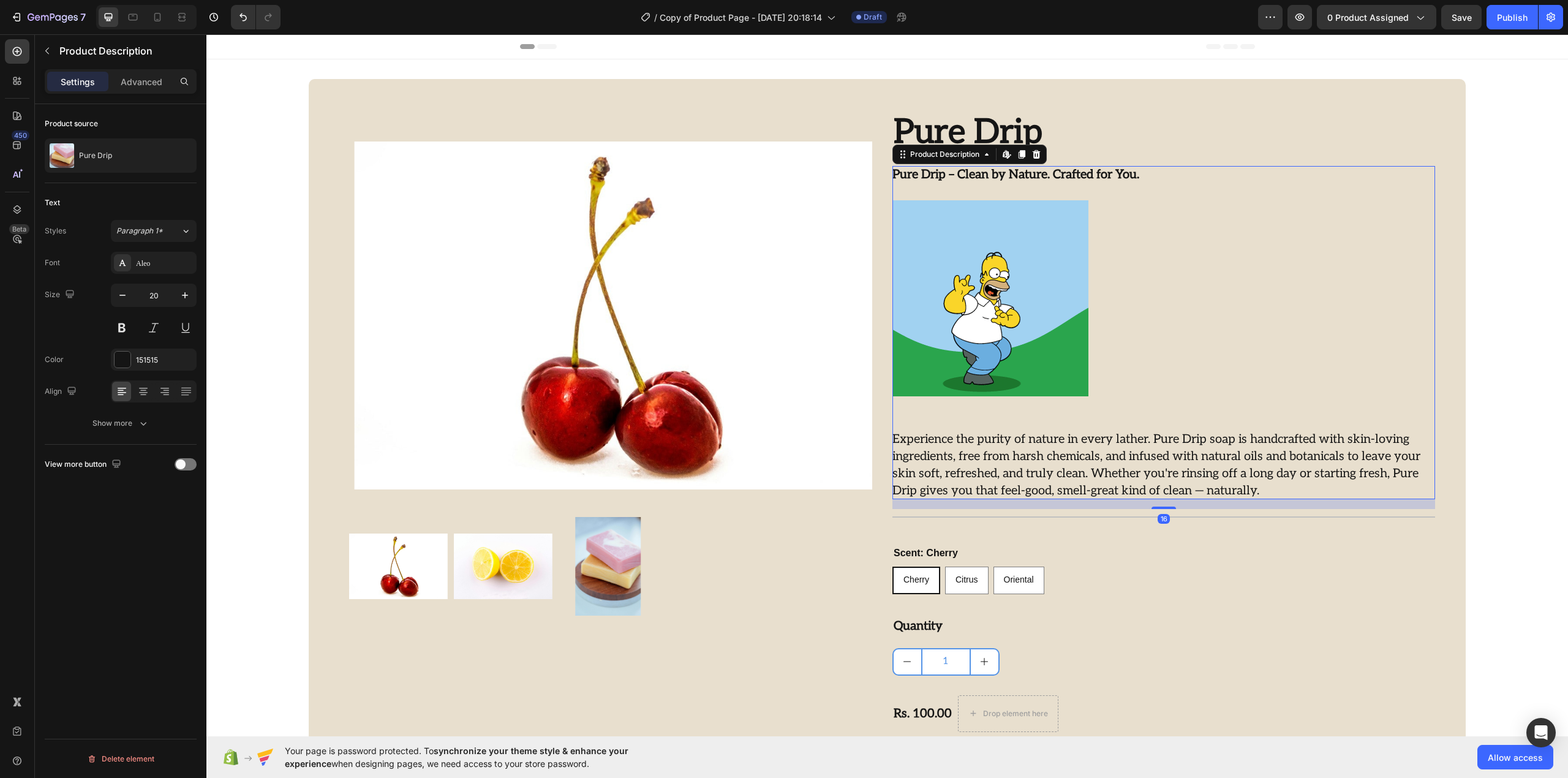
click at [1038, 160] on div "Product Description Edit content in Shopify" at bounding box center [970, 154] width 155 height 20
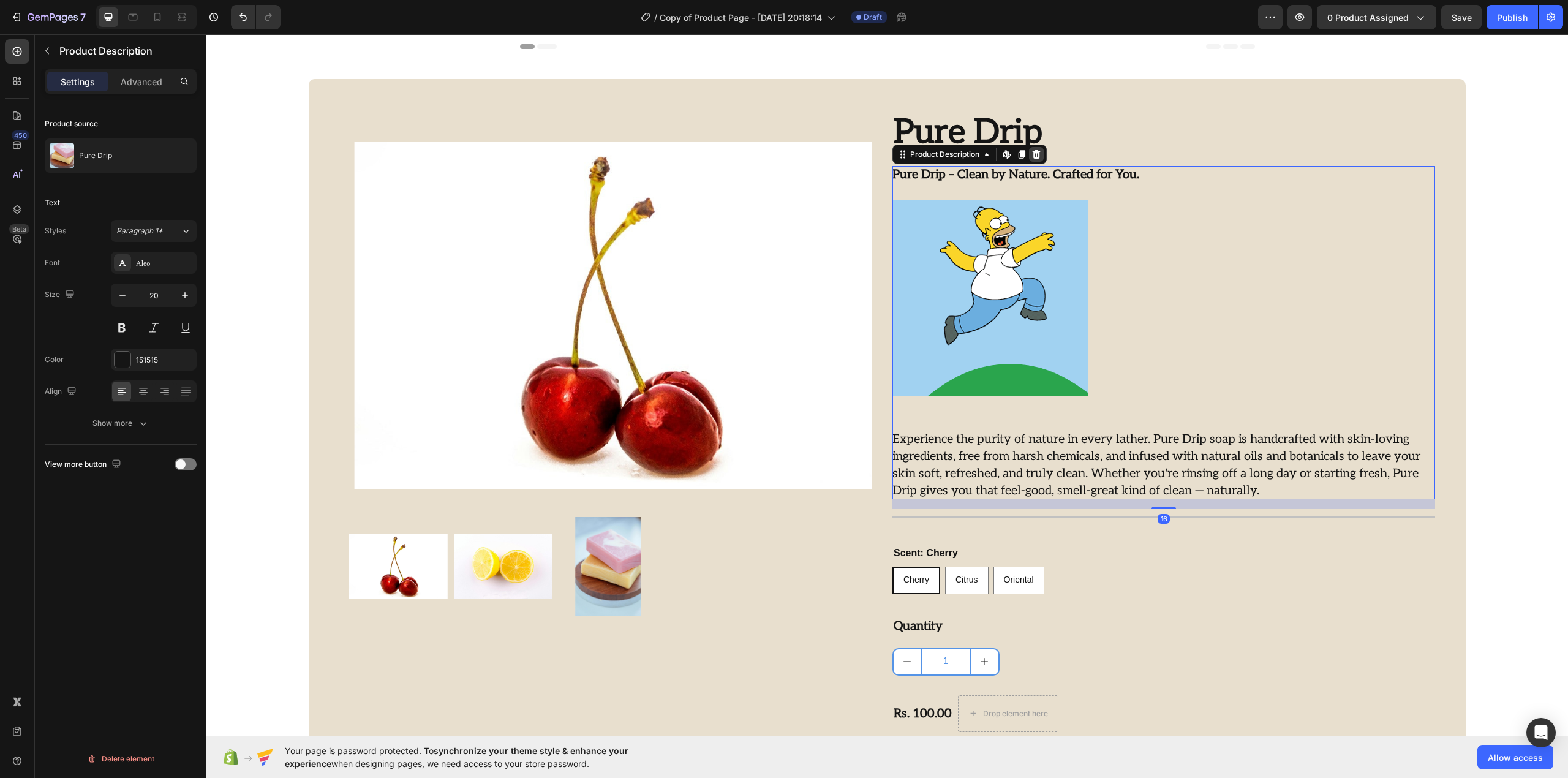
click at [1032, 157] on icon at bounding box center [1036, 154] width 8 height 9
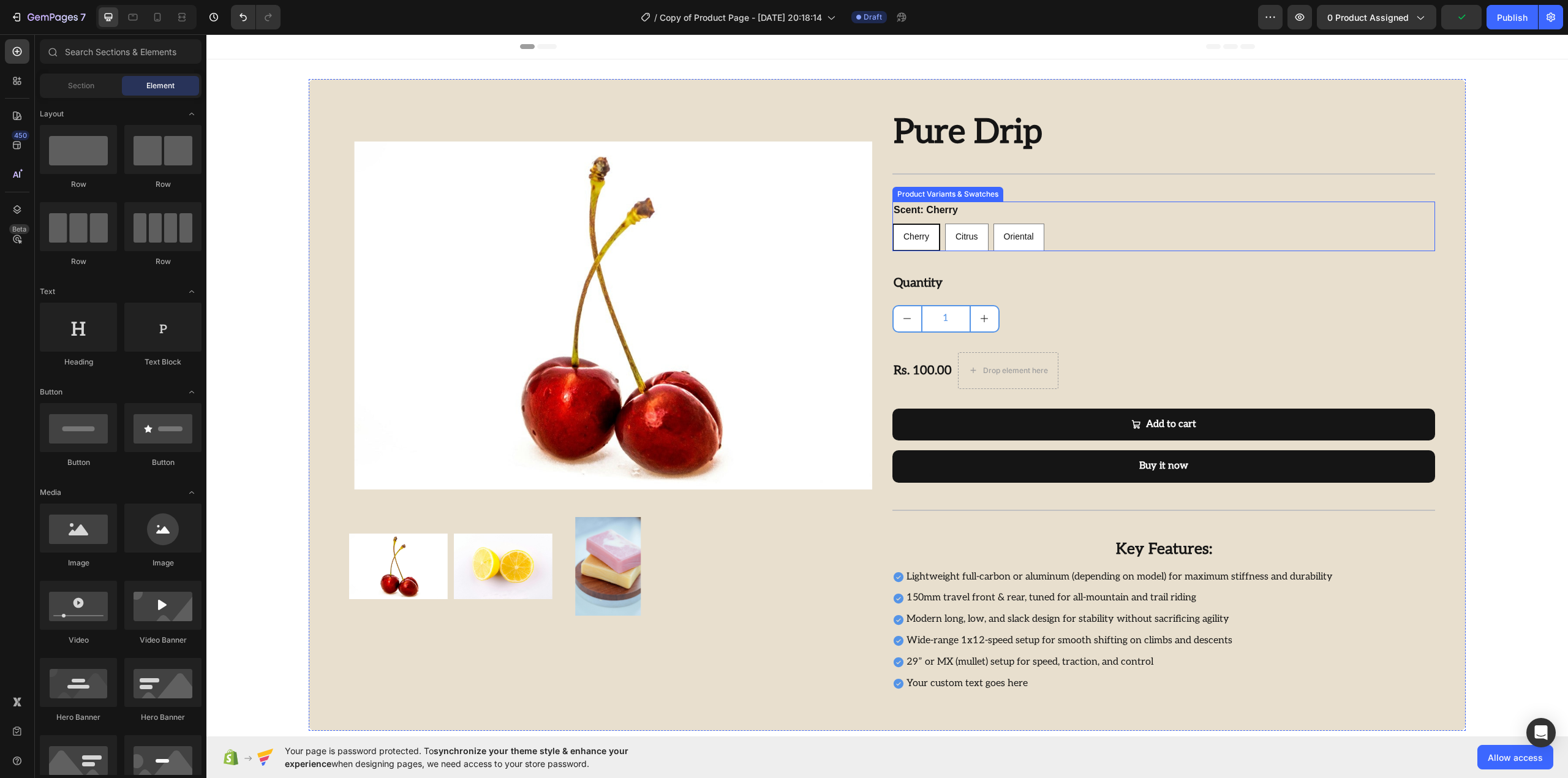
click at [1066, 237] on div "Cherry Cherry Cherry Citrus Citrus Citrus Oriental Oriental Oriental" at bounding box center [1164, 237] width 543 height 28
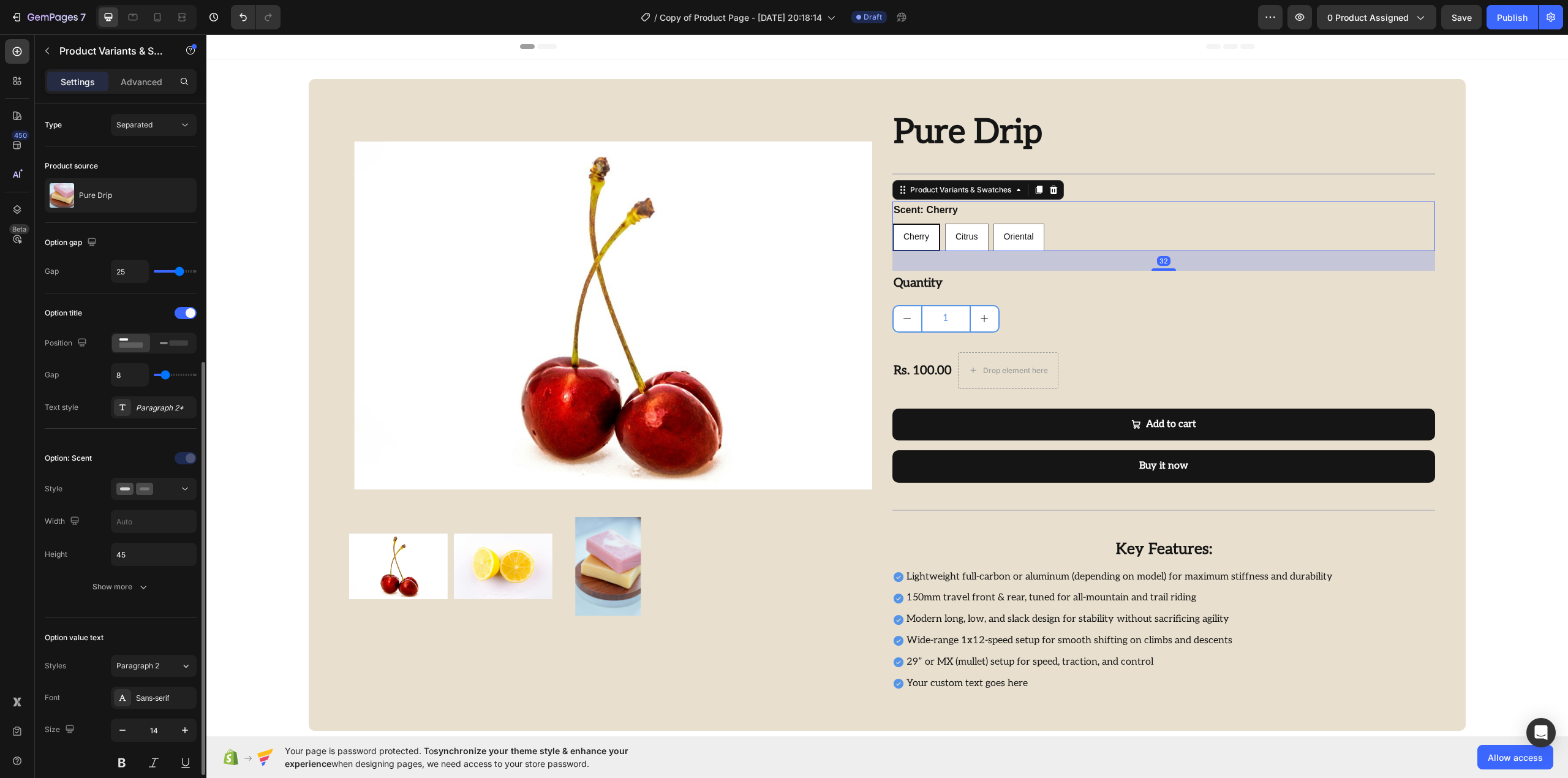
scroll to position [163, 0]
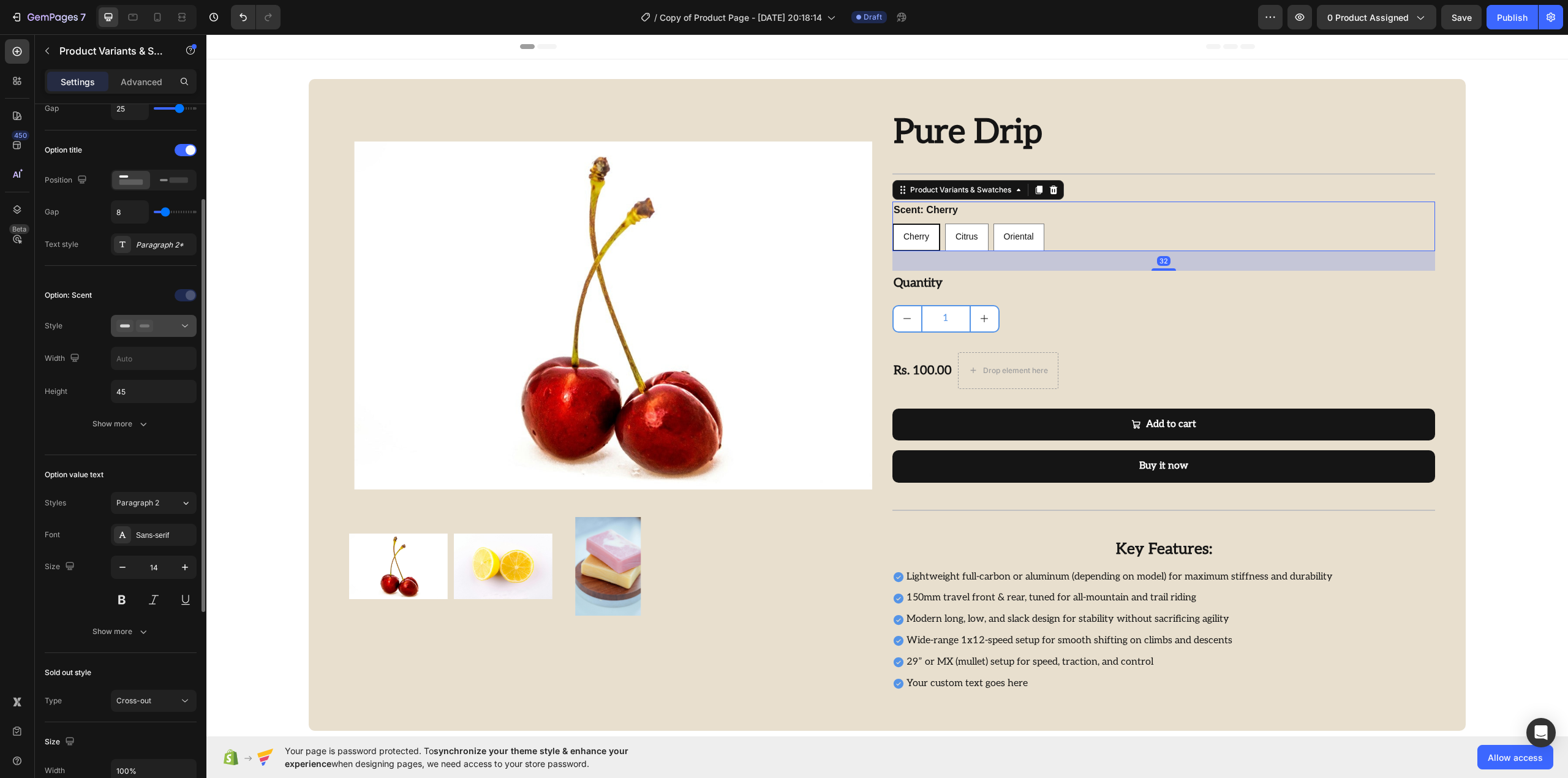
click at [168, 318] on button at bounding box center [153, 326] width 86 height 22
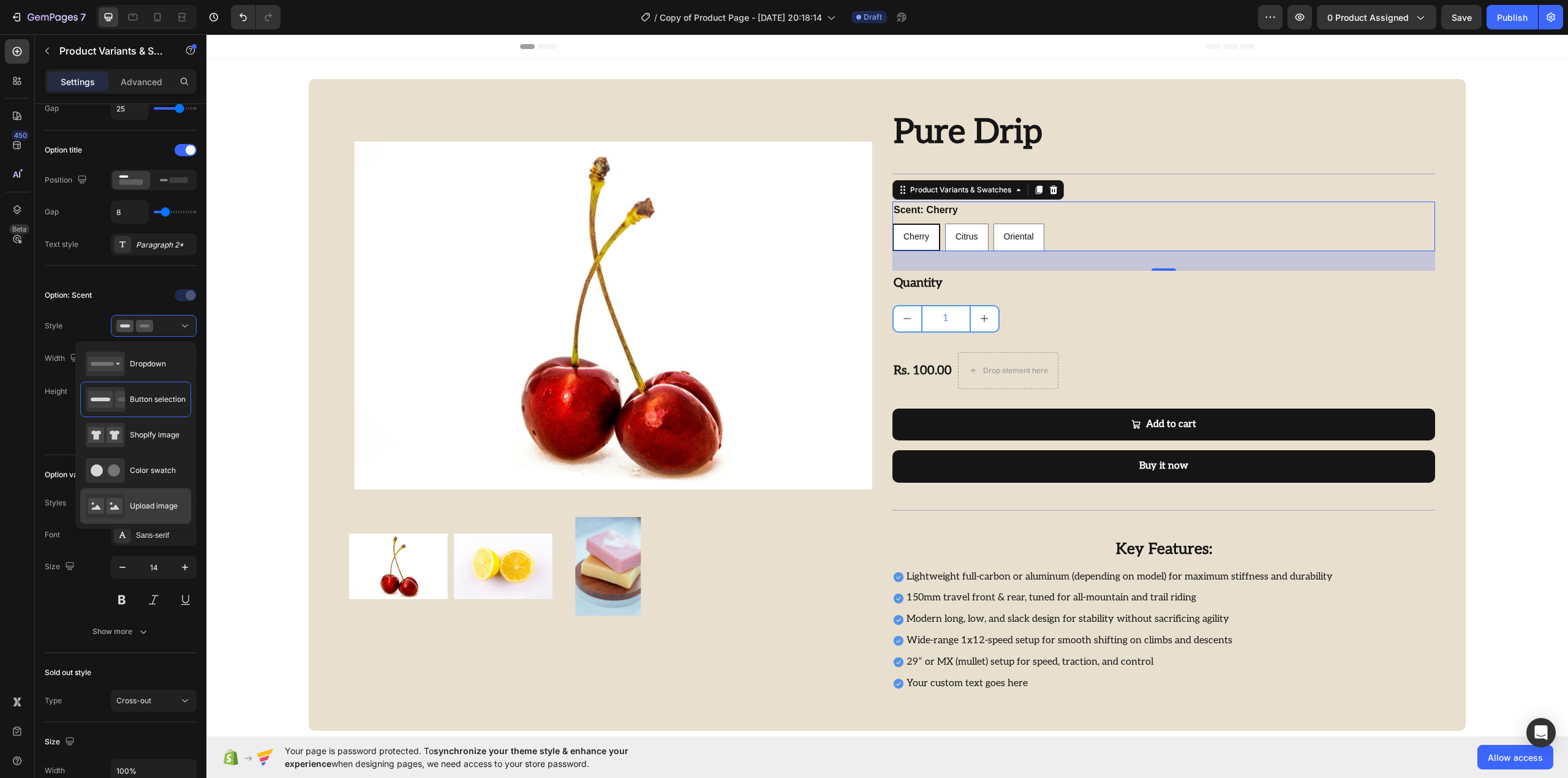
click at [153, 515] on div "Upload image" at bounding box center [132, 506] width 92 height 25
type input "64"
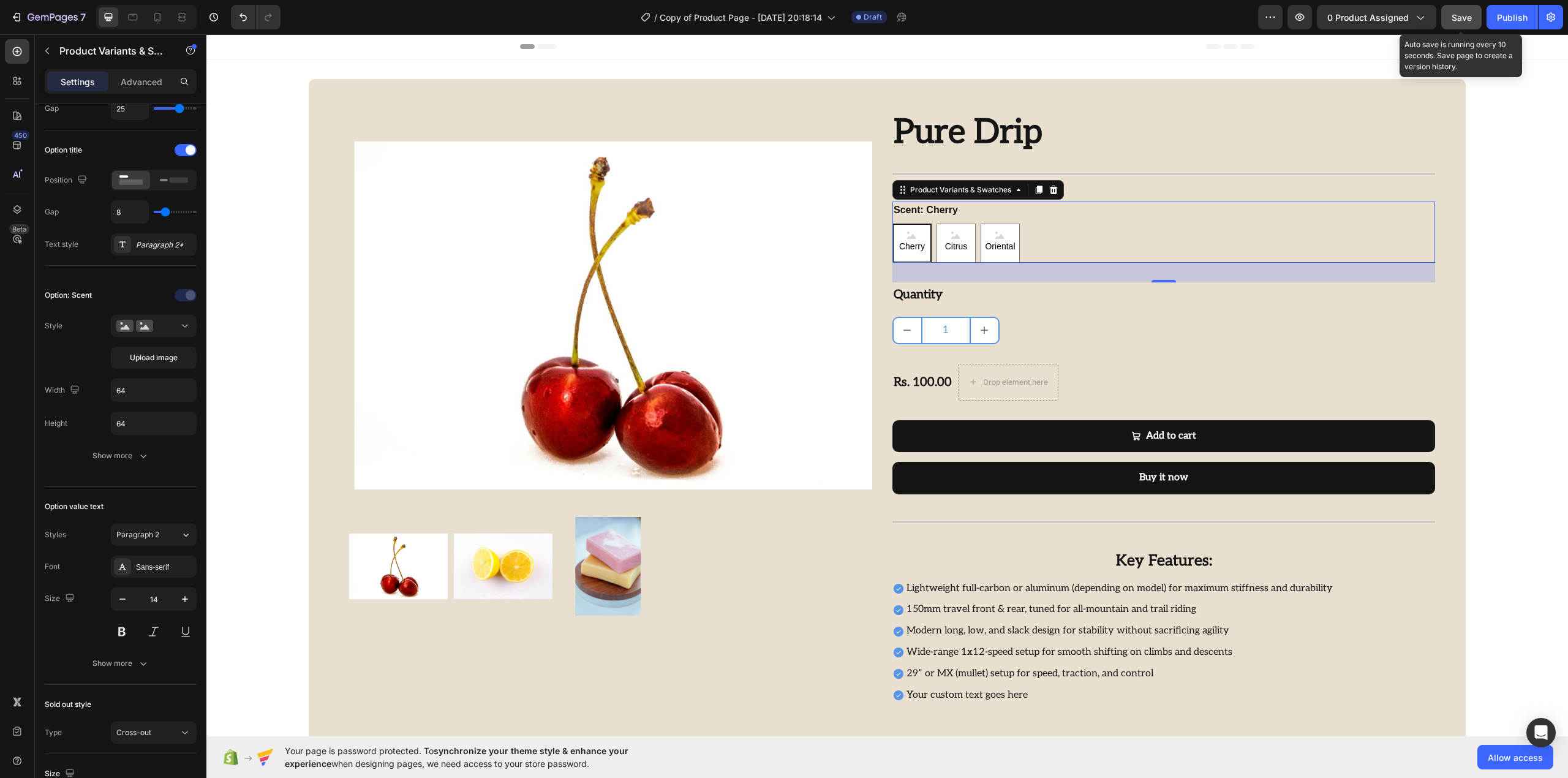
click at [1463, 15] on span "Save" at bounding box center [1462, 17] width 20 height 11
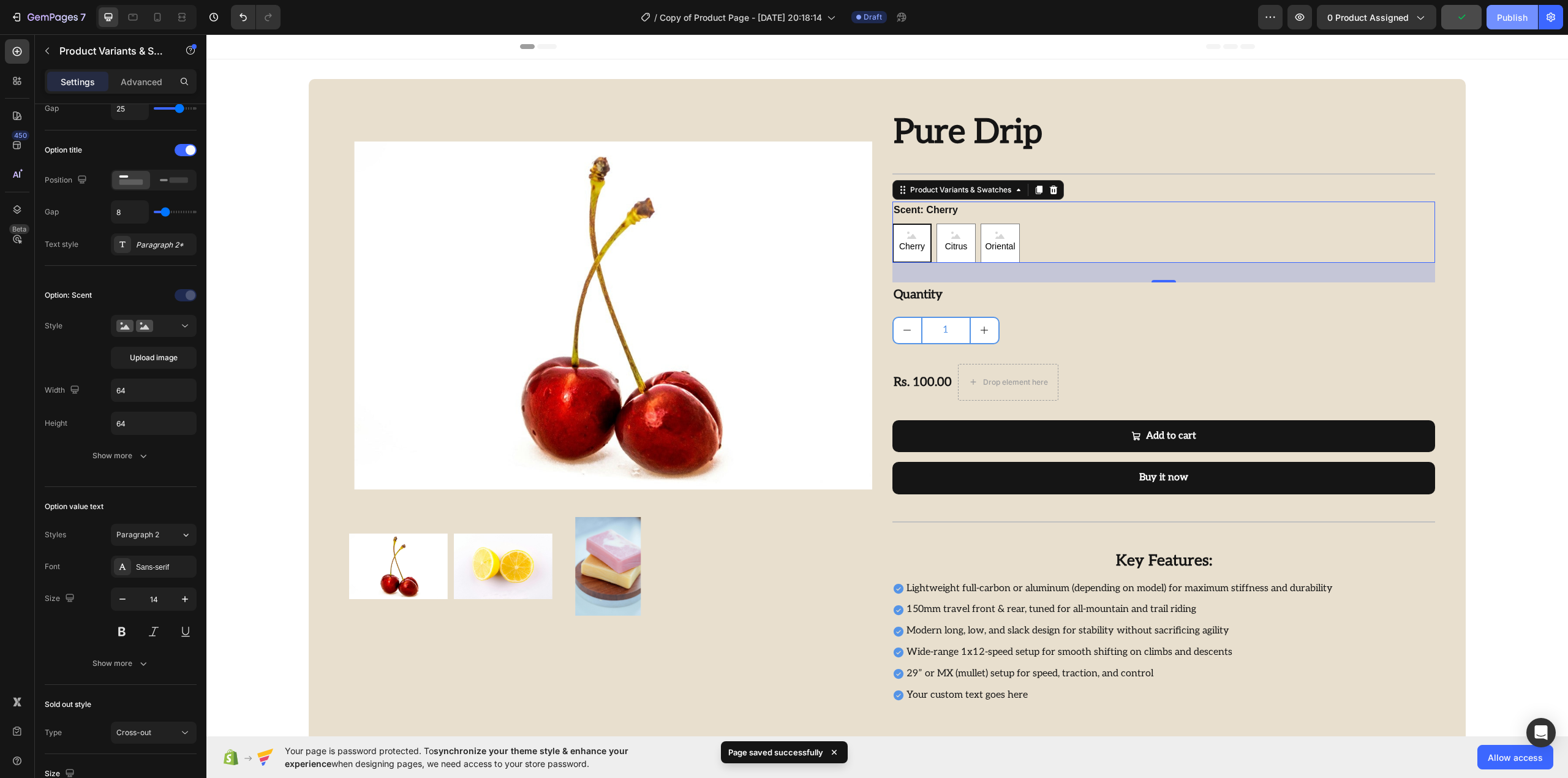
click at [1503, 20] on div "Publish" at bounding box center [1512, 17] width 31 height 13
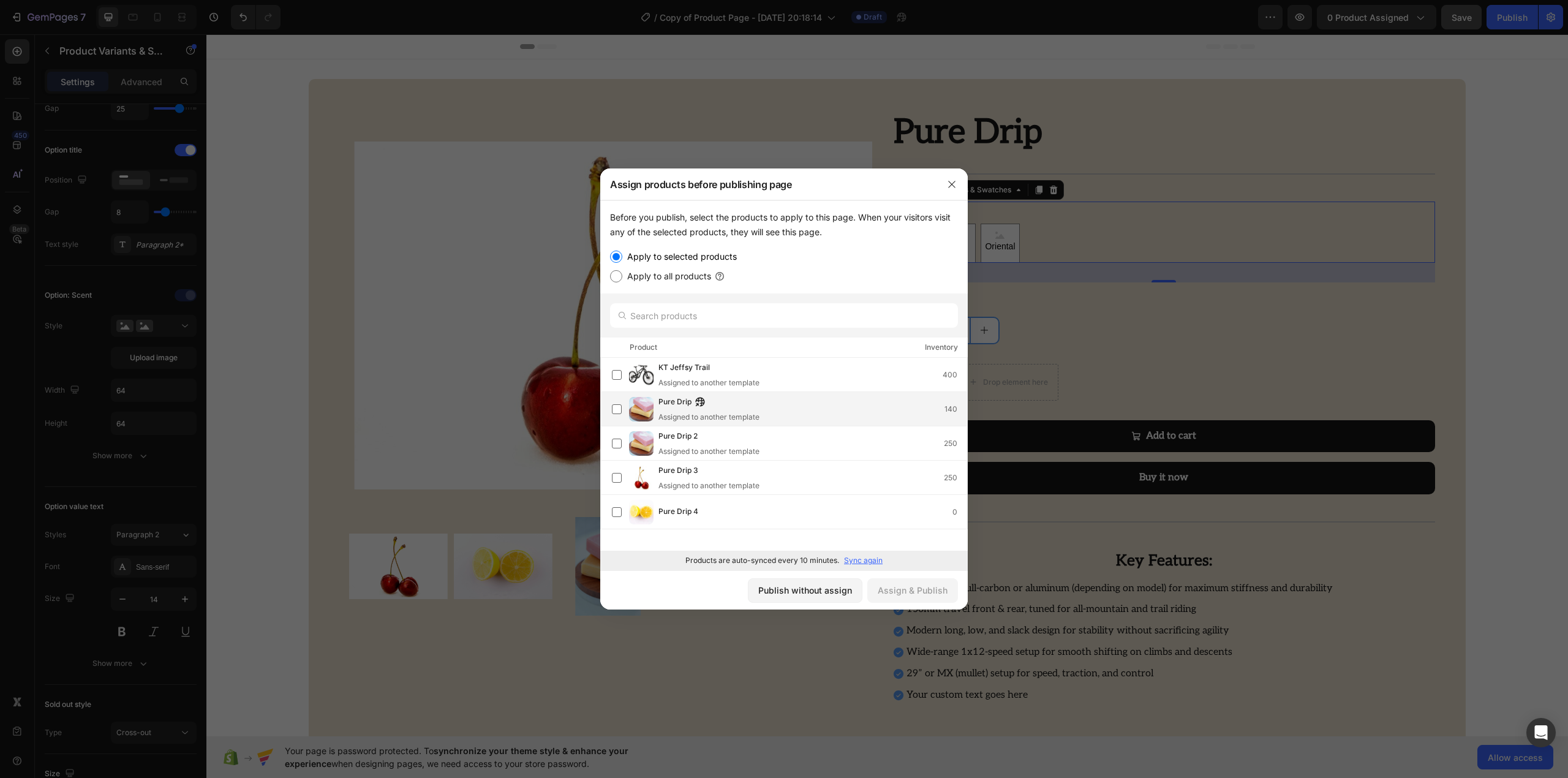
click at [687, 404] on span "Pure Drip" at bounding box center [675, 402] width 33 height 14
click at [900, 577] on div "Publish without assign Assign & Publish" at bounding box center [784, 590] width 368 height 39
click at [903, 581] on button "Assign & Publish" at bounding box center [912, 590] width 91 height 25
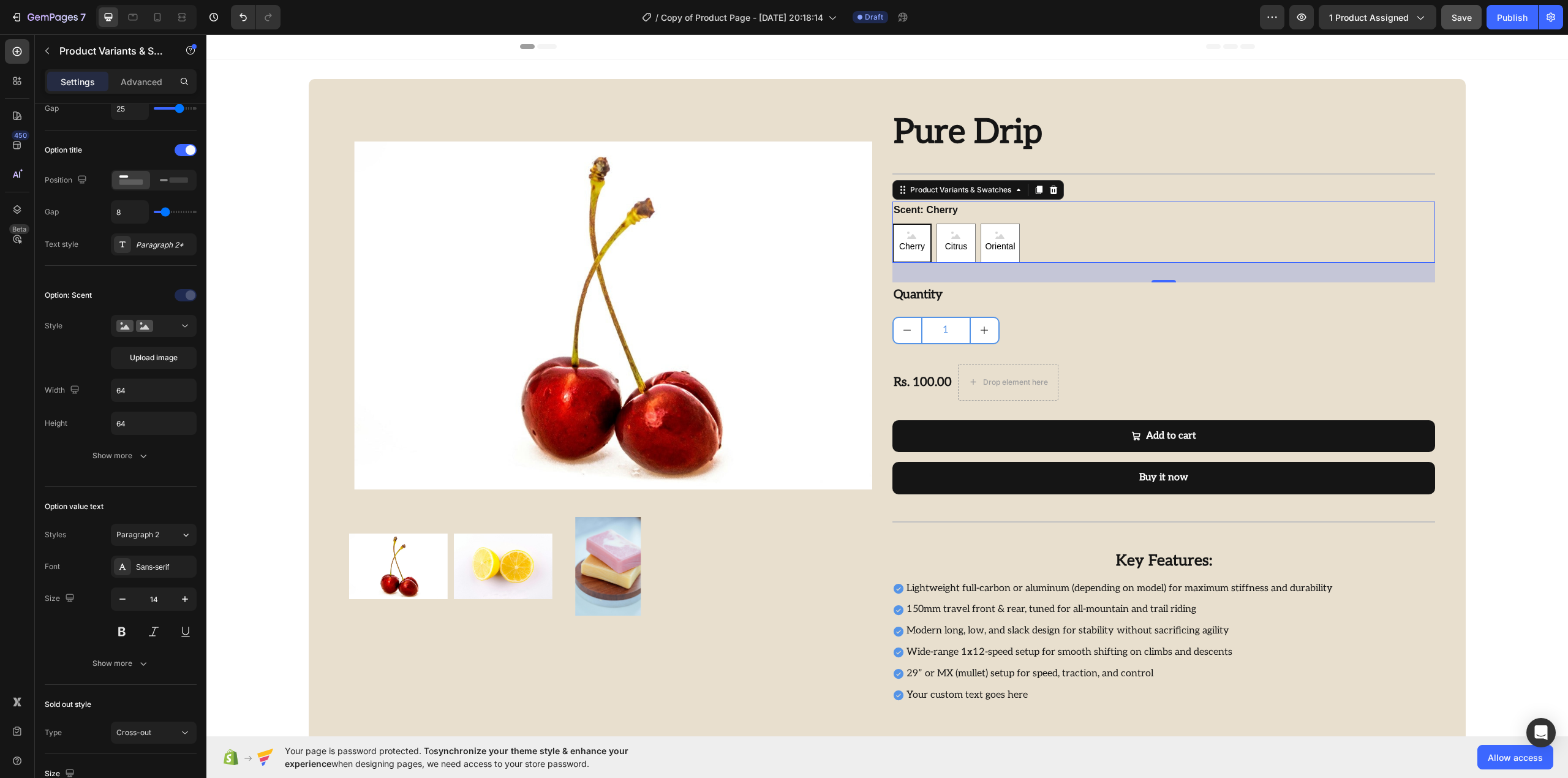
click at [897, 240] on span "Cherry" at bounding box center [912, 246] width 31 height 15
click at [892, 224] on input "Cherry Cherry Cherry" at bounding box center [892, 223] width 1 height 1
click at [148, 365] on button "Upload image" at bounding box center [153, 358] width 86 height 22
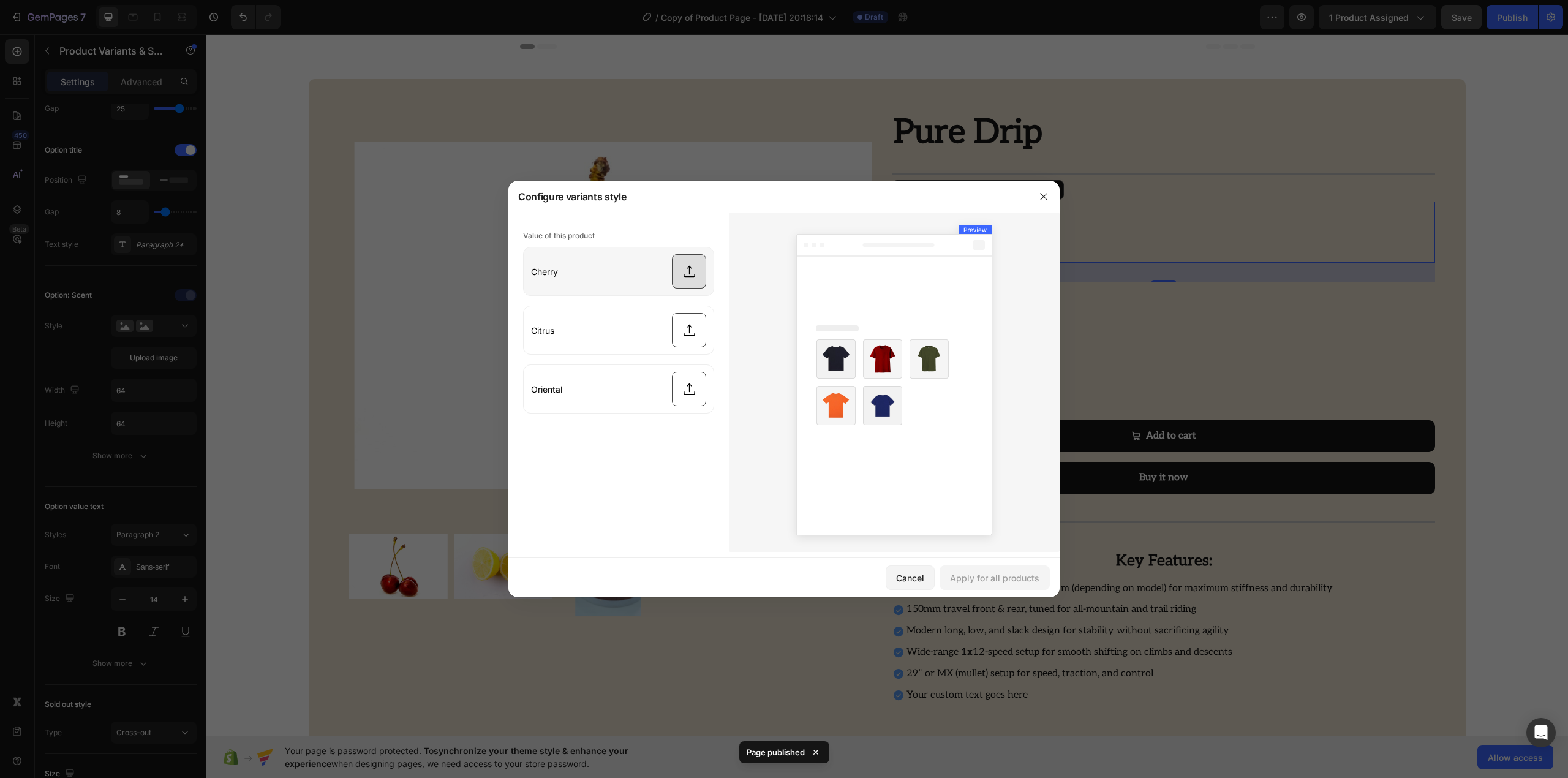
click at [677, 274] on input "file" at bounding box center [618, 271] width 190 height 48
type input "C:\fakepath\Axor X-Cross Dual Visor Flagstaff Helmet.webp"
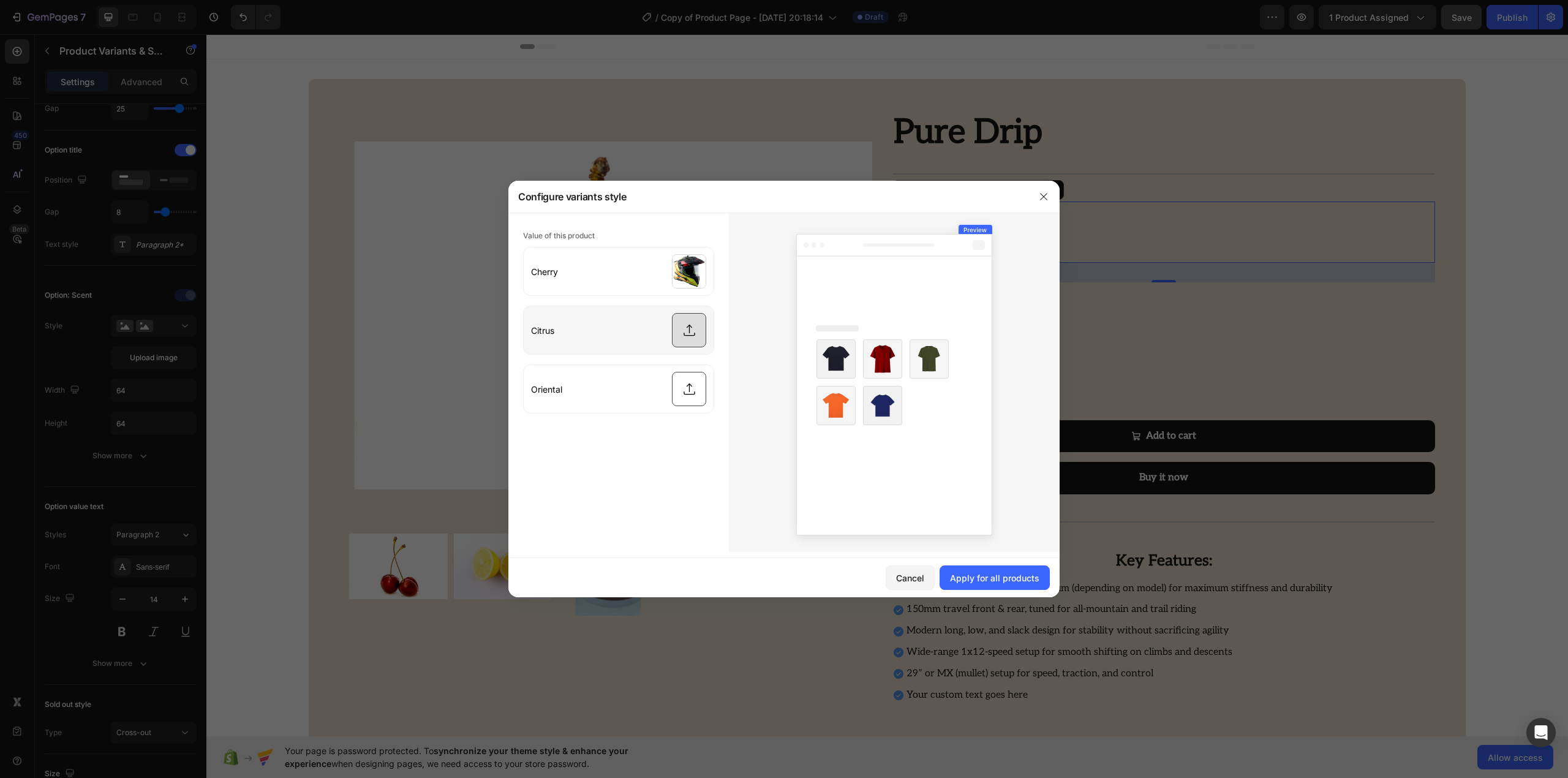
click at [682, 336] on input "file" at bounding box center [618, 329] width 190 height 48
type input "C:\fakepath\Royal Enfield Wanderer Boots.jpg"
click at [681, 389] on input "file" at bounding box center [618, 389] width 190 height 48
type input "C:\fakepath\Rynox AIR GT 4 JACKET.webp"
click at [999, 577] on div "Apply for all products" at bounding box center [994, 578] width 90 height 13
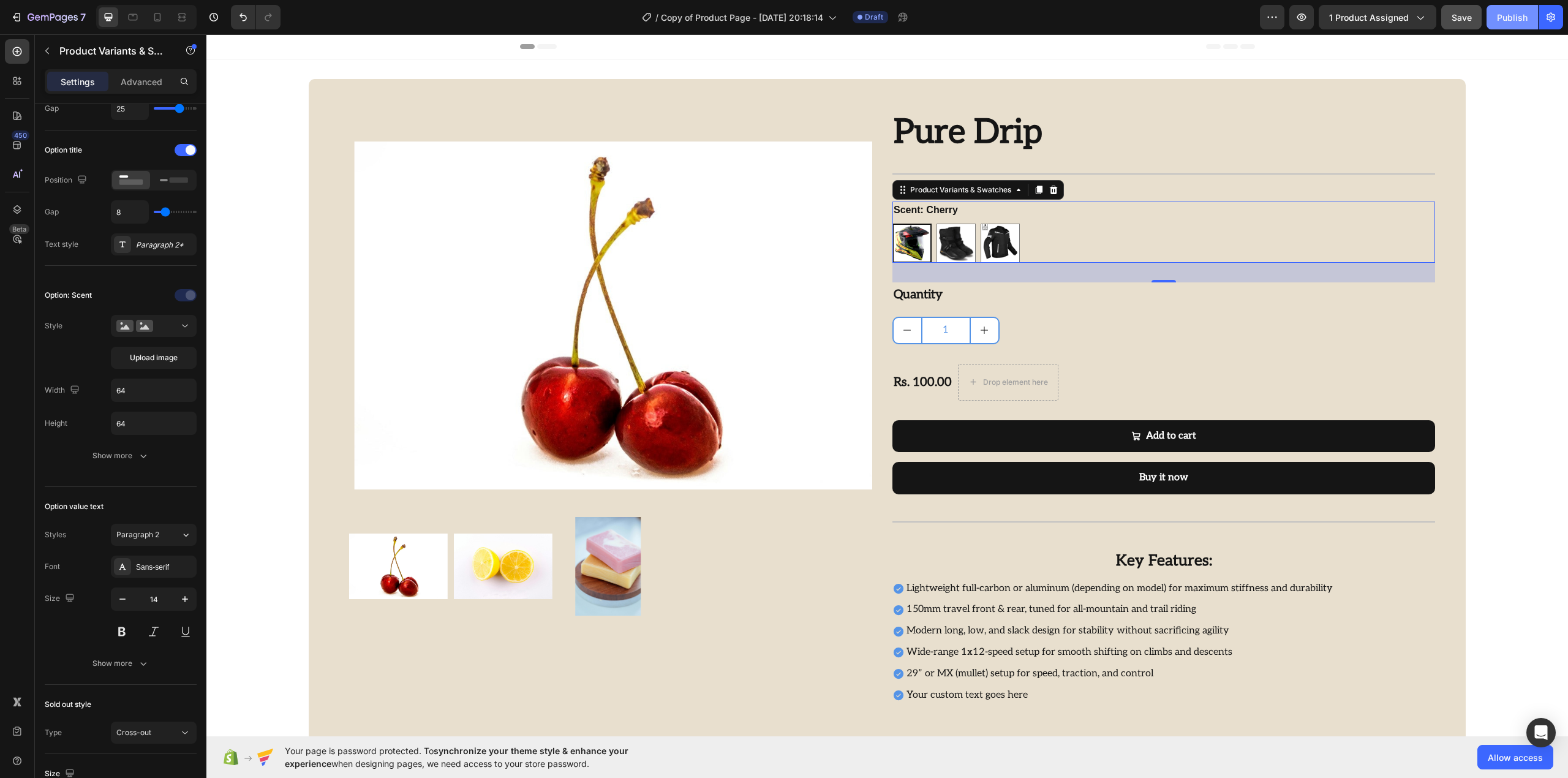
click at [1500, 23] on div "Publish" at bounding box center [1512, 17] width 31 height 13
click at [909, 19] on icon "button" at bounding box center [907, 20] width 3 height 3
click at [910, 17] on icon "button" at bounding box center [910, 17] width 12 height 12
click at [1506, 23] on button "Publish" at bounding box center [1512, 17] width 51 height 25
click at [1300, 26] on button "button" at bounding box center [1302, 17] width 25 height 25
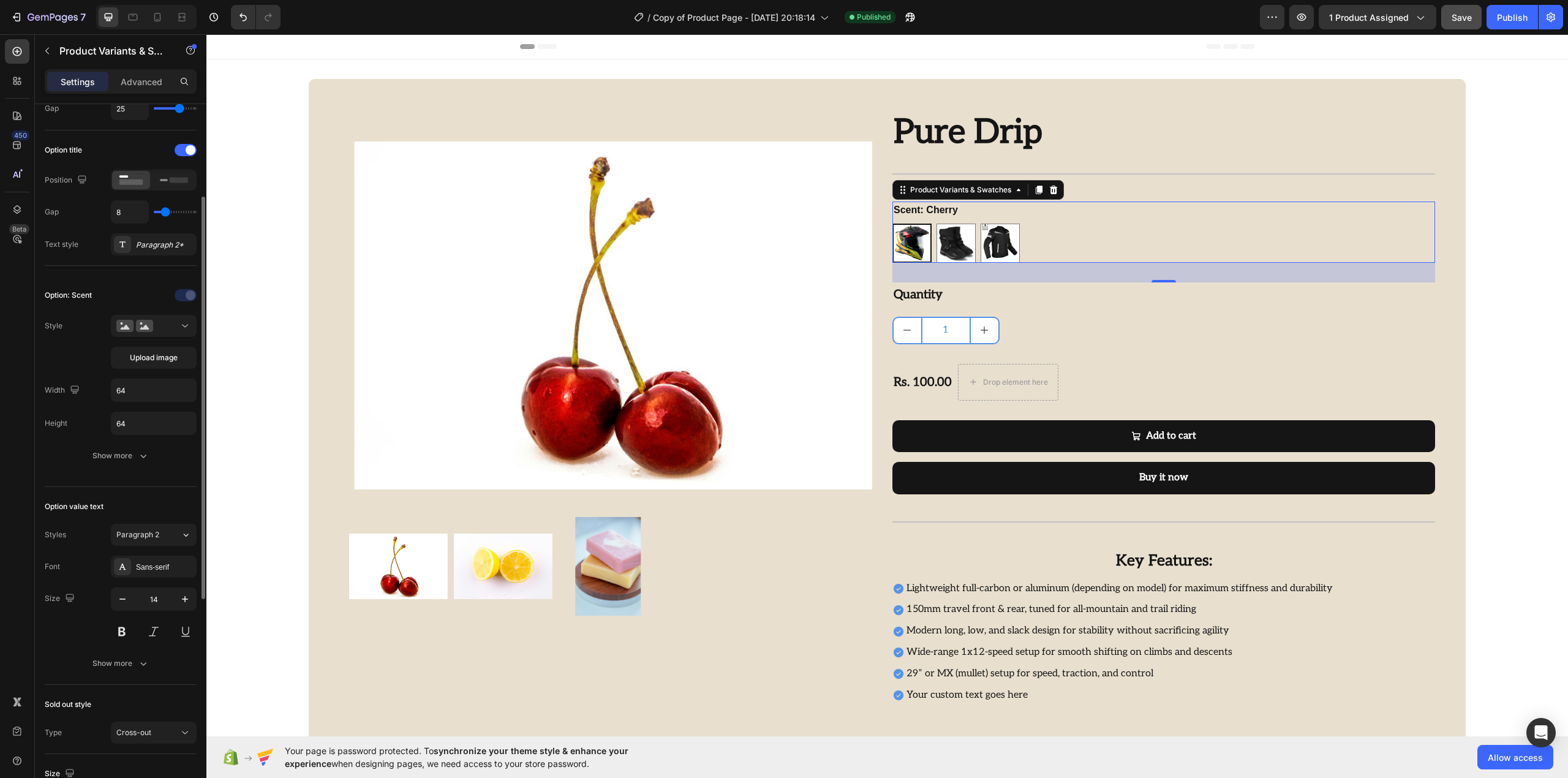
click at [98, 363] on div "Style Upload image" at bounding box center [121, 341] width 152 height 54
click at [164, 365] on button "Upload image" at bounding box center [153, 358] width 86 height 22
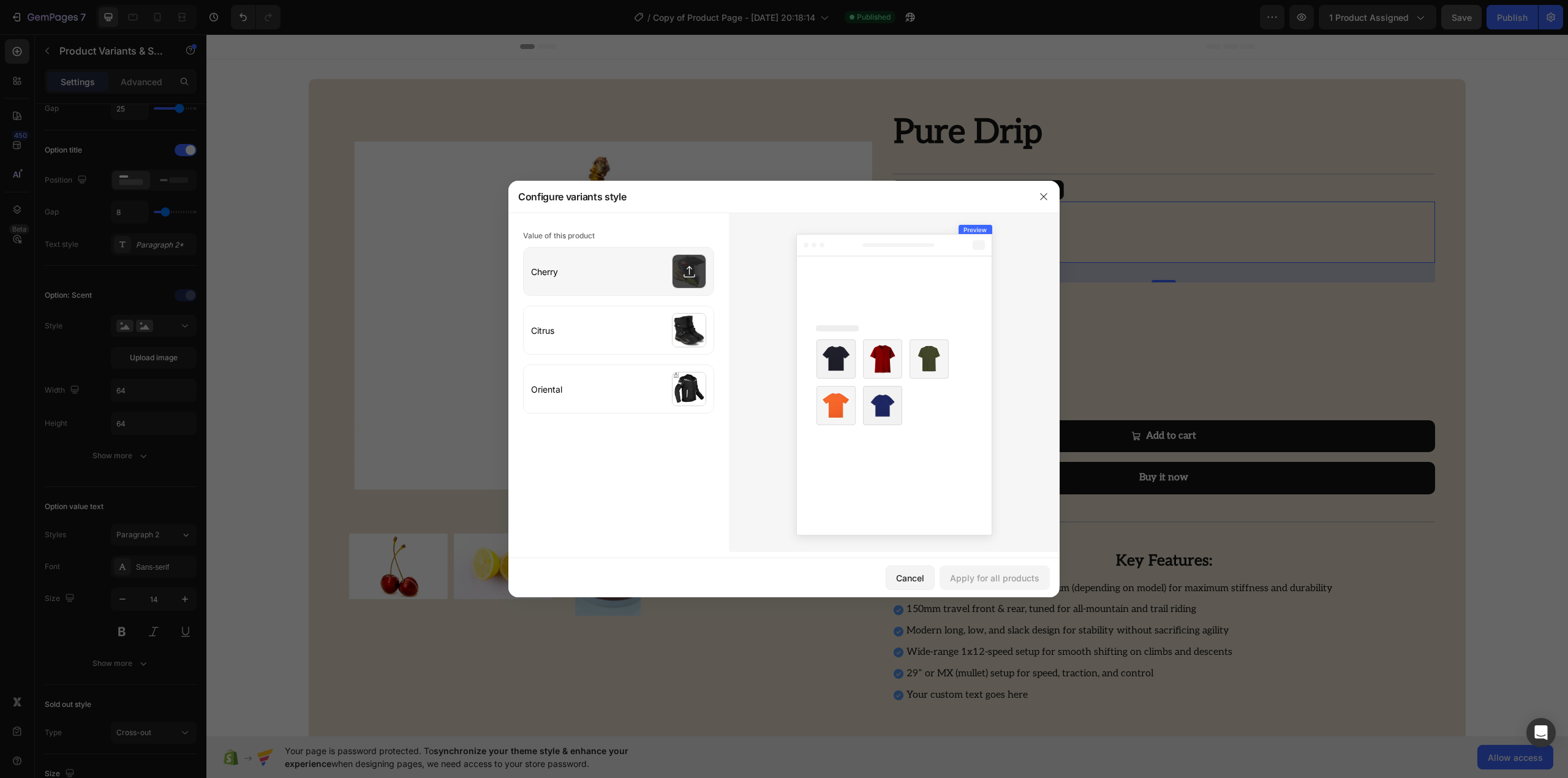
click at [664, 290] on input "file" at bounding box center [618, 271] width 190 height 48
type input "C:\fakepath\Axor X-Cross Dual Visor Flagstaff Helmet.webp"
click at [1004, 577] on div "Apply for all products" at bounding box center [994, 578] width 90 height 13
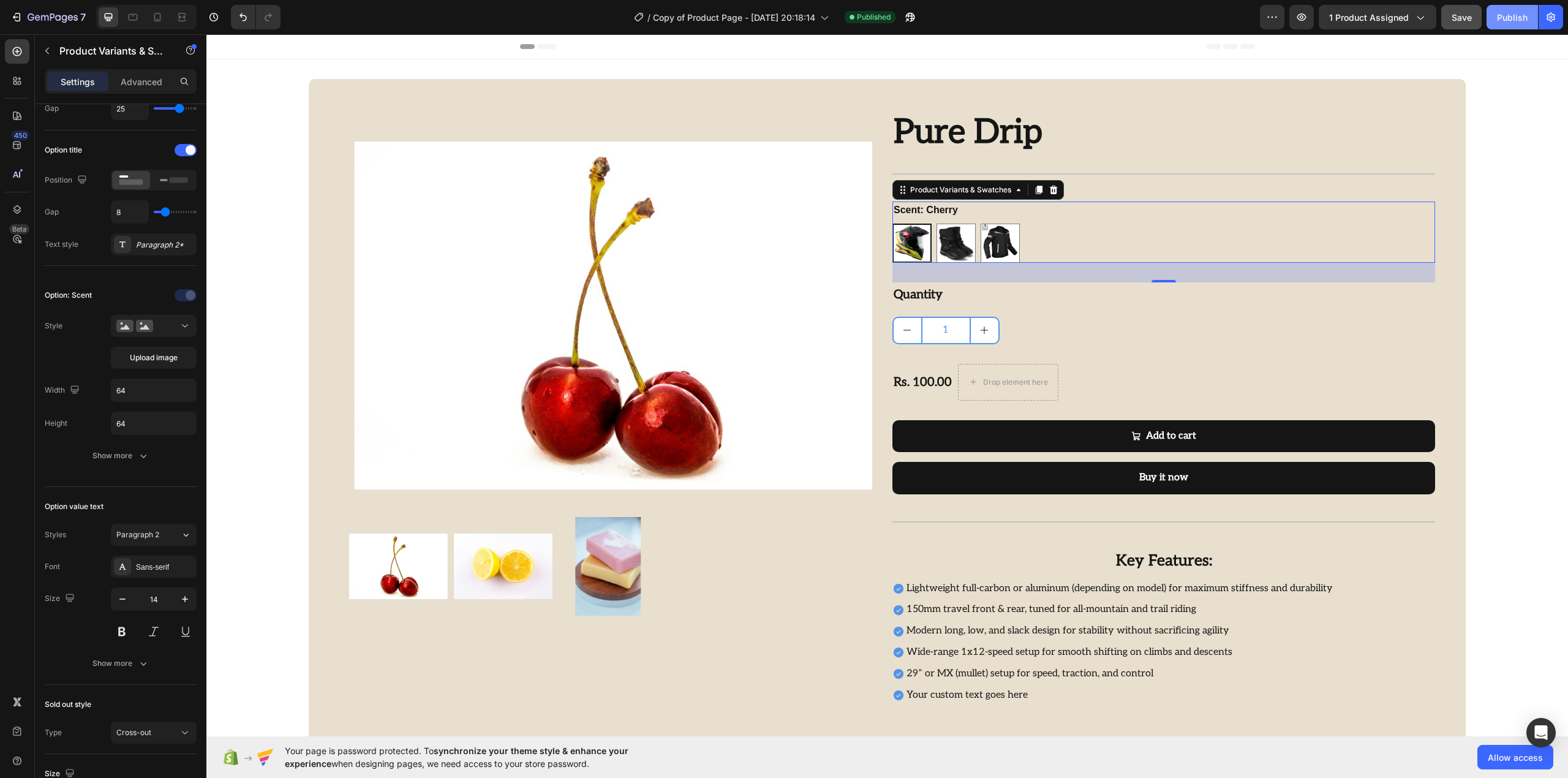
click at [1512, 22] on div "Publish" at bounding box center [1512, 17] width 31 height 13
click at [909, 20] on icon "button" at bounding box center [907, 20] width 3 height 3
click at [919, 19] on button "button" at bounding box center [910, 17] width 25 height 25
click at [959, 253] on img at bounding box center [956, 243] width 38 height 38
click at [936, 224] on input "Citrus Citrus" at bounding box center [936, 223] width 1 height 1
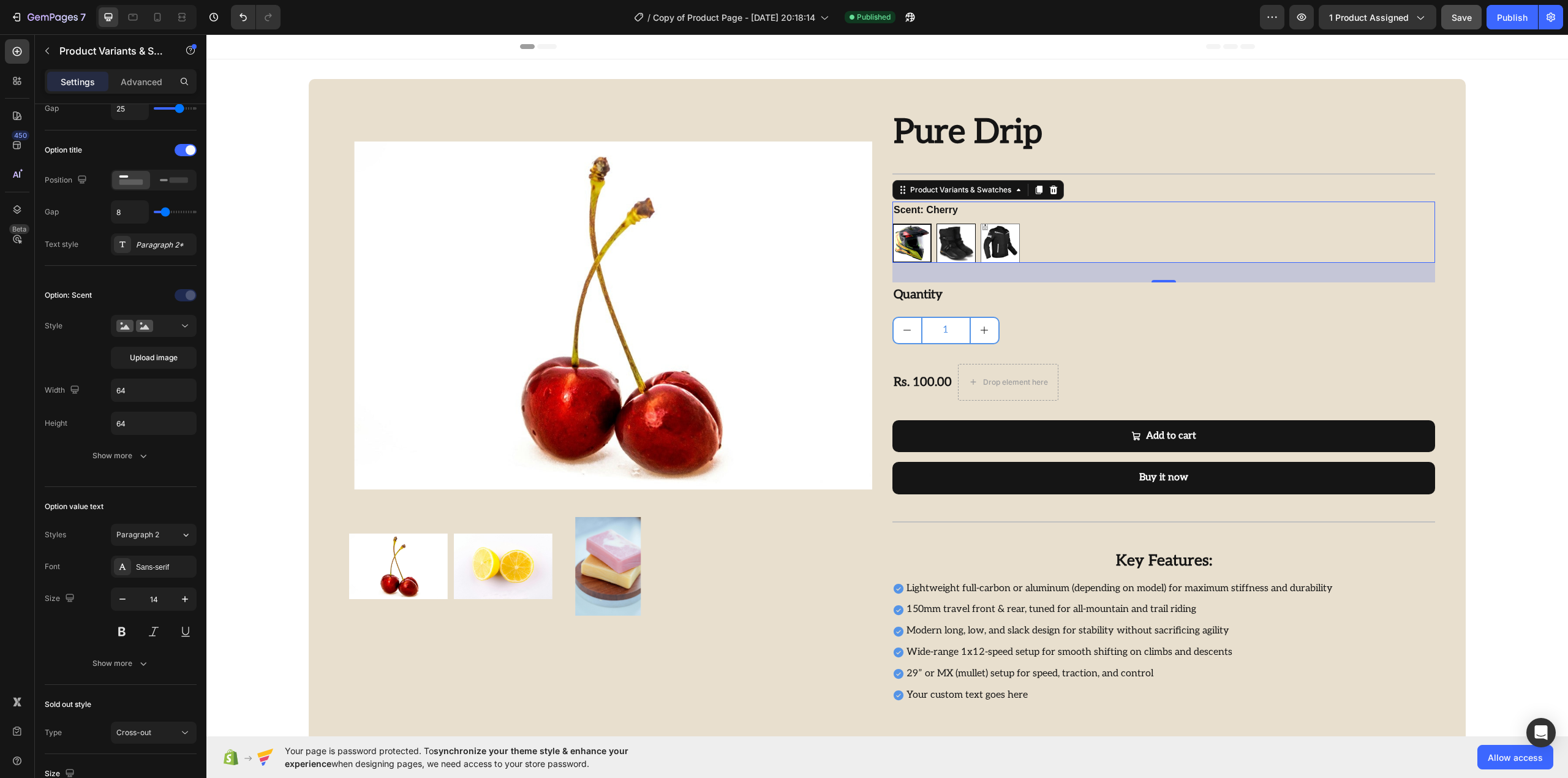
radio input "true"
click at [156, 334] on button at bounding box center [153, 326] width 86 height 22
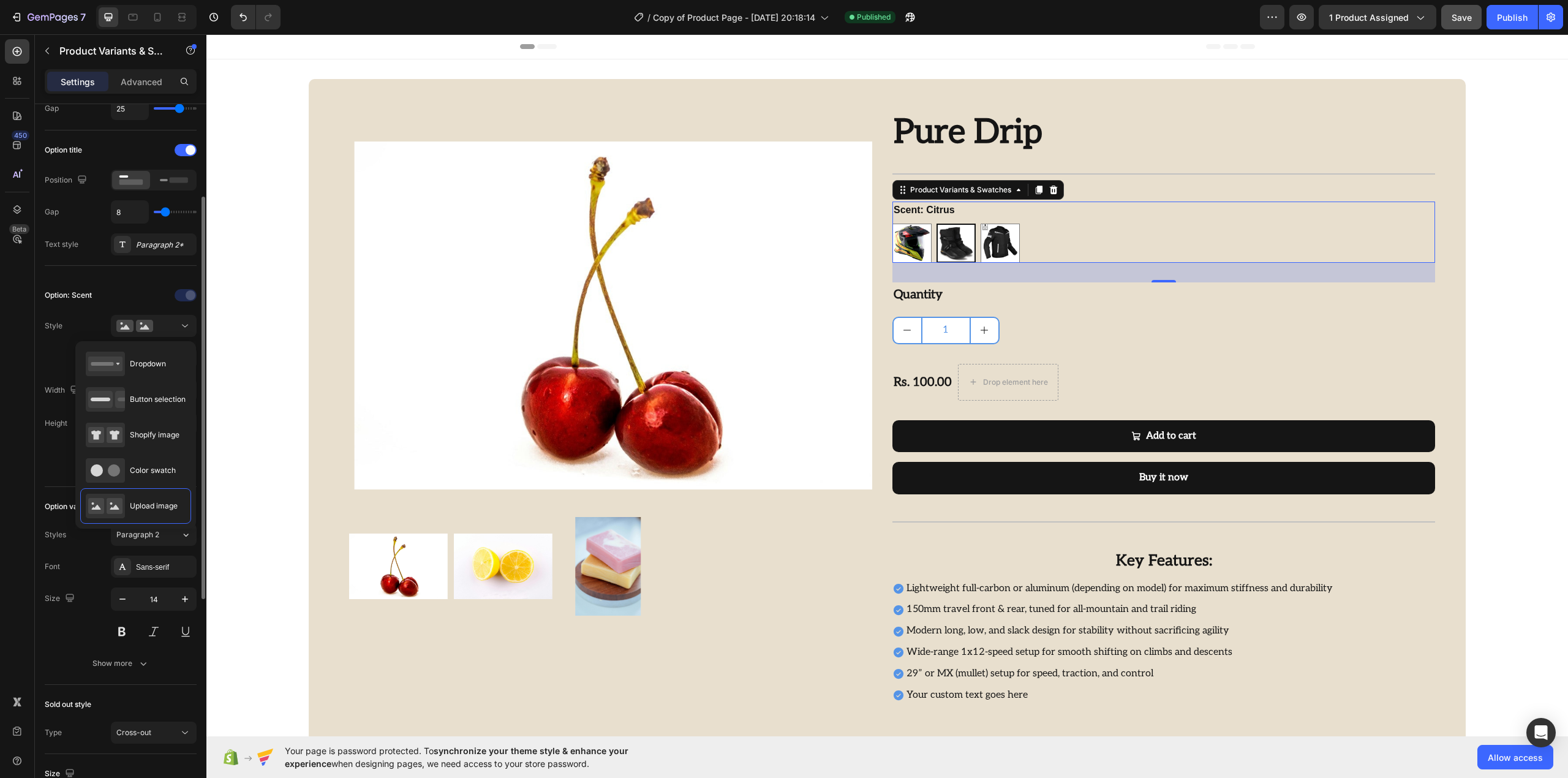
click at [104, 319] on div "Style Upload image" at bounding box center [121, 341] width 152 height 54
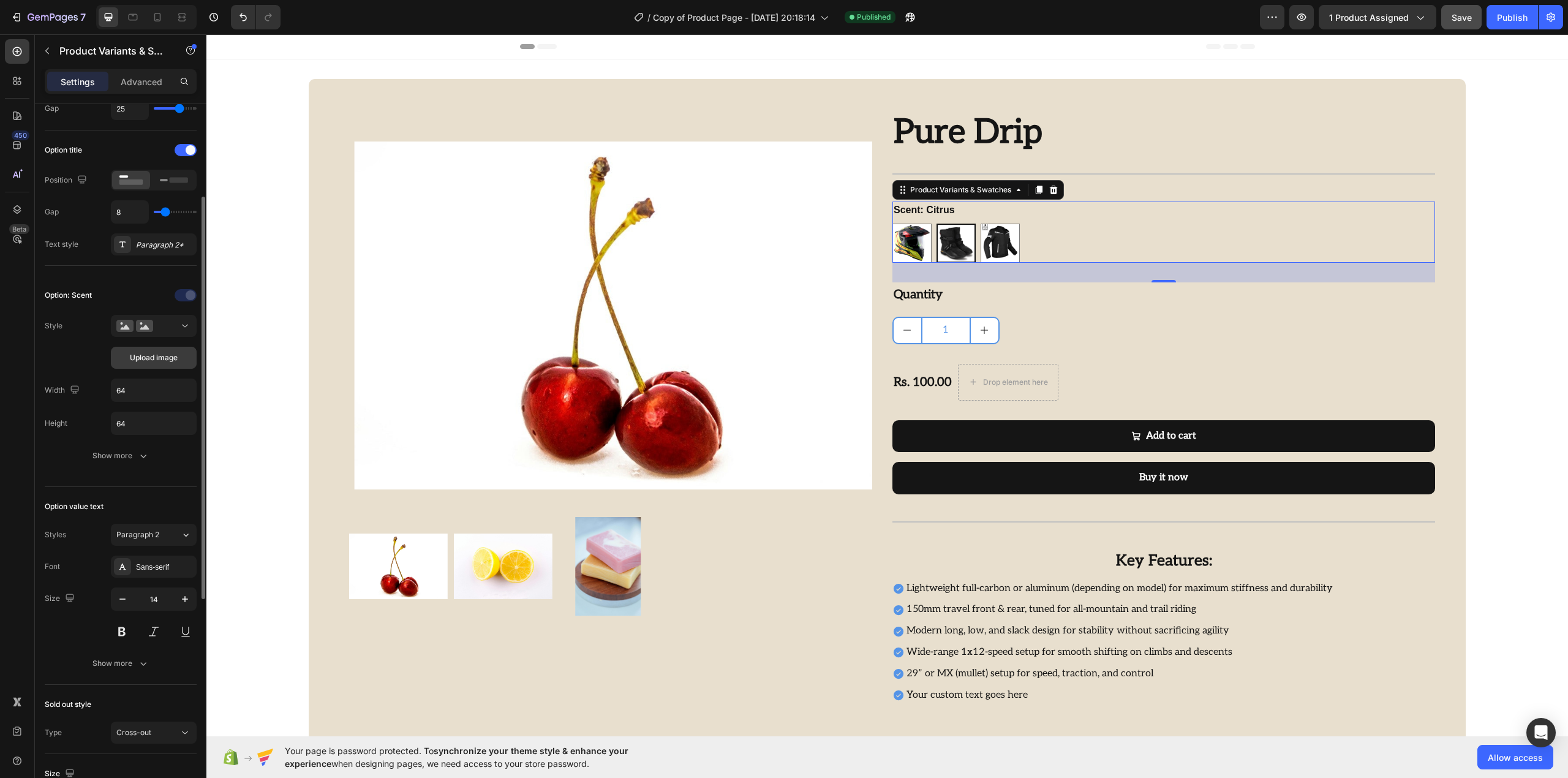
click at [170, 358] on span "Upload image" at bounding box center [153, 358] width 48 height 11
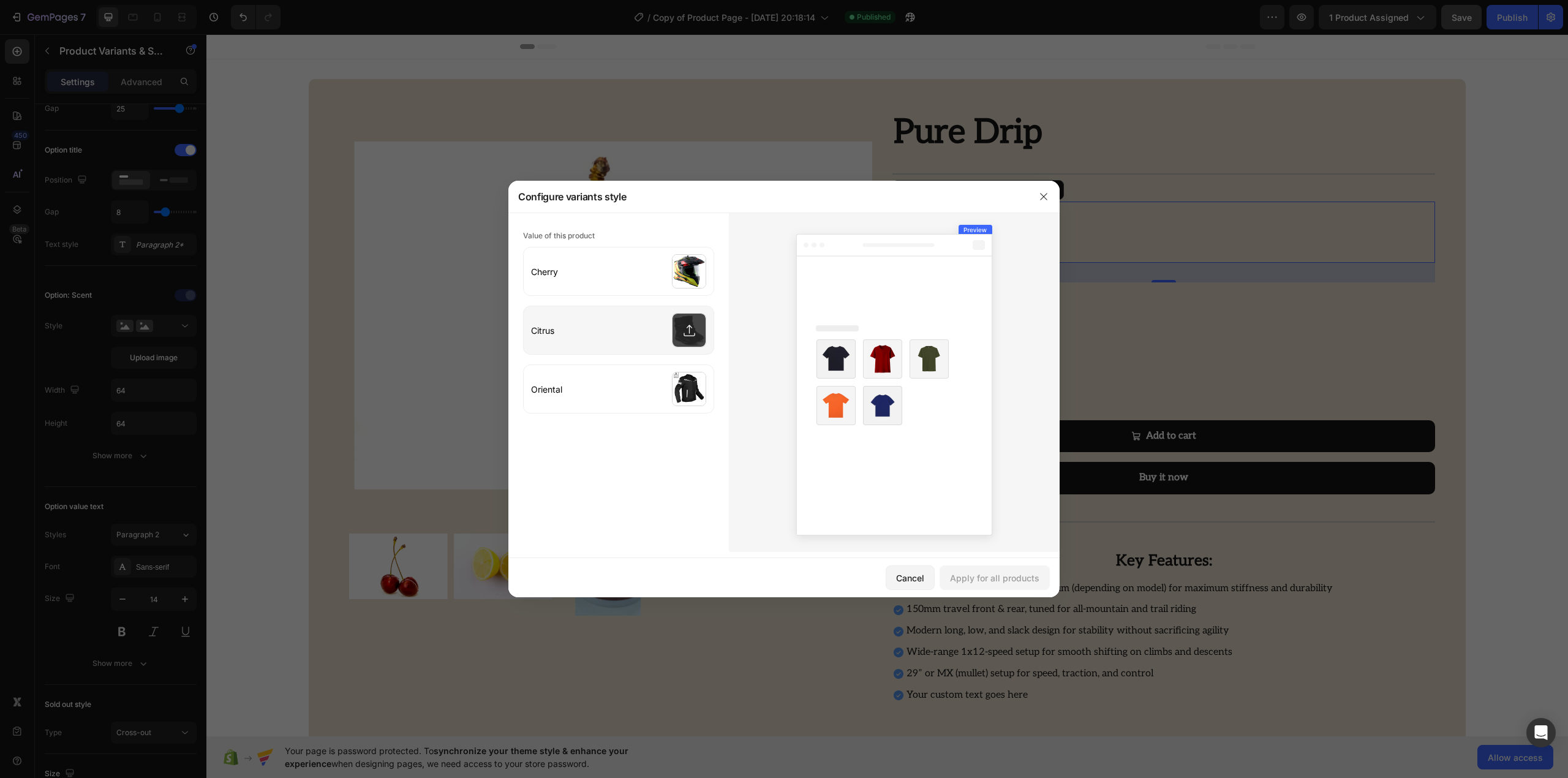
click at [701, 339] on input "file" at bounding box center [618, 329] width 190 height 48
type input "C:\fakepath\Rynox DRY ICE INSULATED WATERPROOF GLOVES.webp"
click at [1008, 572] on div "Apply for all products" at bounding box center [994, 578] width 90 height 13
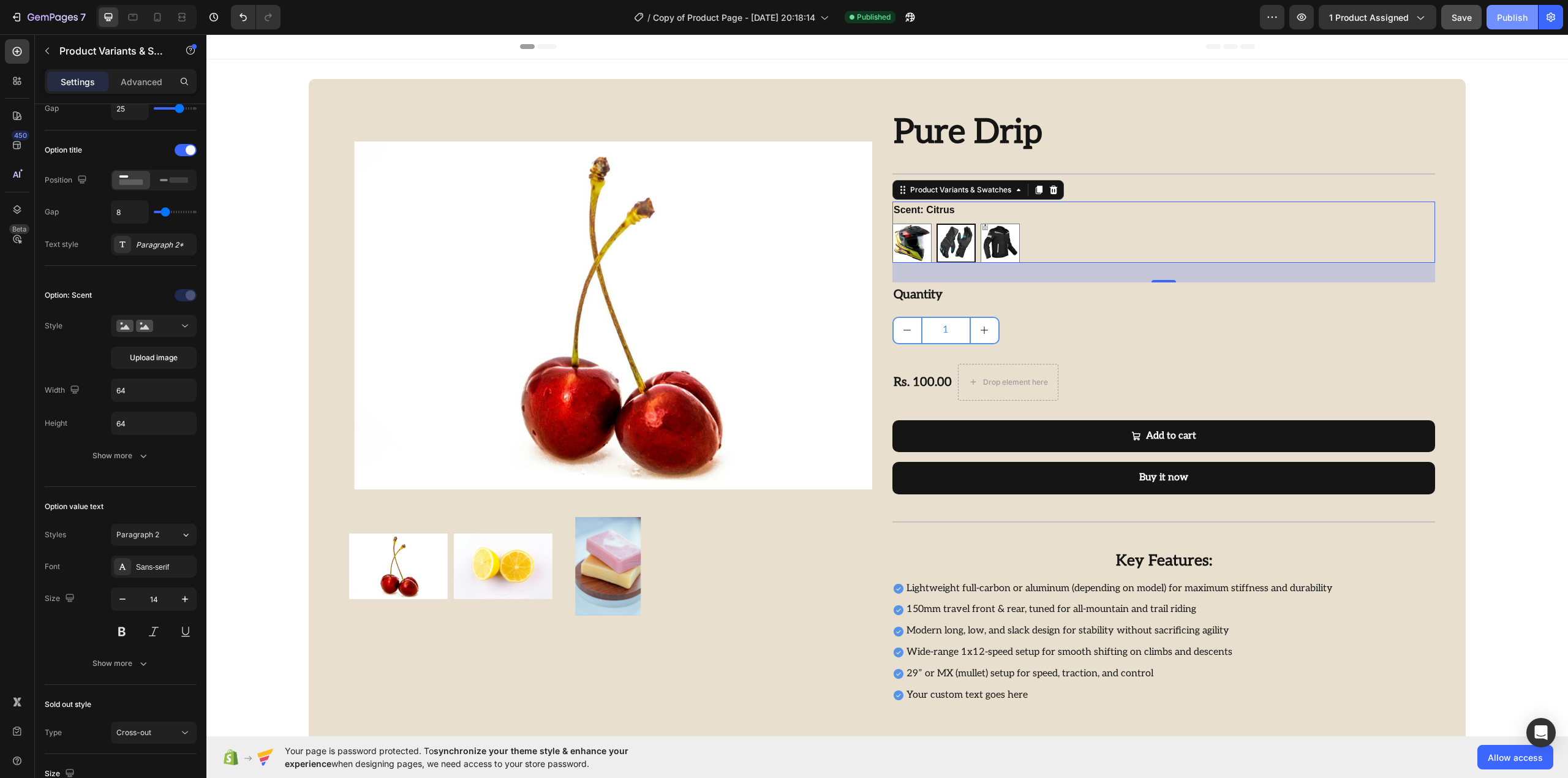
click at [1507, 23] on button "Publish" at bounding box center [1512, 17] width 51 height 25
click at [913, 23] on icon "button" at bounding box center [910, 17] width 12 height 12
